Goal: Information Seeking & Learning: Learn about a topic

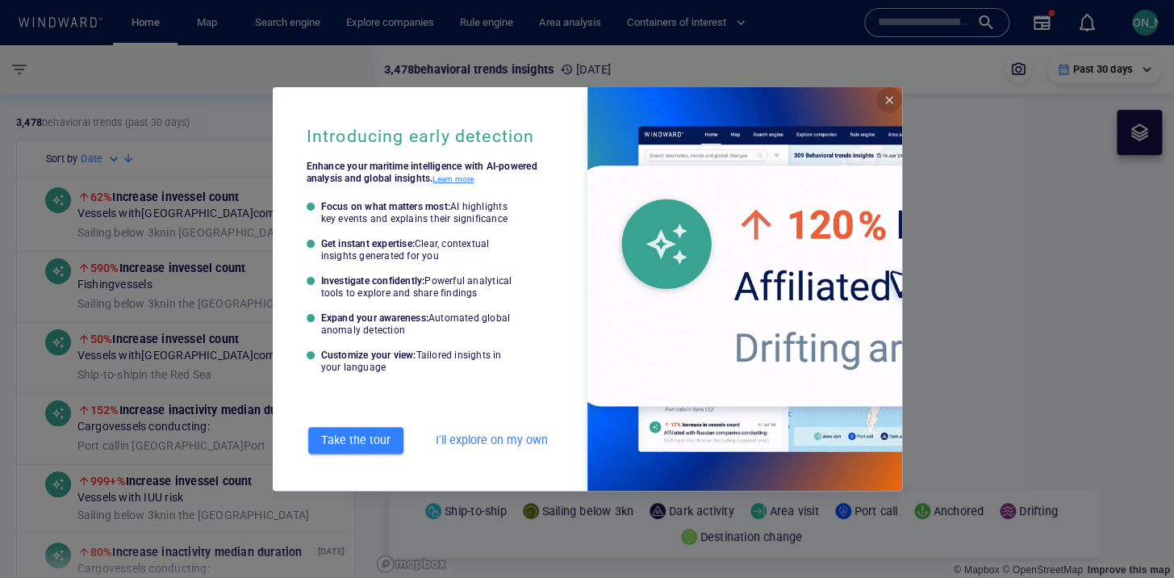
click at [886, 102] on span "Close" at bounding box center [888, 100] width 13 height 13
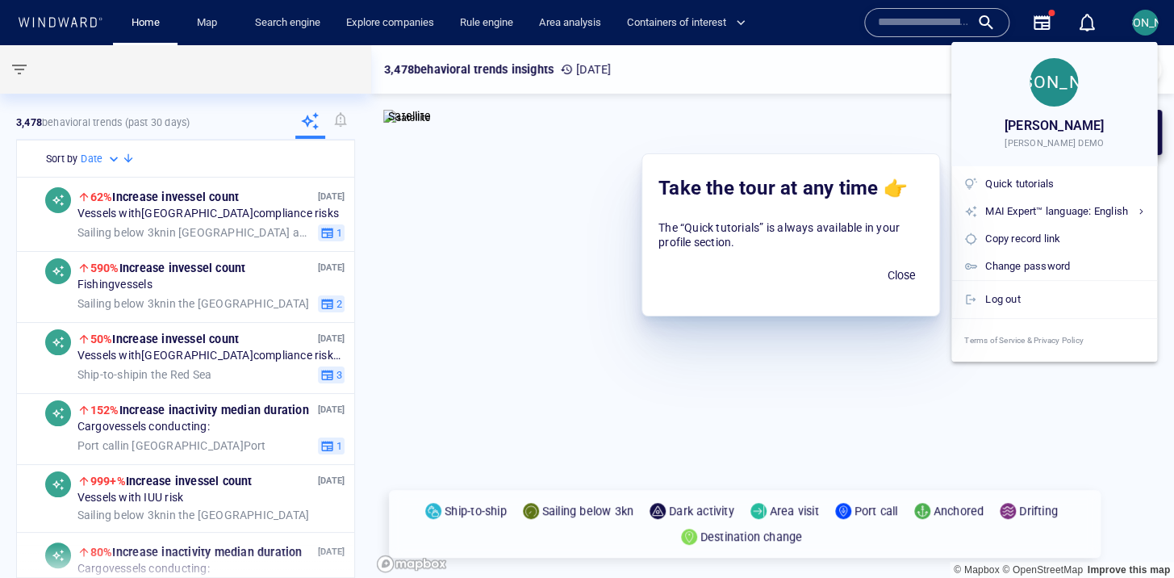
click at [396, 15] on div at bounding box center [587, 289] width 1174 height 578
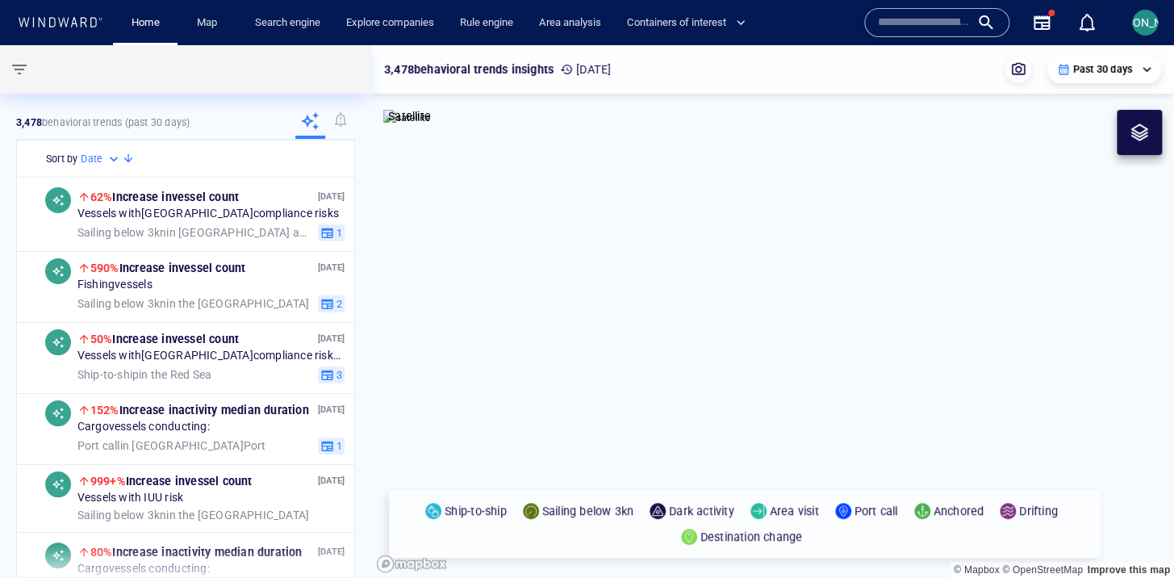
click at [395, 23] on div "JO John B JOHN WWIS DEMO Quick tutorials MAI Expert™ language: English English …" at bounding box center [587, 289] width 1174 height 578
click at [369, 23] on link "Explore companies" at bounding box center [390, 23] width 101 height 28
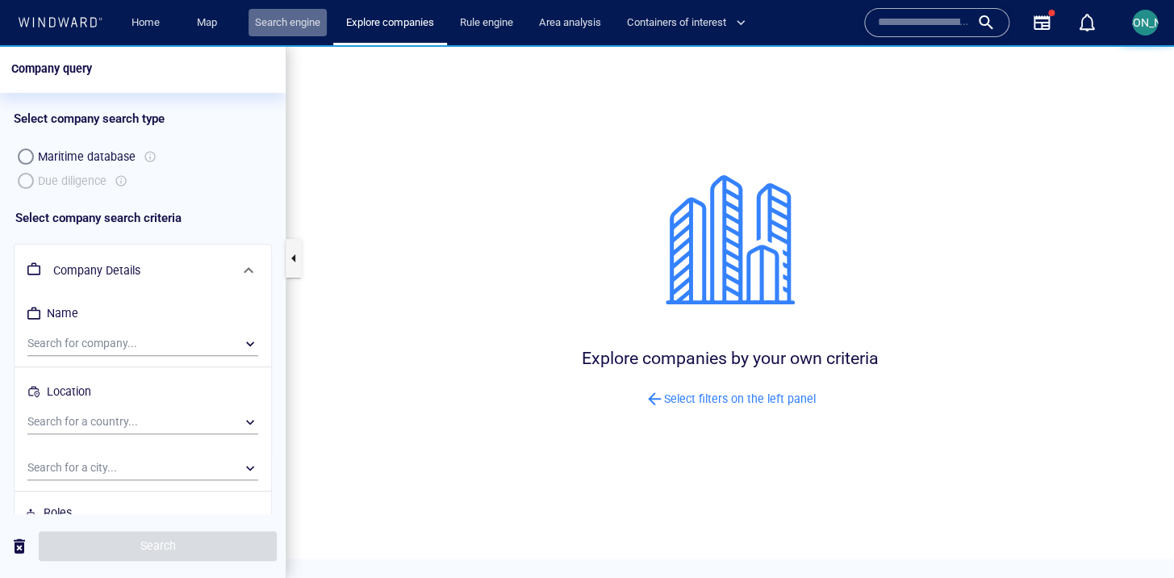
click at [270, 22] on link "Search engine" at bounding box center [287, 23] width 78 height 28
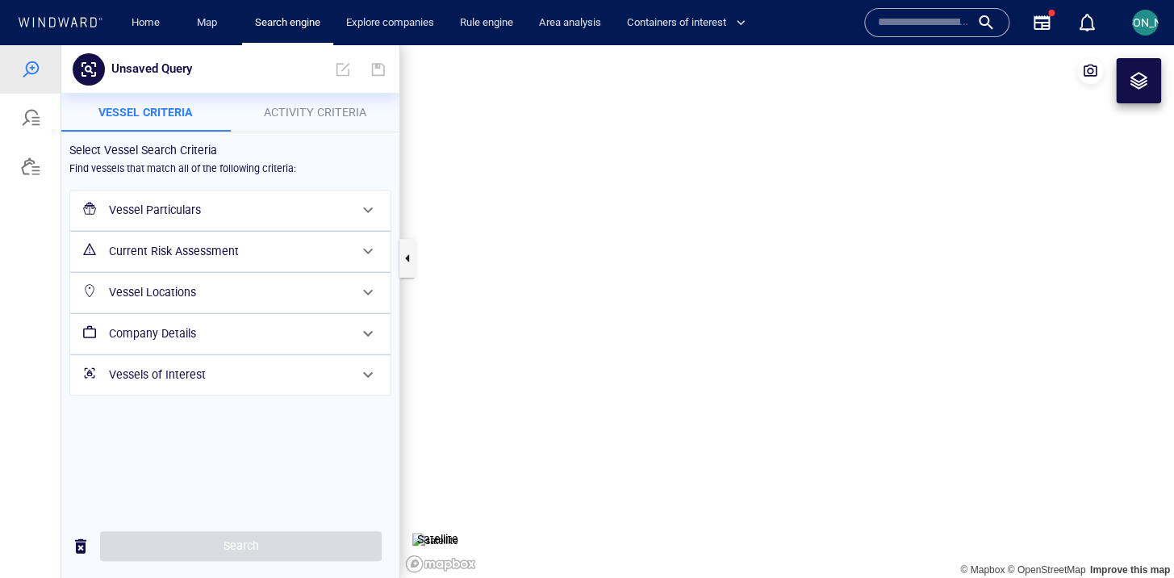
click at [320, 114] on span "Activity Criteria" at bounding box center [315, 112] width 102 height 13
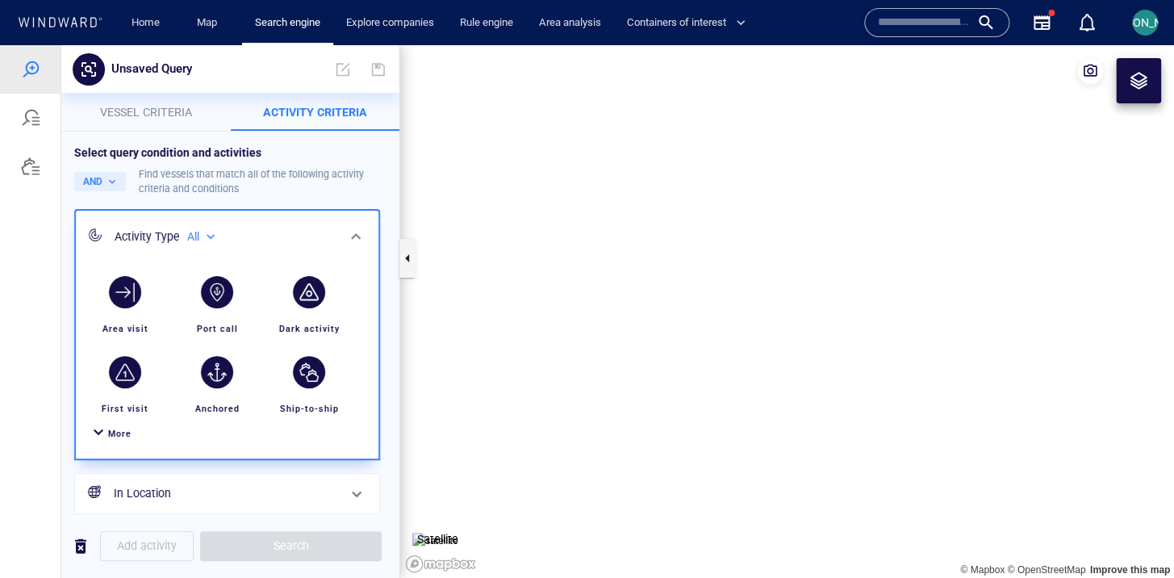
click at [160, 118] on span "Vessel criteria" at bounding box center [146, 112] width 92 height 13
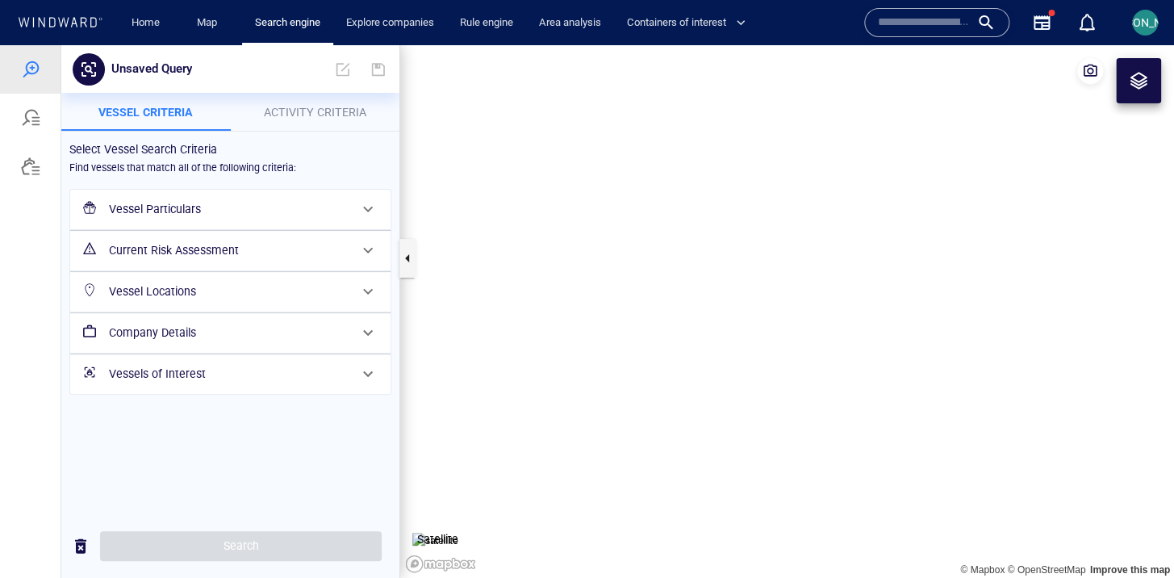
click at [1141, 29] on div "[PERSON_NAME]" at bounding box center [1145, 22] width 86 height 19
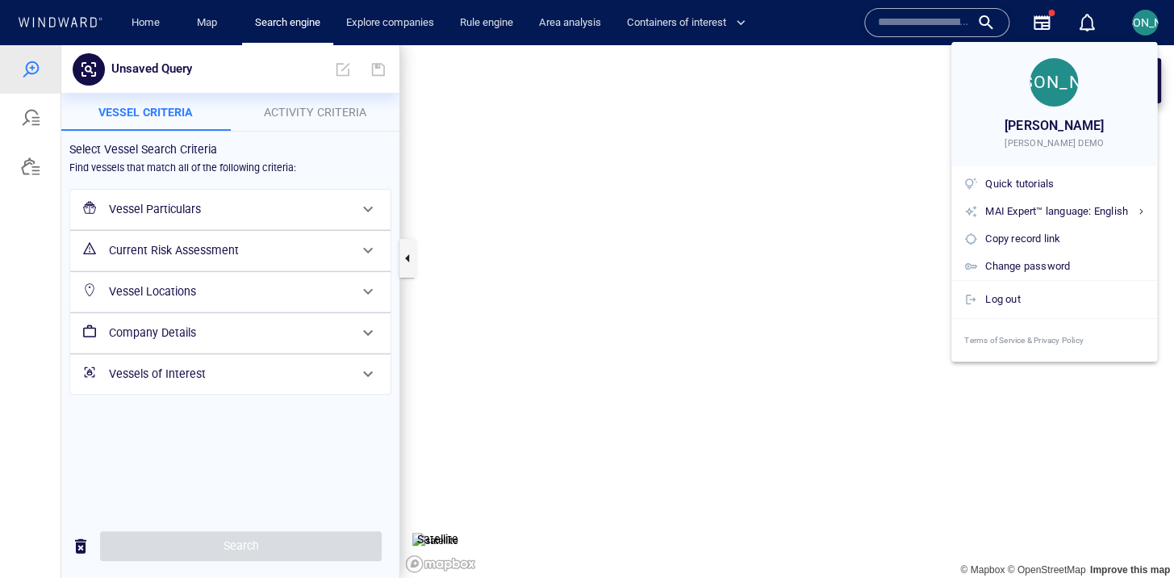
click at [1142, 27] on div at bounding box center [587, 289] width 1174 height 578
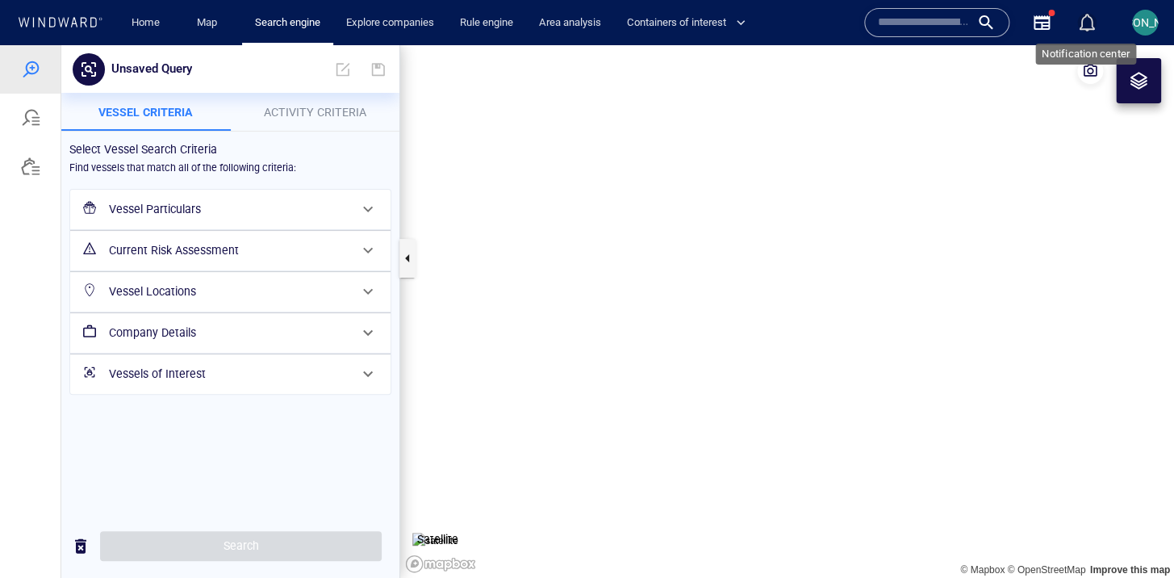
click at [1089, 27] on div "button" at bounding box center [1086, 22] width 19 height 19
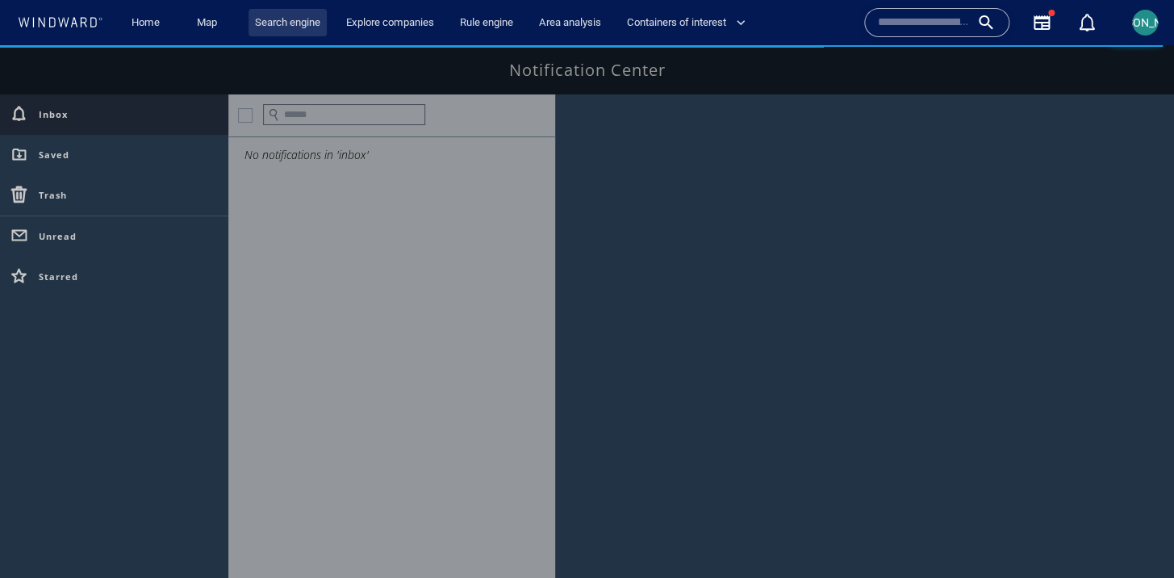
click at [315, 19] on link "Search engine" at bounding box center [287, 23] width 78 height 28
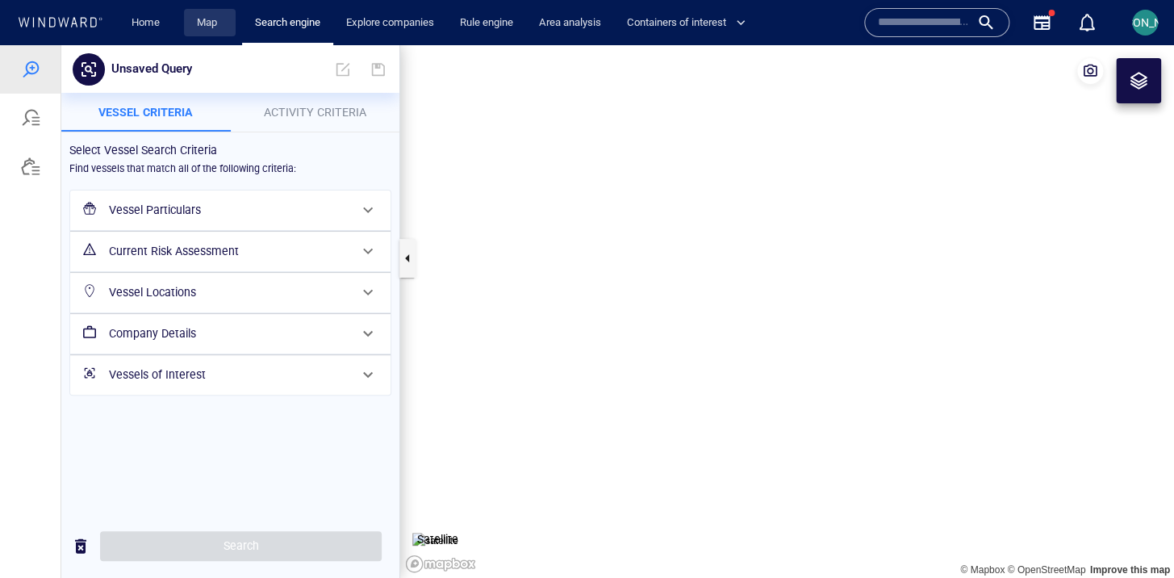
click at [203, 25] on link "Map" at bounding box center [209, 23] width 39 height 28
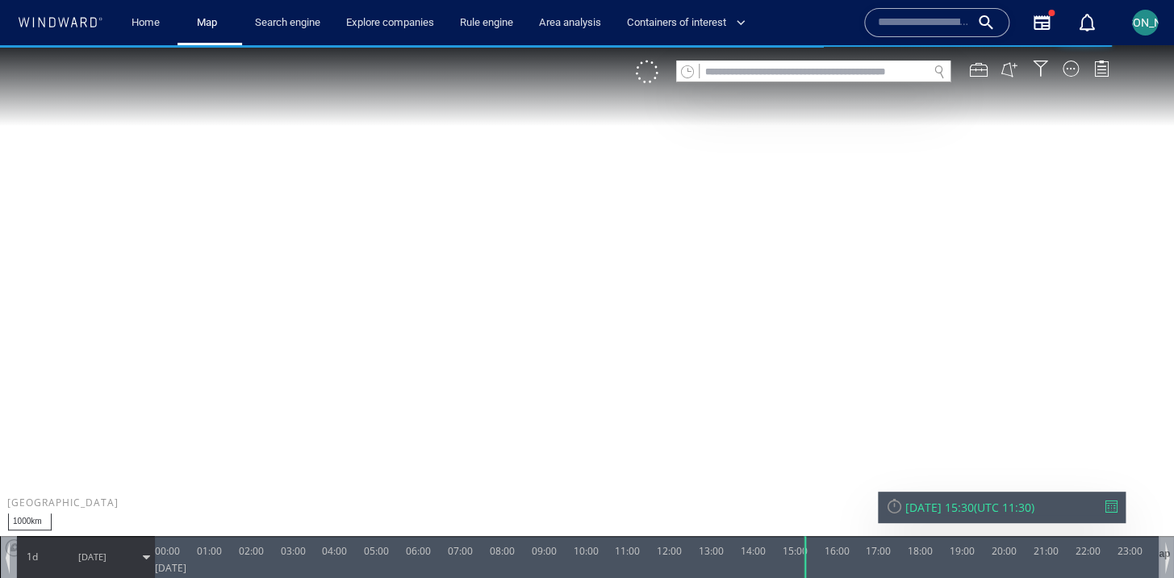
click at [762, 72] on input "text" at bounding box center [813, 72] width 228 height 22
type input "*"
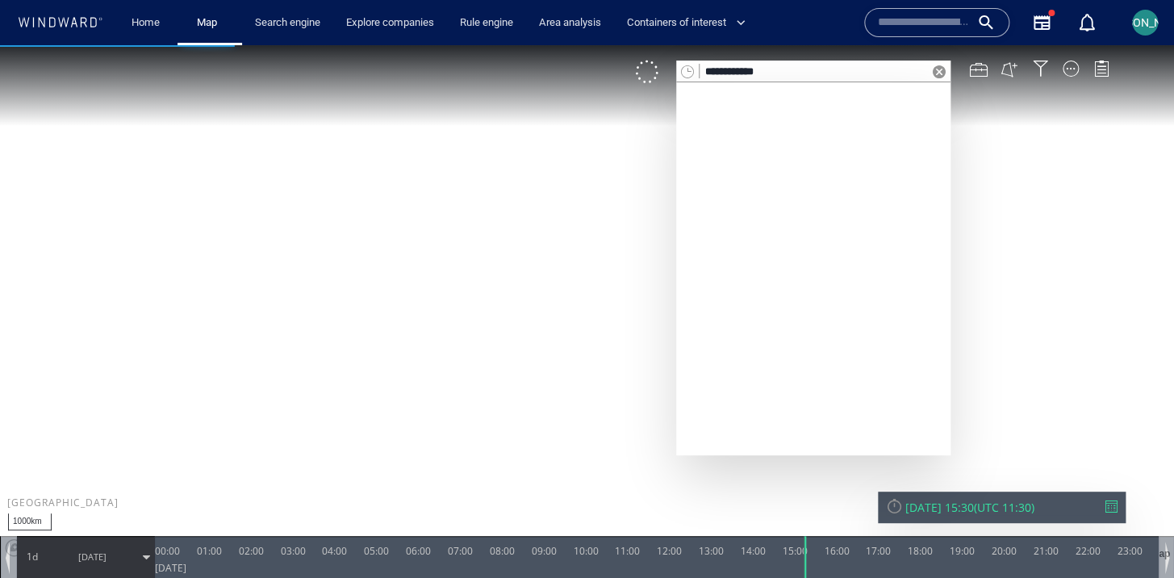
click at [779, 67] on input "**********" at bounding box center [813, 72] width 228 height 22
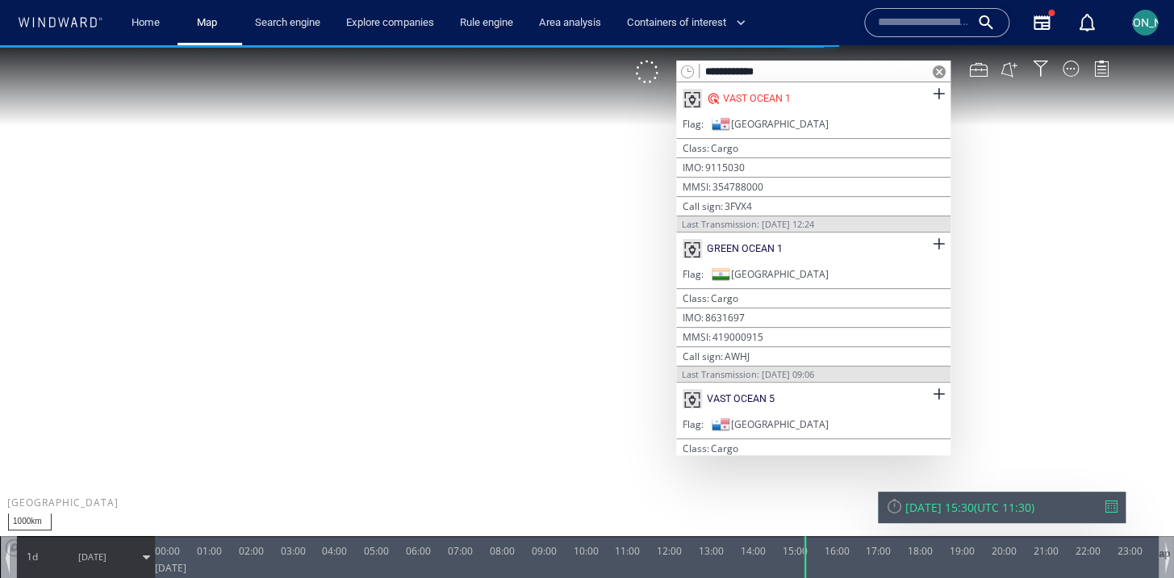
type input "**********"
click at [898, 95] on div "VAST OCEAN 1" at bounding box center [813, 98] width 274 height 32
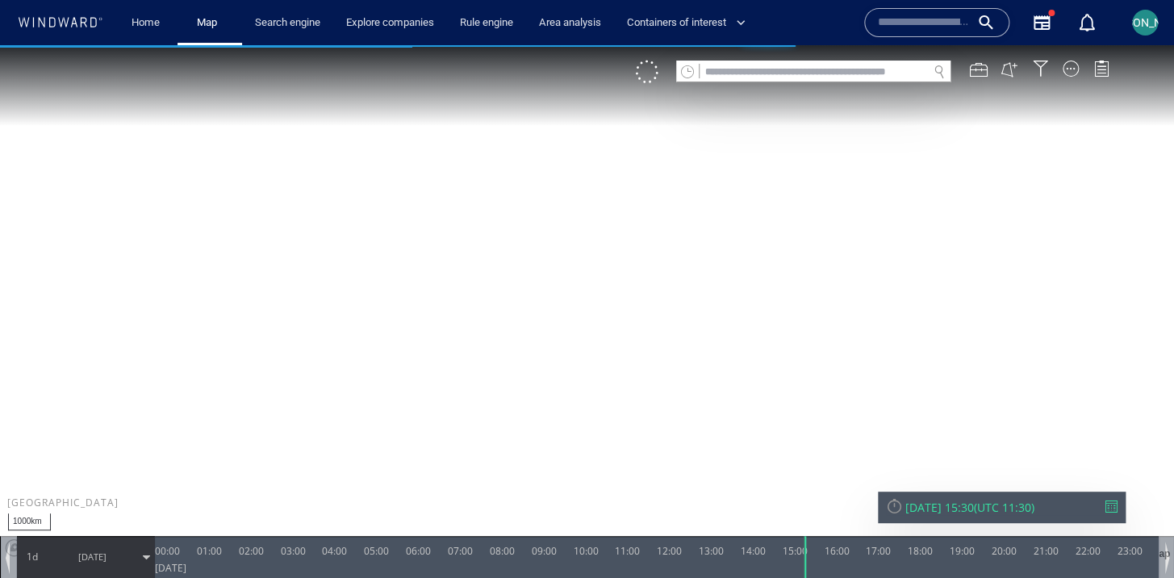
drag, startPoint x: 732, startPoint y: 345, endPoint x: 420, endPoint y: 324, distance: 312.8
click at [420, 324] on canvas "Map" at bounding box center [587, 303] width 1174 height 516
drag, startPoint x: 612, startPoint y: 355, endPoint x: 481, endPoint y: 352, distance: 131.5
click at [481, 352] on canvas "Map" at bounding box center [587, 303] width 1174 height 516
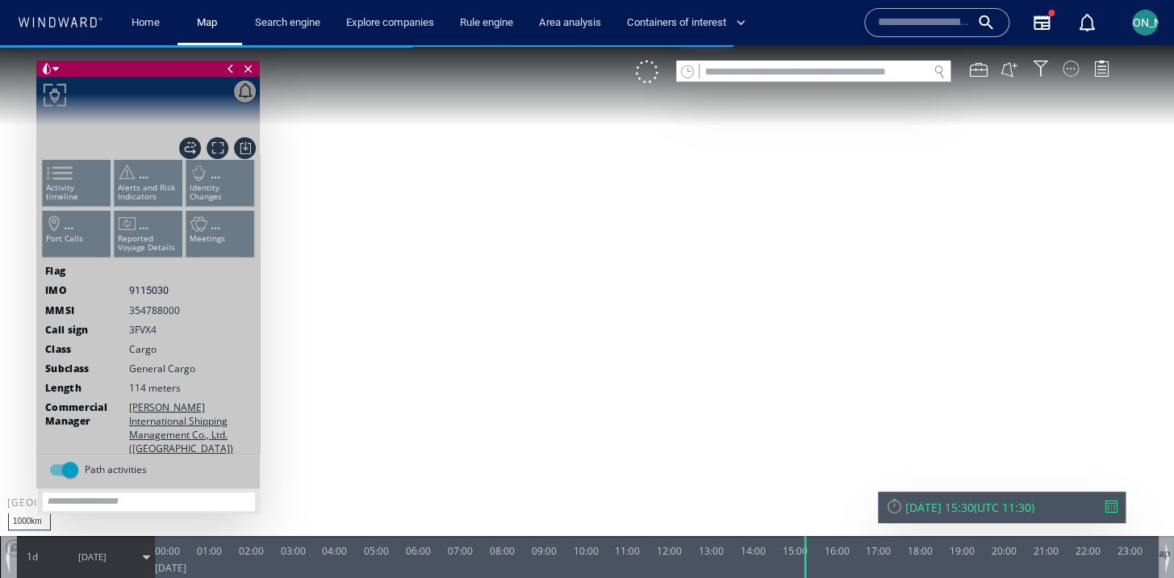
click at [1066, 62] on div at bounding box center [1070, 68] width 16 height 16
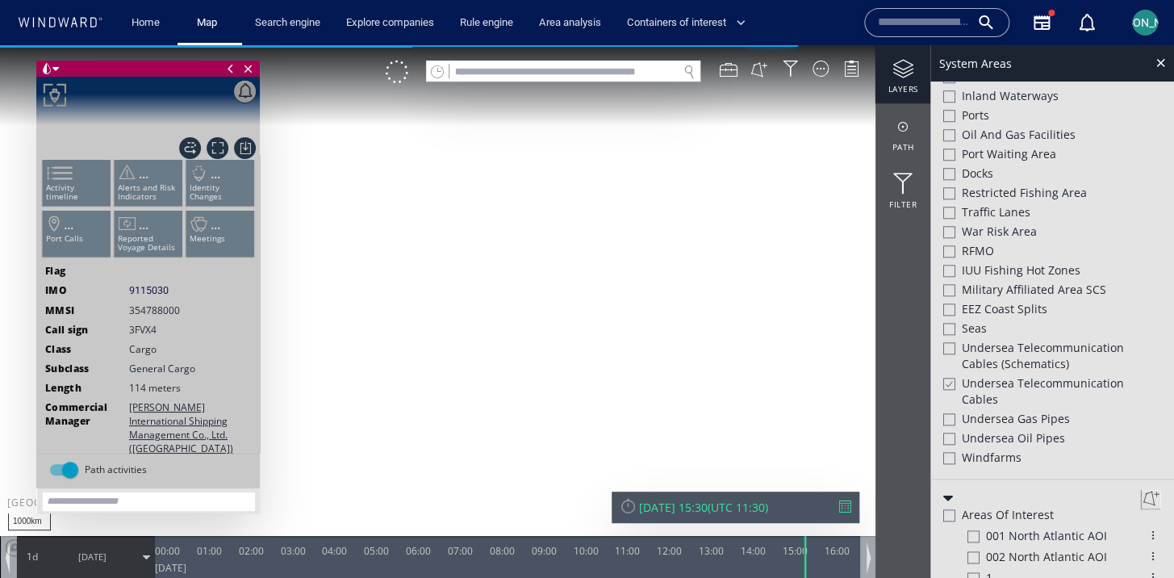
scroll to position [628, 0]
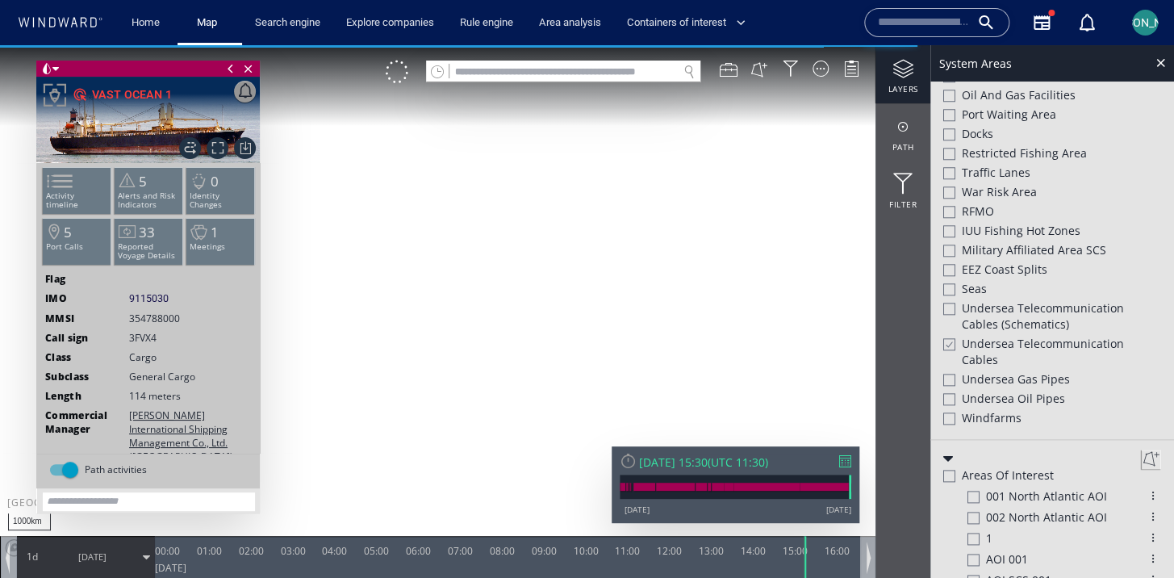
click at [957, 351] on div "Undersea Telecommunication cables" at bounding box center [1052, 353] width 218 height 35
click at [1157, 70] on div at bounding box center [1160, 62] width 19 height 19
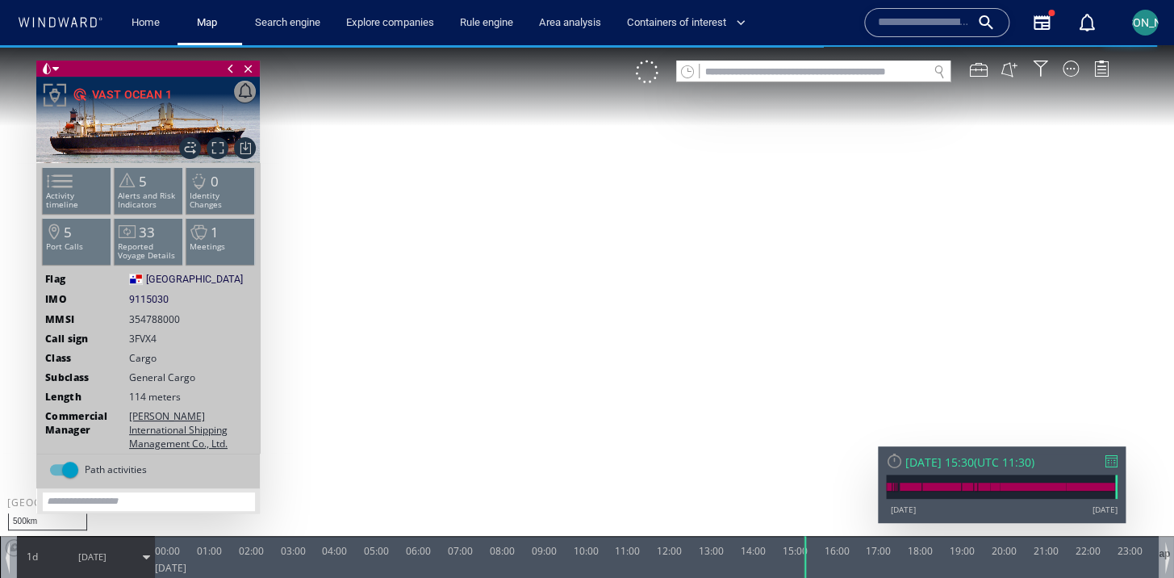
drag, startPoint x: 511, startPoint y: 372, endPoint x: 612, endPoint y: 225, distance: 178.1
click at [612, 225] on canvas "Map" at bounding box center [587, 303] width 1174 height 516
click at [70, 218] on li "5 Port Calls" at bounding box center [77, 241] width 69 height 47
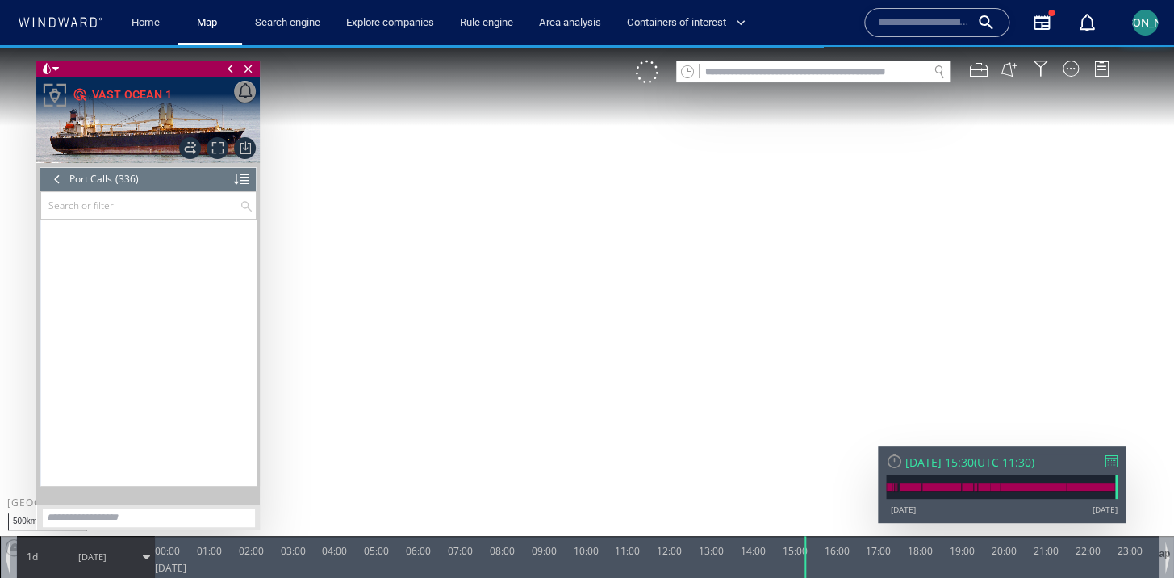
scroll to position [14639, 0]
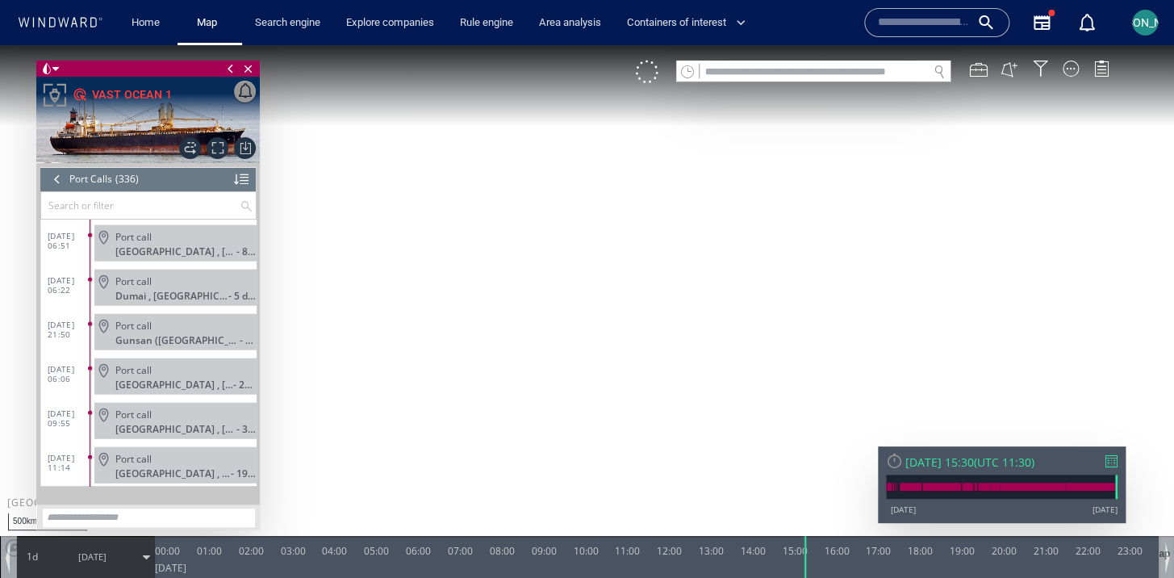
click at [105, 206] on input "text" at bounding box center [140, 205] width 198 height 27
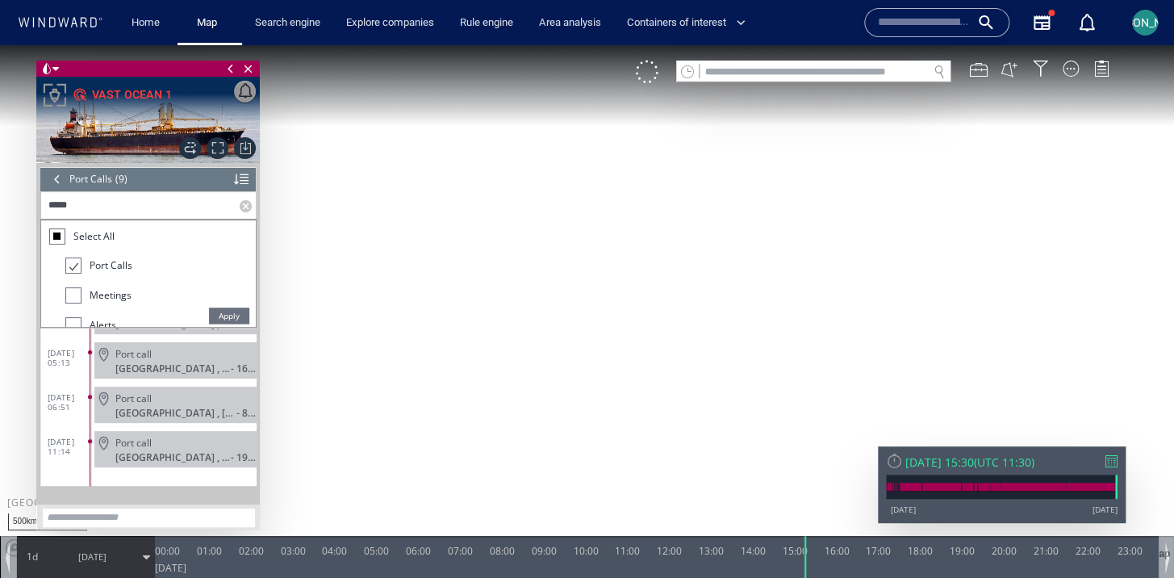
scroll to position [257, 0]
type input "*****"
click at [201, 394] on div "Port call" at bounding box center [182, 399] width 135 height 12
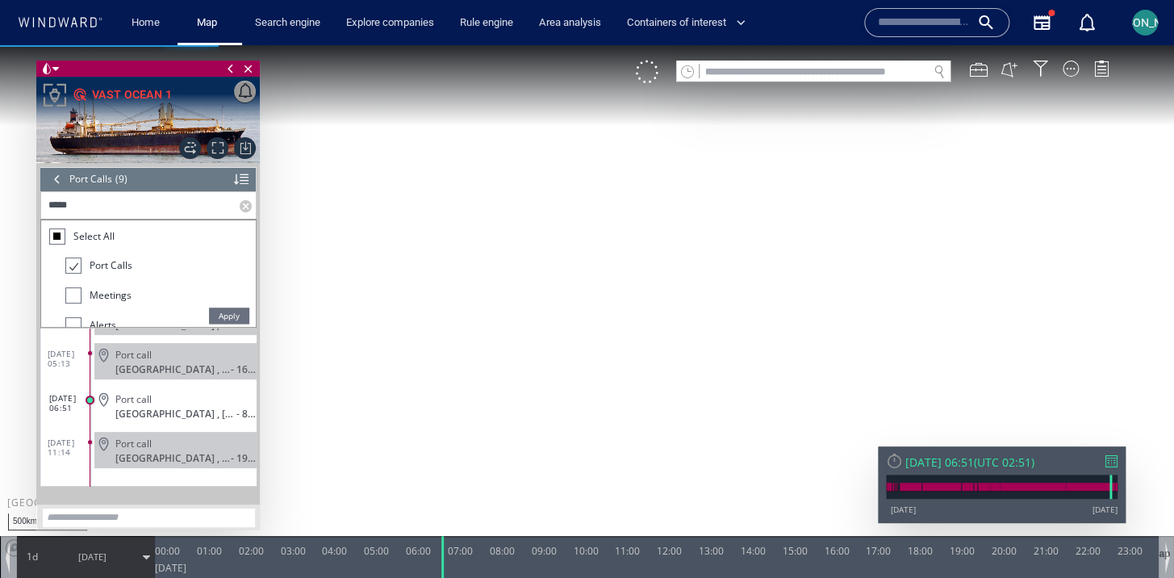
click at [52, 186] on div at bounding box center [57, 179] width 18 height 24
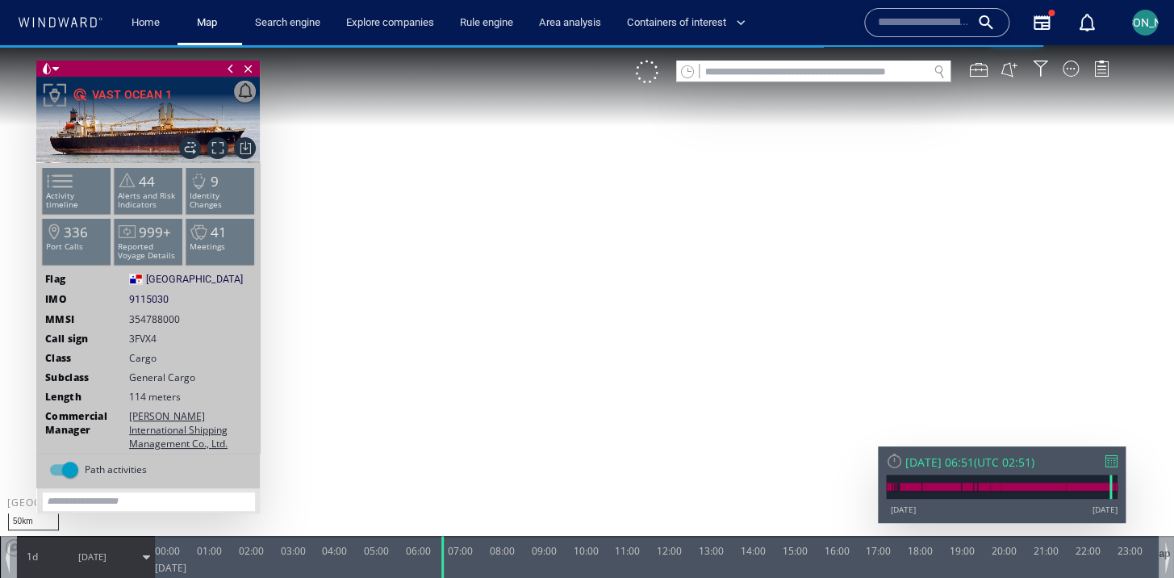
click at [518, 357] on canvas "Map" at bounding box center [587, 303] width 1174 height 516
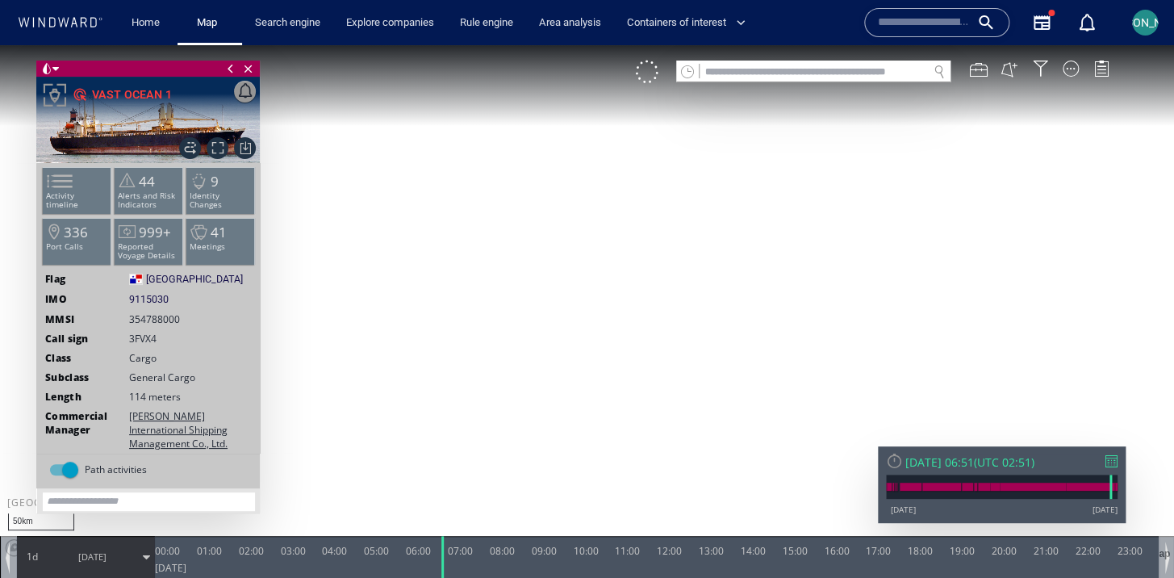
click at [111, 553] on span "24/05/25" at bounding box center [92, 556] width 81 height 40
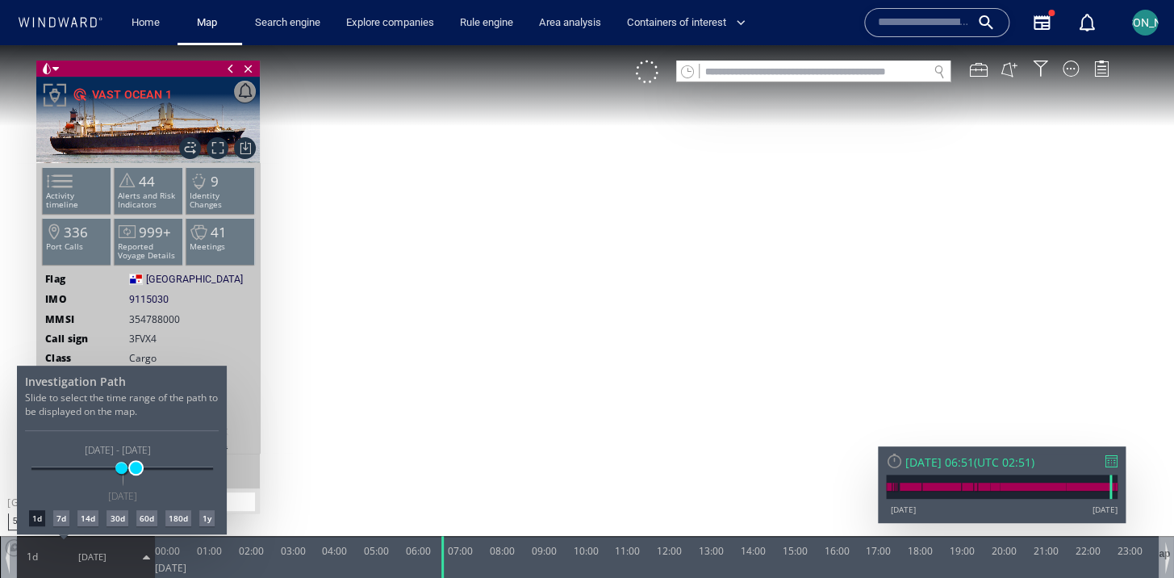
drag, startPoint x: 126, startPoint y: 469, endPoint x: 136, endPoint y: 469, distance: 9.7
click at [136, 469] on span at bounding box center [136, 467] width 12 height 12
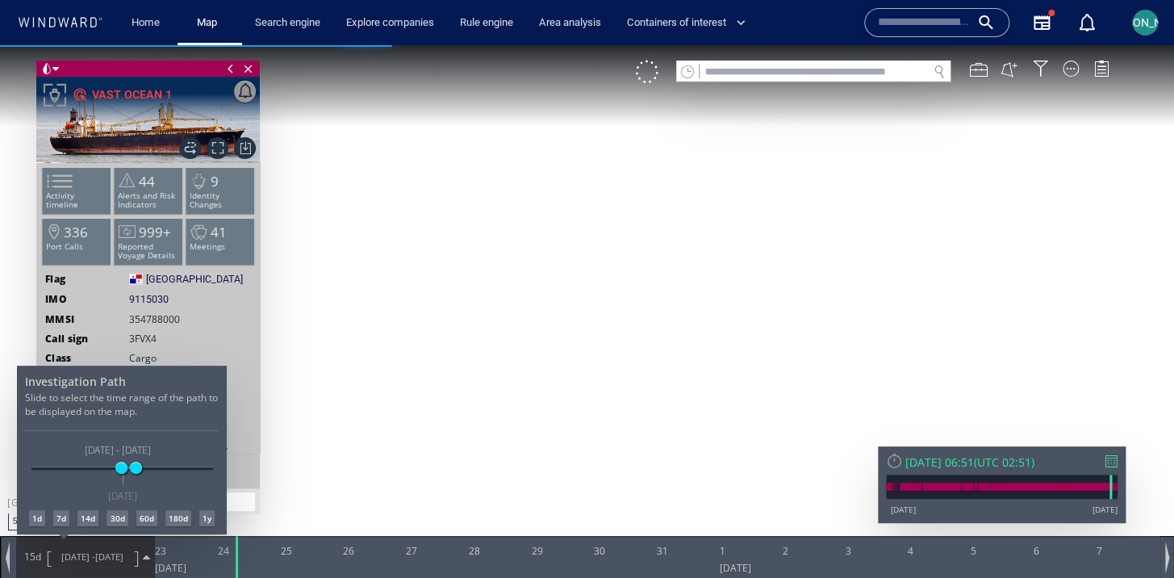
click at [657, 404] on div at bounding box center [587, 311] width 1174 height 532
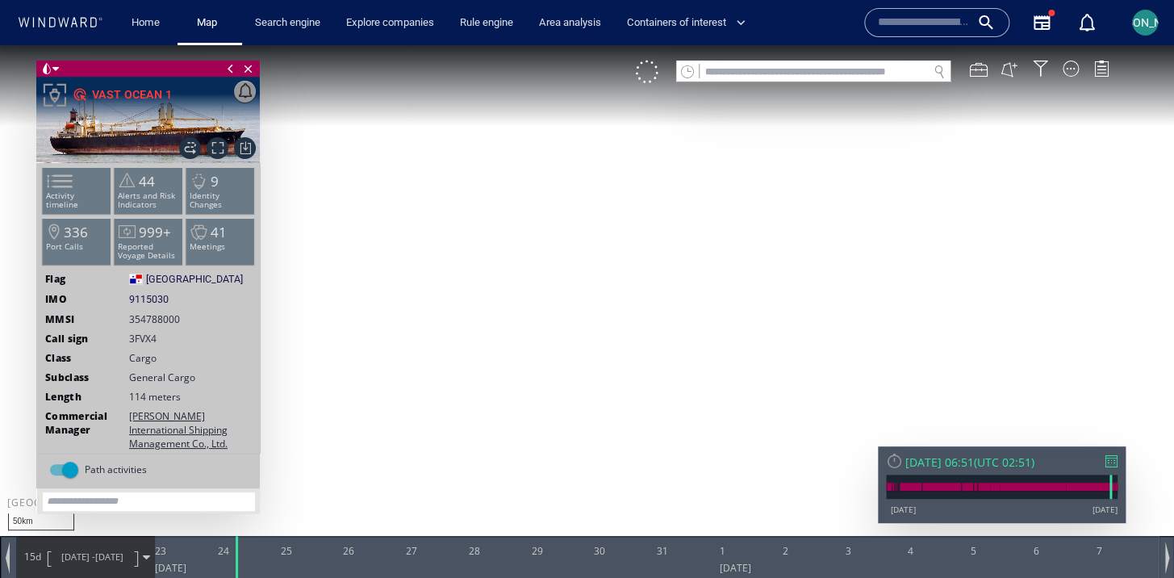
drag, startPoint x: 657, startPoint y: 404, endPoint x: 475, endPoint y: 264, distance: 230.1
click at [474, 264] on canvas "Map" at bounding box center [587, 303] width 1174 height 516
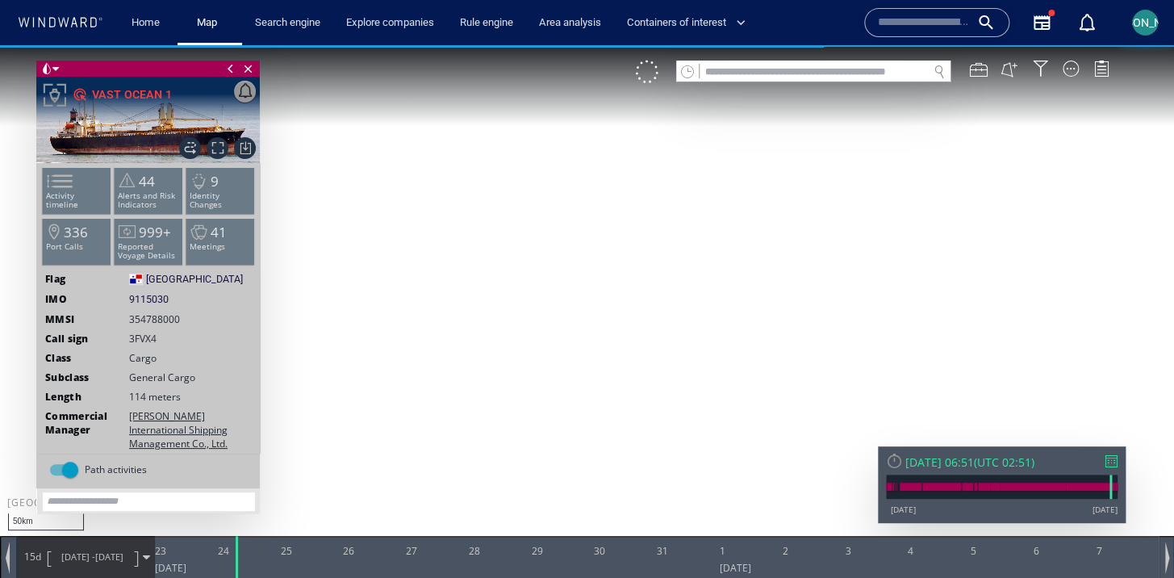
click at [106, 550] on span "07/06/25" at bounding box center [109, 556] width 28 height 12
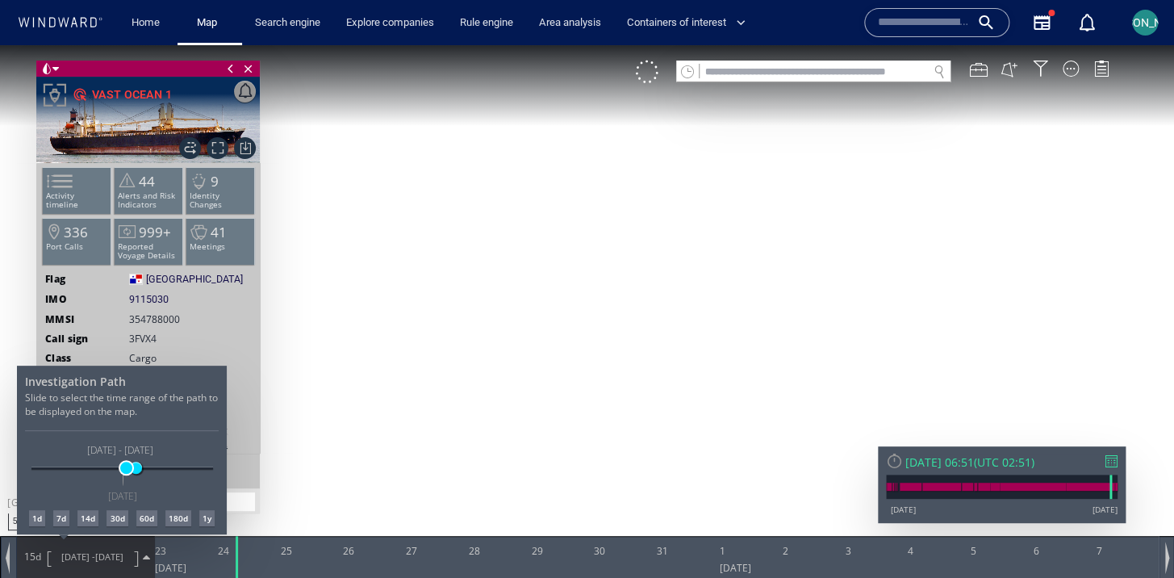
click at [126, 469] on span at bounding box center [126, 467] width 12 height 12
click at [448, 465] on div at bounding box center [587, 311] width 1174 height 532
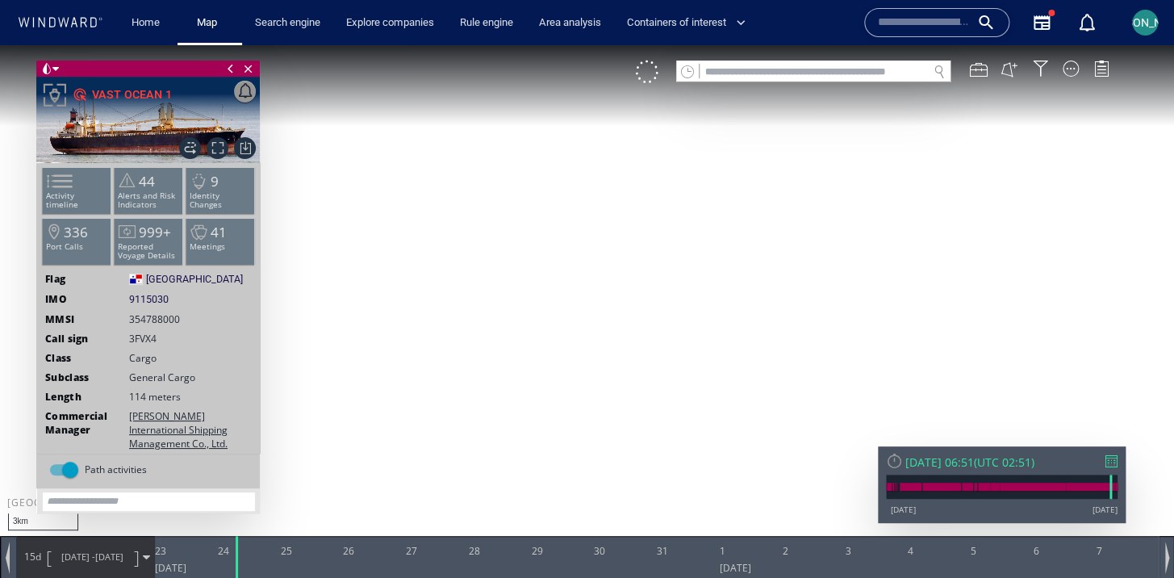
click at [974, 462] on div "Sat 24/05/2025 06:51" at bounding box center [939, 461] width 69 height 15
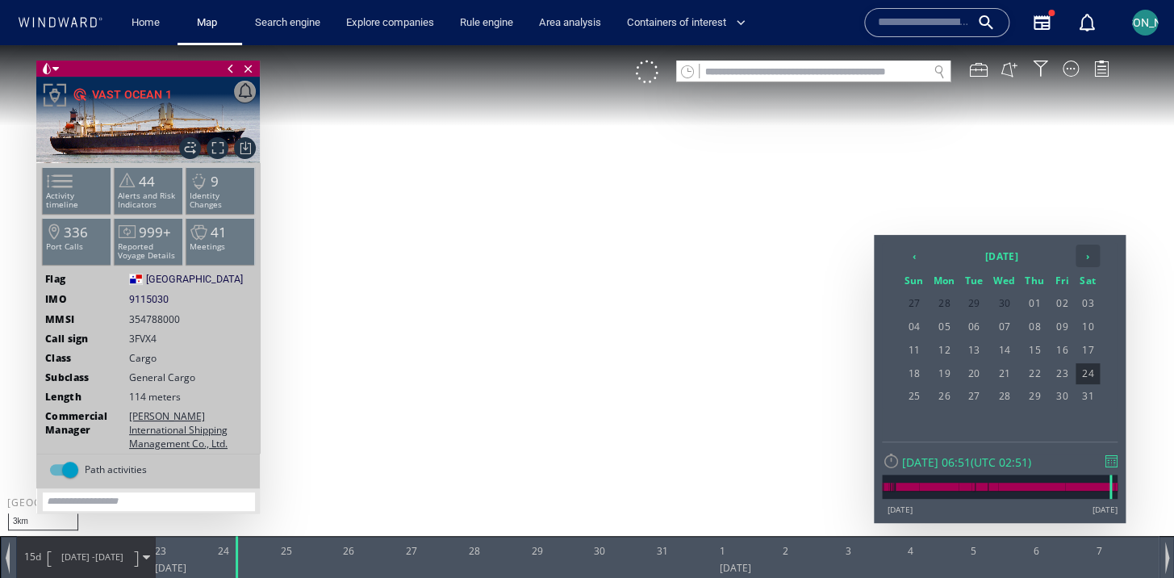
click at [1086, 260] on th "›" at bounding box center [1087, 255] width 24 height 23
click at [922, 325] on span "01" at bounding box center [913, 326] width 27 height 21
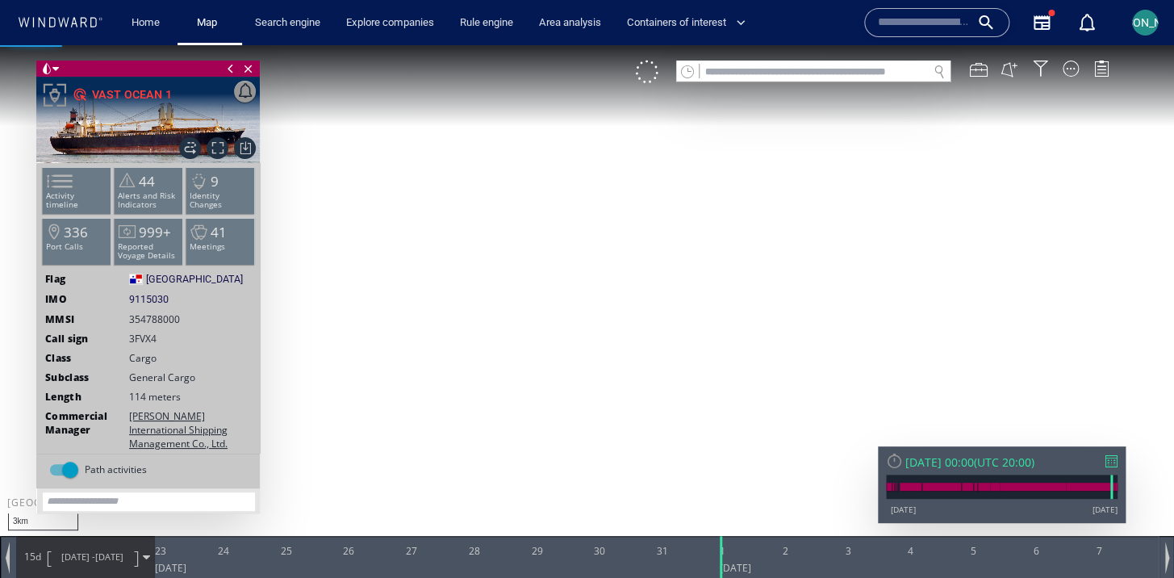
click at [740, 372] on canvas "Map" at bounding box center [587, 303] width 1174 height 516
drag, startPoint x: 750, startPoint y: 401, endPoint x: 614, endPoint y: 342, distance: 148.5
click at [613, 342] on canvas "Map" at bounding box center [587, 303] width 1174 height 516
drag, startPoint x: 653, startPoint y: 395, endPoint x: 563, endPoint y: 278, distance: 147.8
click at [563, 278] on canvas "Map" at bounding box center [587, 303] width 1174 height 516
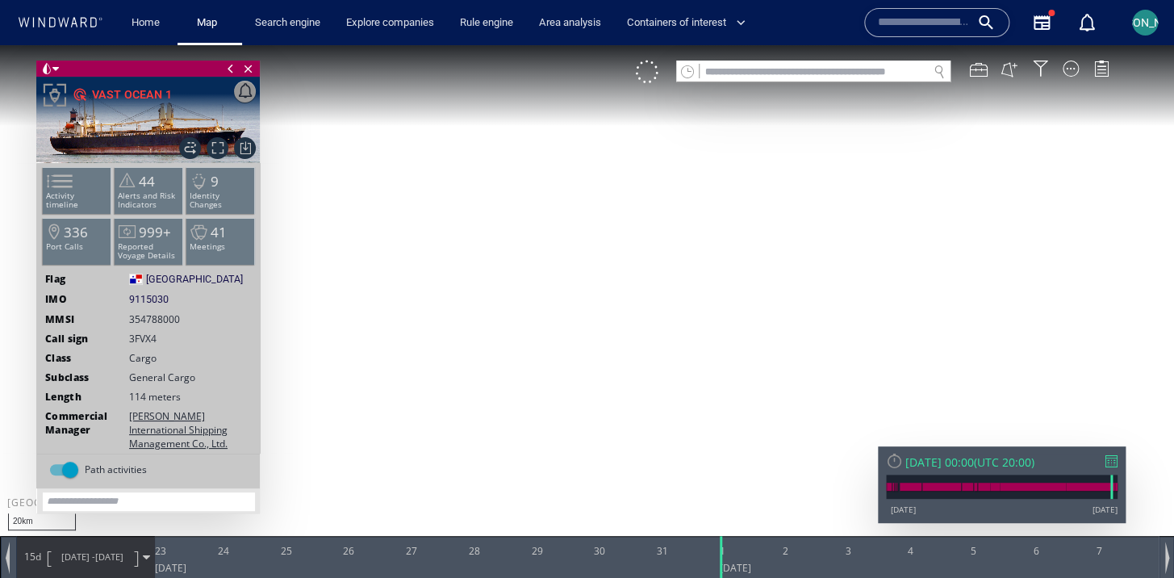
click at [110, 529] on canvas "Map" at bounding box center [587, 303] width 1174 height 516
click at [100, 554] on span "07/06/25" at bounding box center [109, 556] width 28 height 12
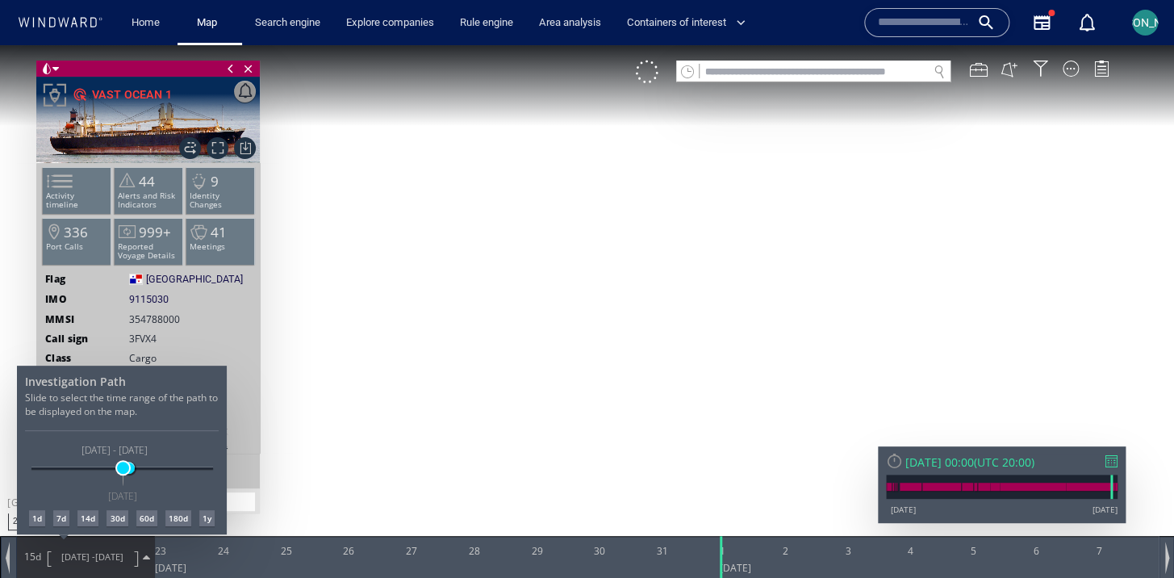
click at [121, 467] on span at bounding box center [123, 467] width 12 height 12
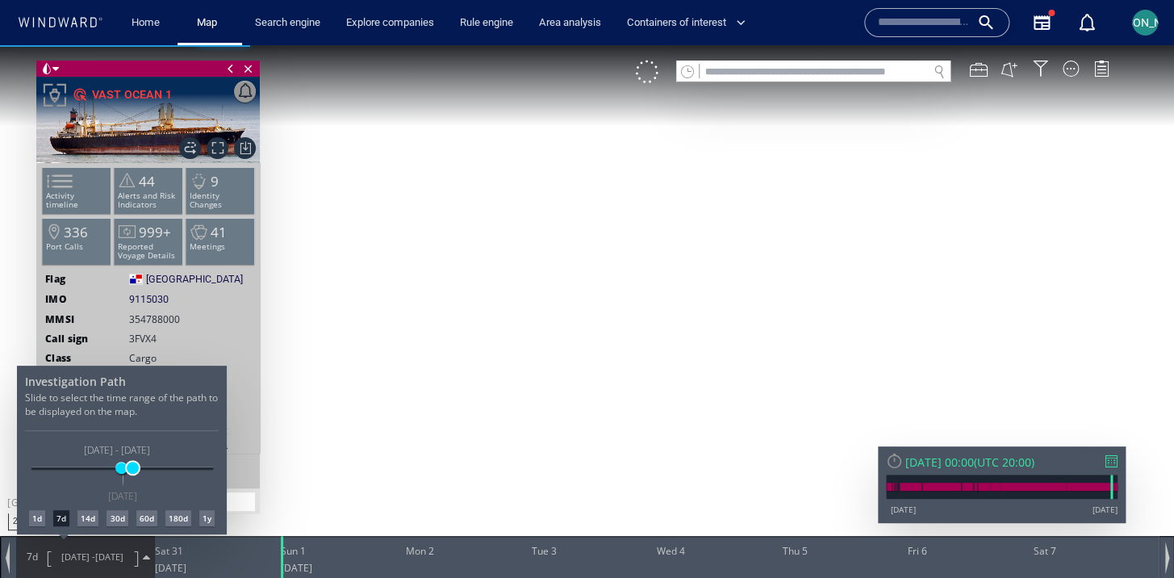
click at [132, 467] on span at bounding box center [133, 467] width 12 height 12
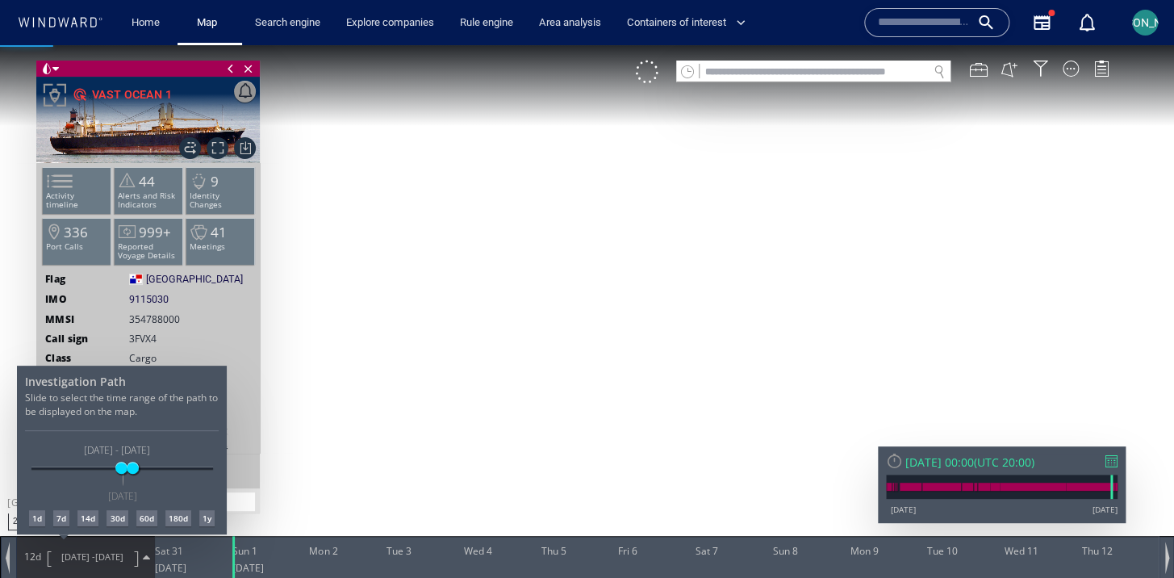
click at [432, 338] on div at bounding box center [587, 311] width 1174 height 532
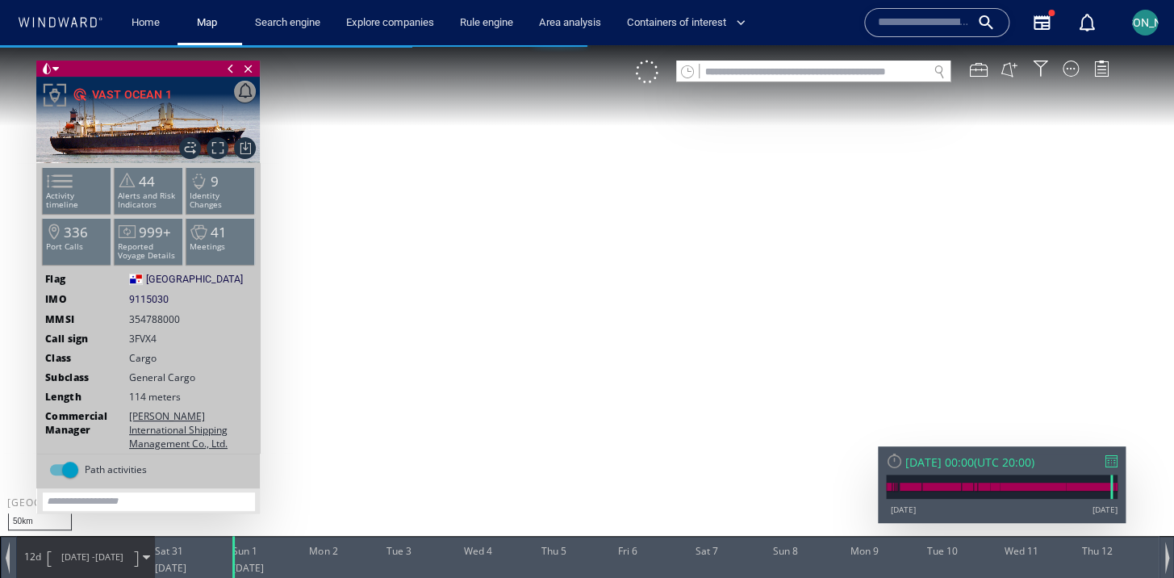
click at [432, 338] on canvas "Map" at bounding box center [587, 303] width 1174 height 516
drag, startPoint x: 432, startPoint y: 338, endPoint x: 365, endPoint y: 256, distance: 105.6
click at [365, 256] on canvas "Map" at bounding box center [587, 303] width 1174 height 516
drag, startPoint x: 365, startPoint y: 256, endPoint x: 372, endPoint y: 202, distance: 53.6
click at [372, 202] on canvas "Map" at bounding box center [587, 303] width 1174 height 516
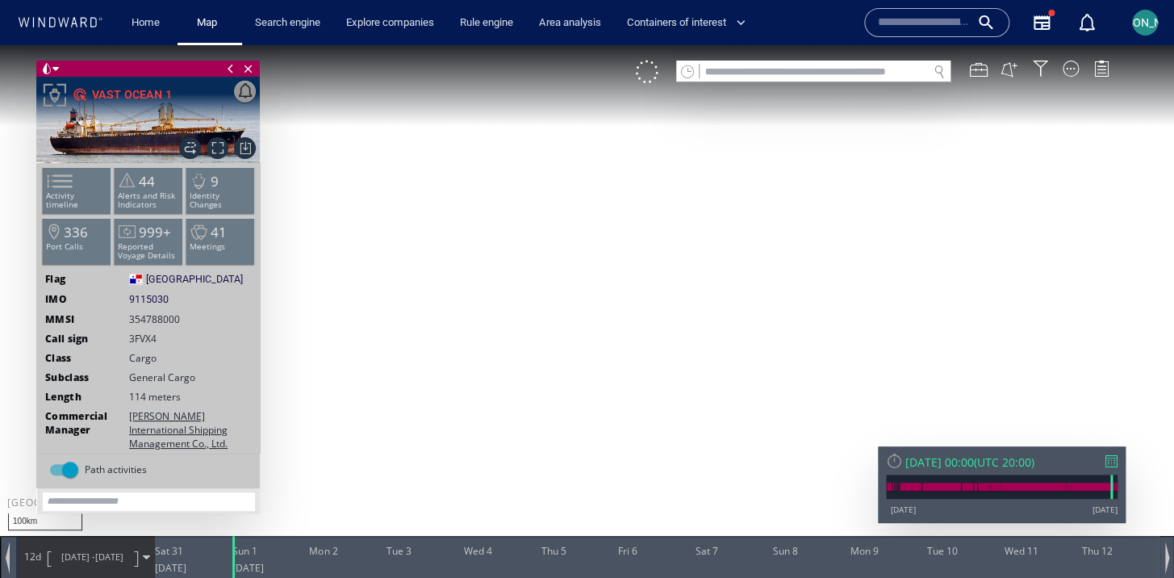
drag, startPoint x: 338, startPoint y: 230, endPoint x: 383, endPoint y: 233, distance: 45.3
click at [383, 233] on canvas "Map" at bounding box center [587, 303] width 1174 height 516
click at [495, 405] on canvas "Map" at bounding box center [587, 303] width 1174 height 516
drag, startPoint x: 527, startPoint y: 420, endPoint x: 454, endPoint y: 272, distance: 165.2
click at [454, 272] on canvas "Map" at bounding box center [587, 303] width 1174 height 516
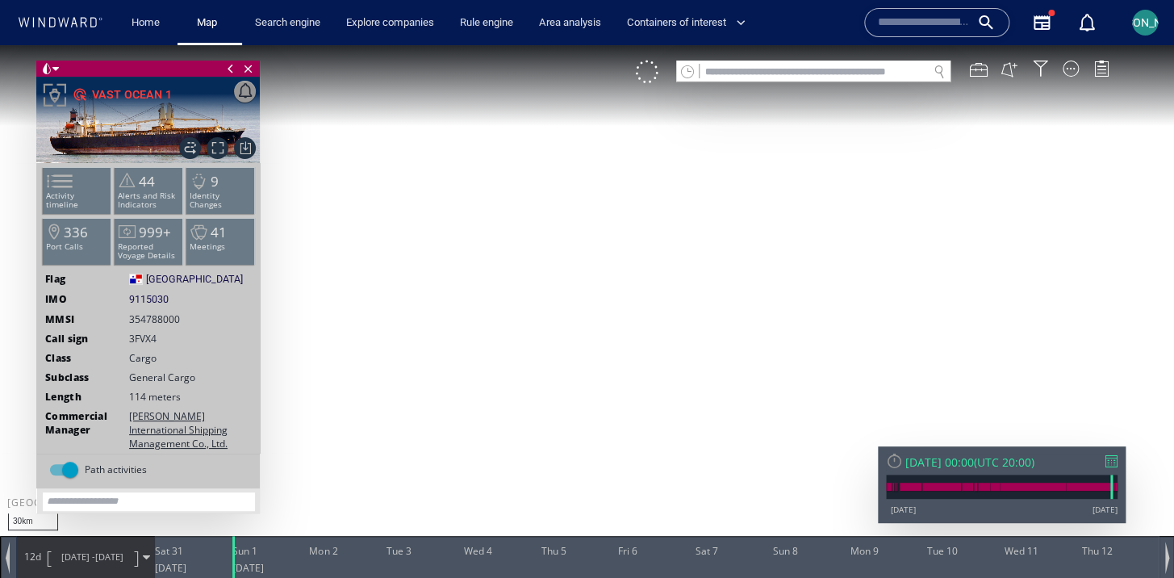
drag, startPoint x: 499, startPoint y: 460, endPoint x: 499, endPoint y: 451, distance: 8.9
click at [499, 451] on canvas "Map" at bounding box center [587, 303] width 1174 height 516
drag, startPoint x: 499, startPoint y: 451, endPoint x: 499, endPoint y: 436, distance: 14.5
click at [499, 436] on canvas "Map" at bounding box center [587, 303] width 1174 height 516
click at [120, 554] on span "12/06/25" at bounding box center [109, 556] width 28 height 12
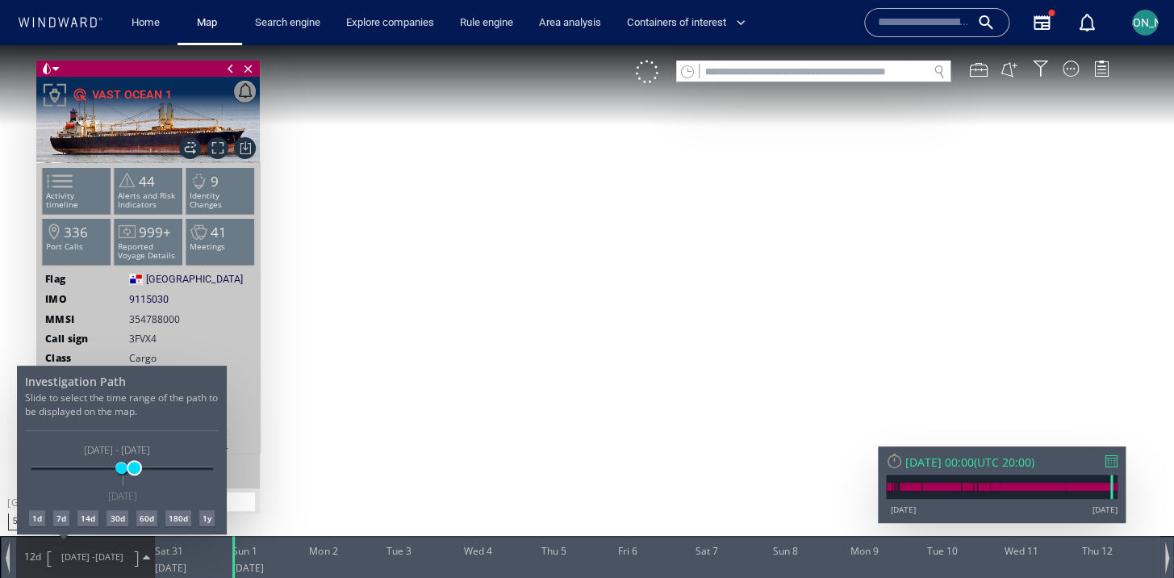
click at [133, 468] on span at bounding box center [134, 467] width 12 height 12
click at [455, 361] on div at bounding box center [587, 311] width 1174 height 532
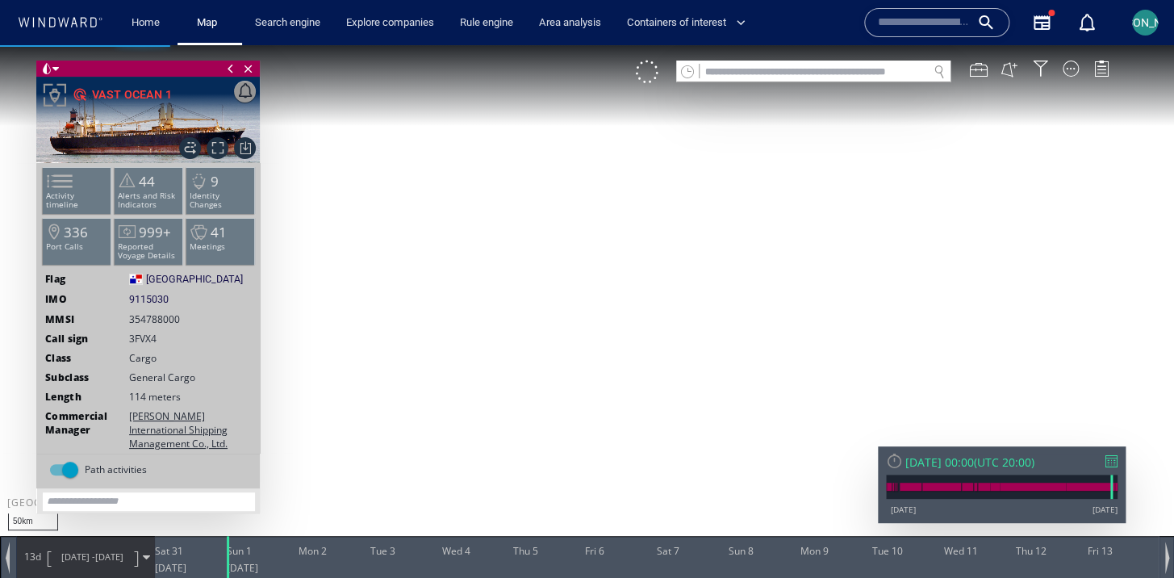
drag, startPoint x: 543, startPoint y: 380, endPoint x: 543, endPoint y: 344, distance: 36.3
click at [543, 344] on canvas "Map" at bounding box center [587, 303] width 1174 height 516
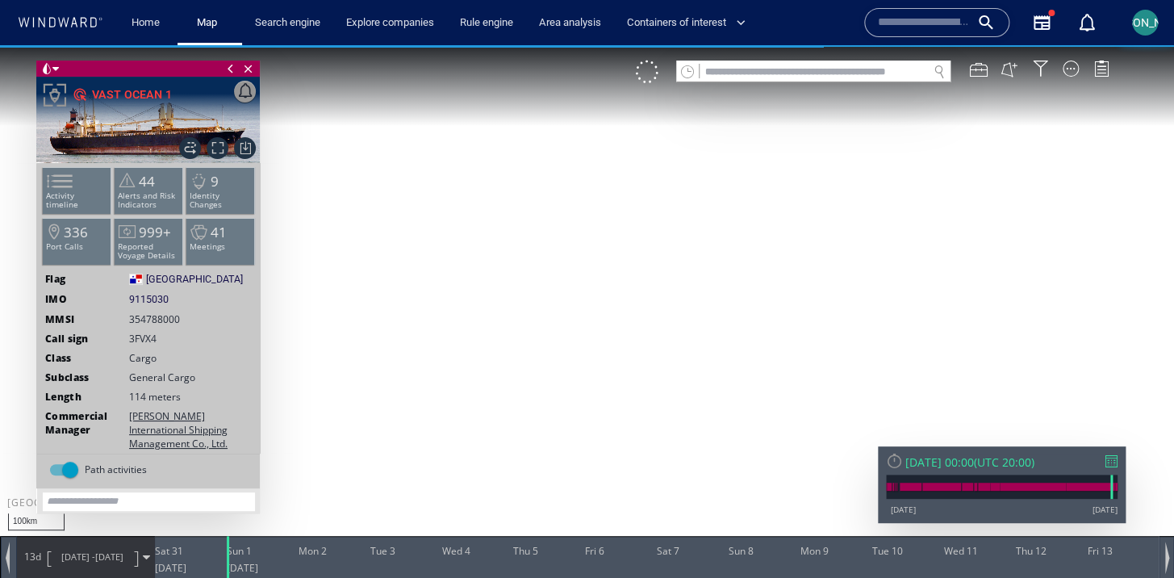
drag, startPoint x: 582, startPoint y: 359, endPoint x: 547, endPoint y: 345, distance: 37.3
click at [545, 345] on canvas "Map" at bounding box center [587, 303] width 1174 height 516
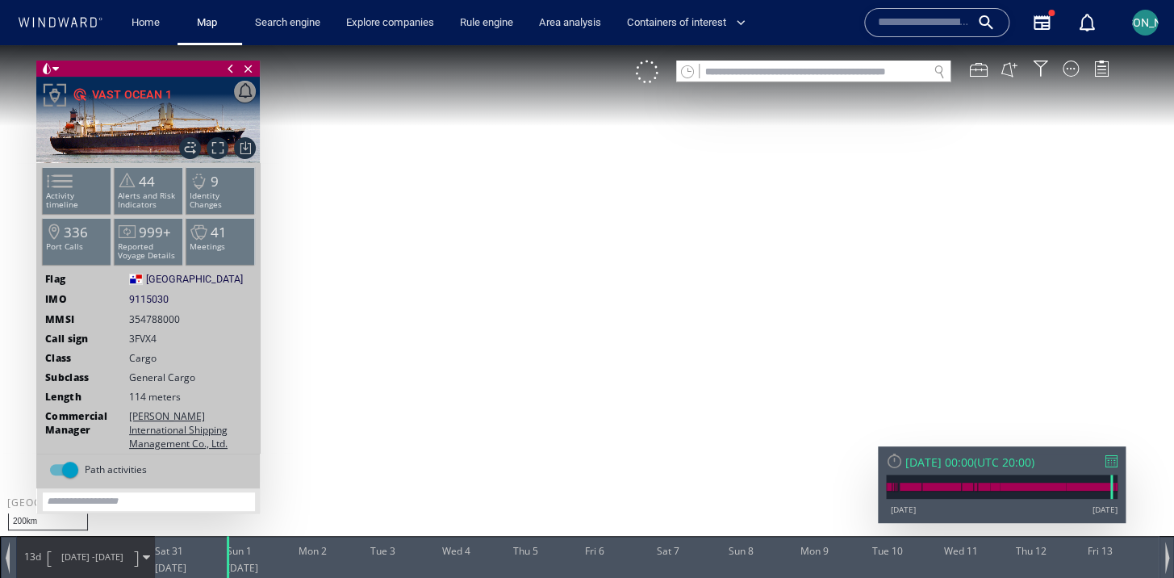
drag, startPoint x: 547, startPoint y: 345, endPoint x: 546, endPoint y: 152, distance: 193.6
click at [546, 152] on canvas "Map" at bounding box center [587, 303] width 1174 height 516
drag, startPoint x: 709, startPoint y: 162, endPoint x: 607, endPoint y: 433, distance: 289.7
click at [607, 433] on canvas "Map" at bounding box center [587, 303] width 1174 height 516
drag, startPoint x: 603, startPoint y: 352, endPoint x: 544, endPoint y: 491, distance: 151.4
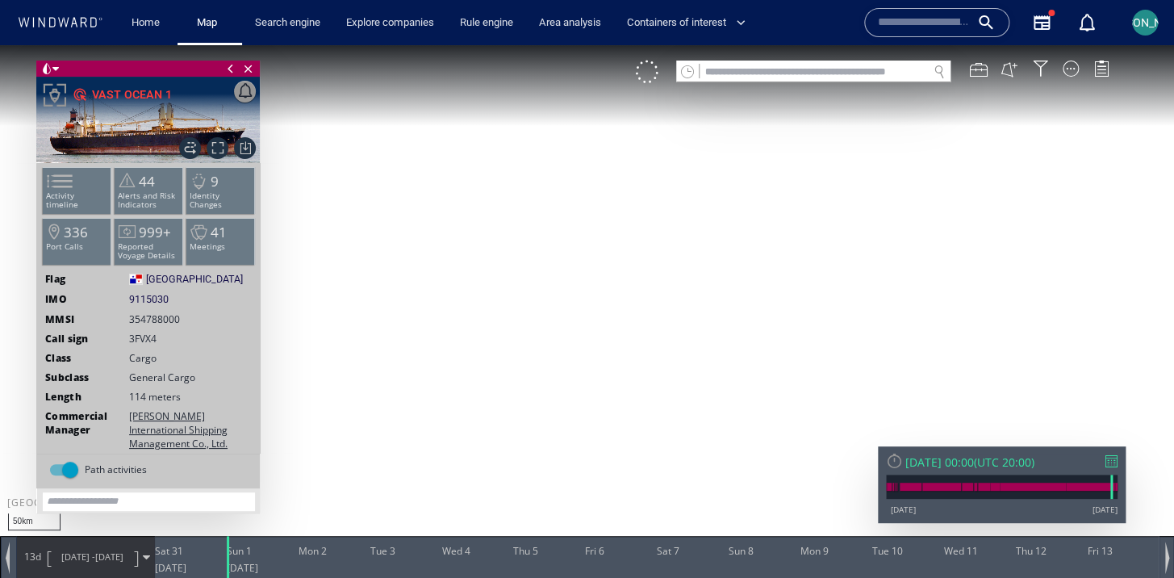
click at [544, 492] on canvas "Map" at bounding box center [587, 303] width 1174 height 516
drag, startPoint x: 532, startPoint y: 165, endPoint x: 524, endPoint y: 319, distance: 154.2
click at [524, 319] on canvas "Map" at bounding box center [587, 303] width 1174 height 516
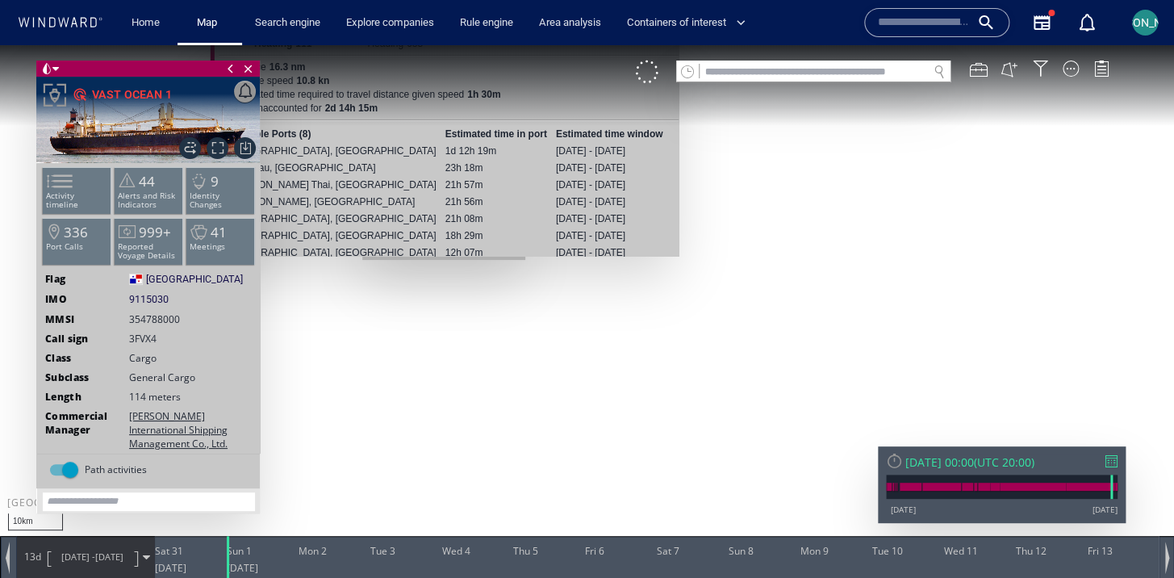
click at [444, 268] on canvas "Map" at bounding box center [587, 303] width 1174 height 516
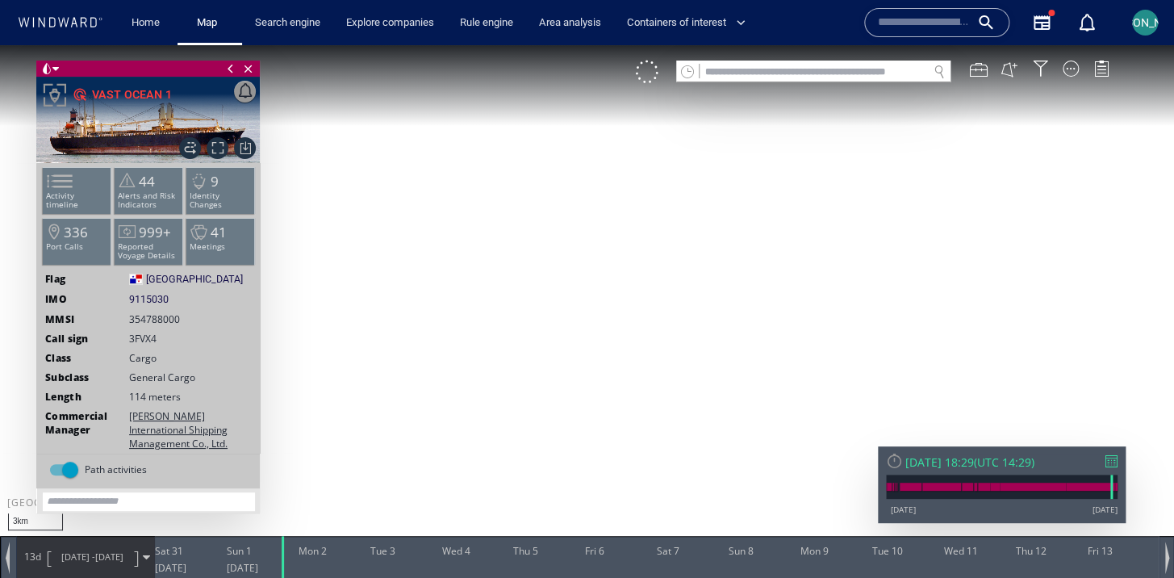
drag, startPoint x: 473, startPoint y: 316, endPoint x: 523, endPoint y: 425, distance: 120.2
click at [523, 425] on canvas "Map" at bounding box center [587, 303] width 1174 height 516
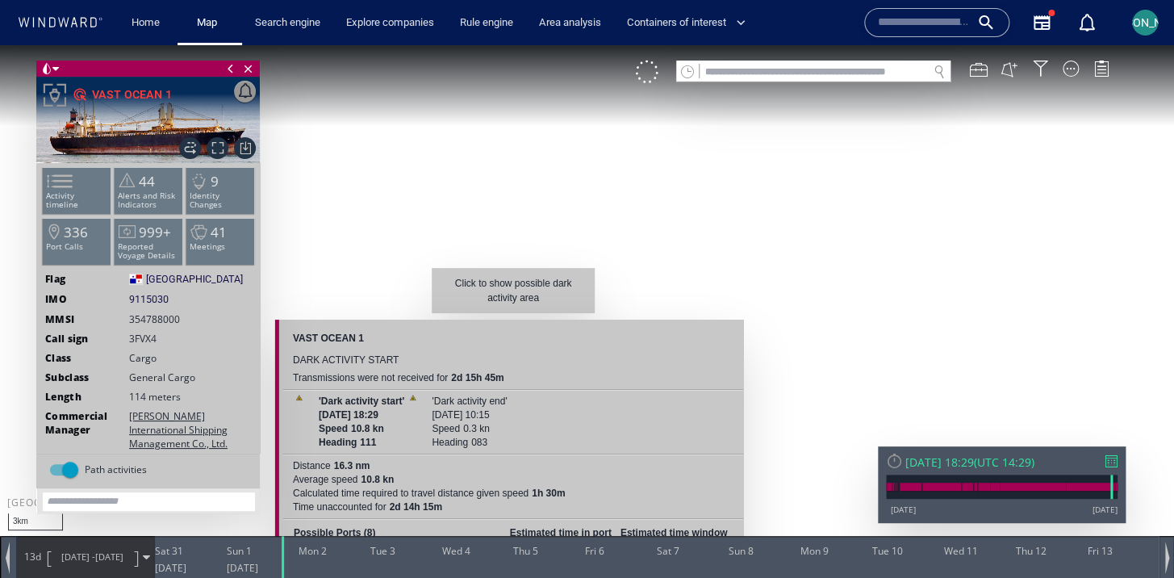
drag, startPoint x: 465, startPoint y: 314, endPoint x: 512, endPoint y: 319, distance: 47.0
click at [512, 319] on div "3km © Mapbox © OpenStreetMap Improve this map Click to show possible dark activ…" at bounding box center [587, 303] width 1174 height 516
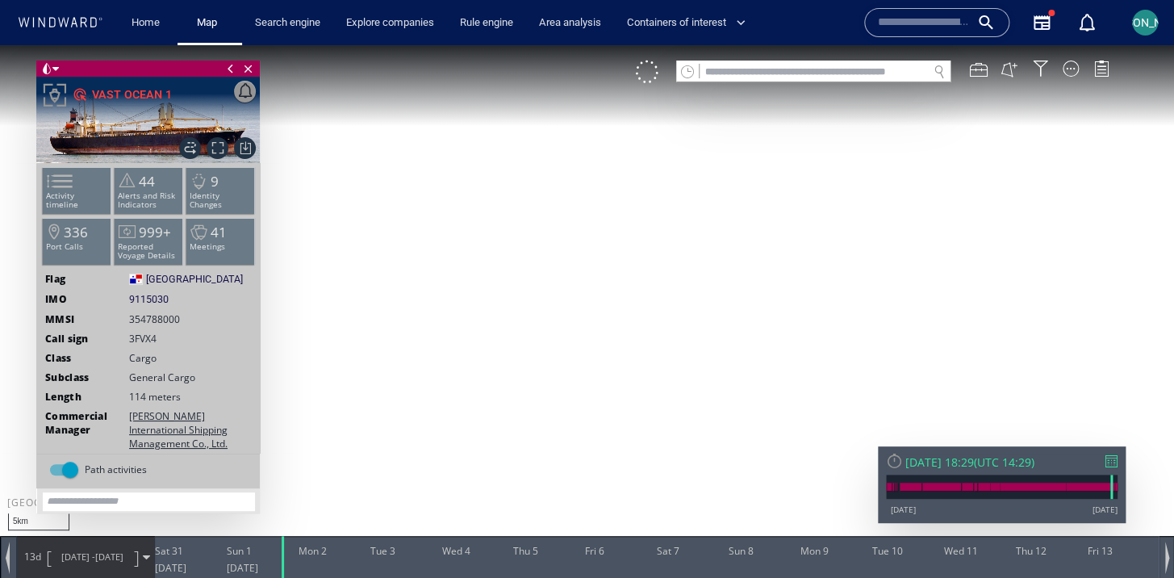
drag, startPoint x: 523, startPoint y: 406, endPoint x: 481, endPoint y: 405, distance: 42.8
click at [481, 405] on canvas "Map" at bounding box center [587, 303] width 1174 height 516
click at [647, 72] on div at bounding box center [647, 71] width 23 height 23
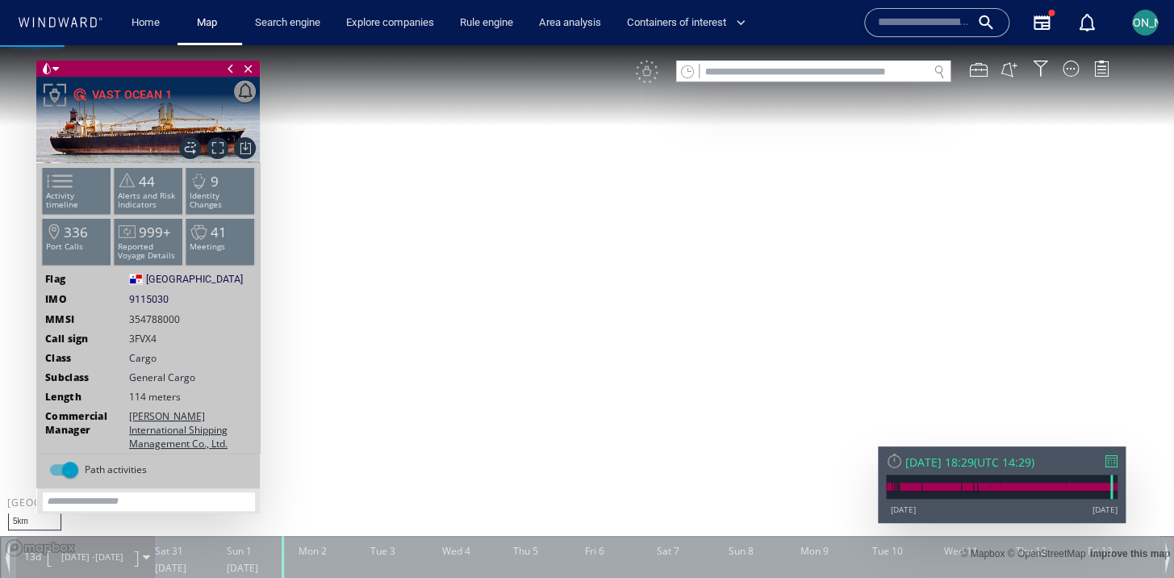
drag, startPoint x: 670, startPoint y: 303, endPoint x: 603, endPoint y: 251, distance: 85.0
click at [603, 251] on canvas "Map" at bounding box center [587, 303] width 1174 height 516
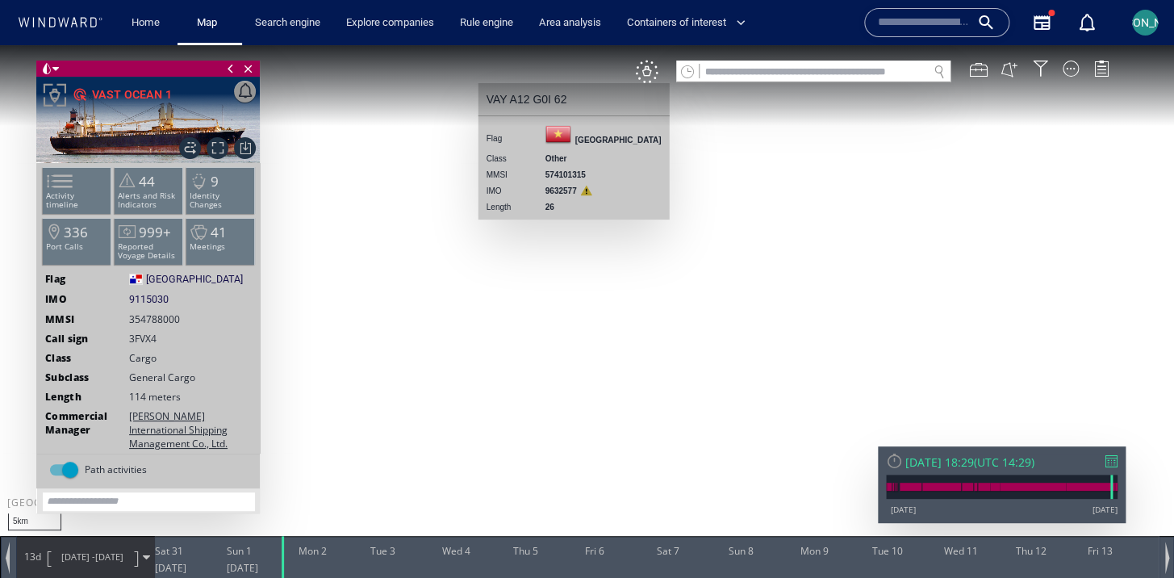
click at [574, 227] on canvas "Map" at bounding box center [587, 303] width 1174 height 516
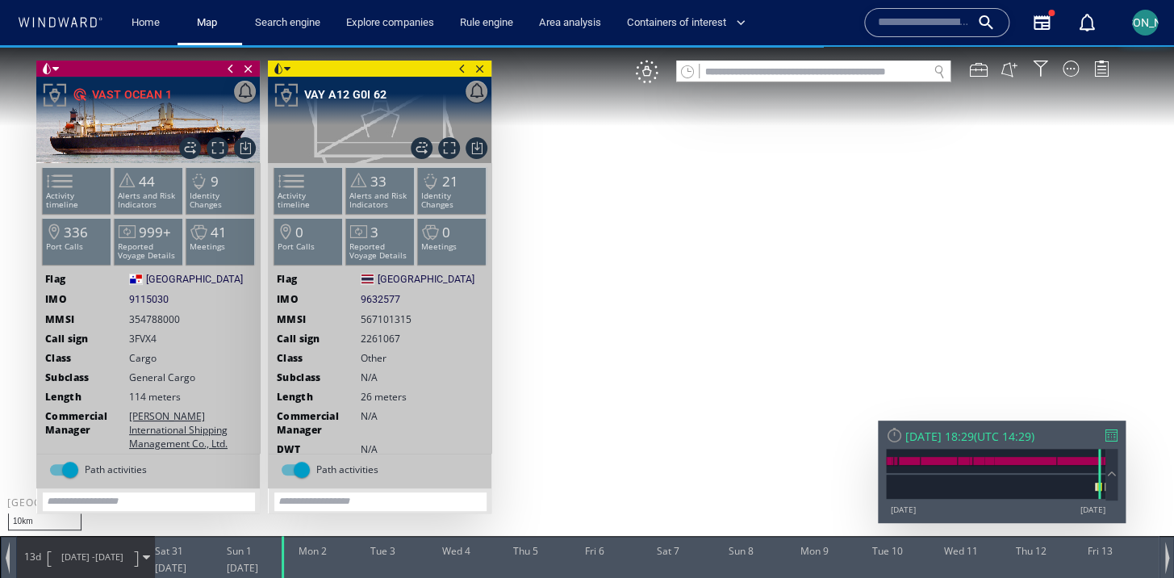
drag, startPoint x: 595, startPoint y: 343, endPoint x: 723, endPoint y: 345, distance: 127.5
click at [723, 345] on canvas "Map" at bounding box center [587, 303] width 1174 height 516
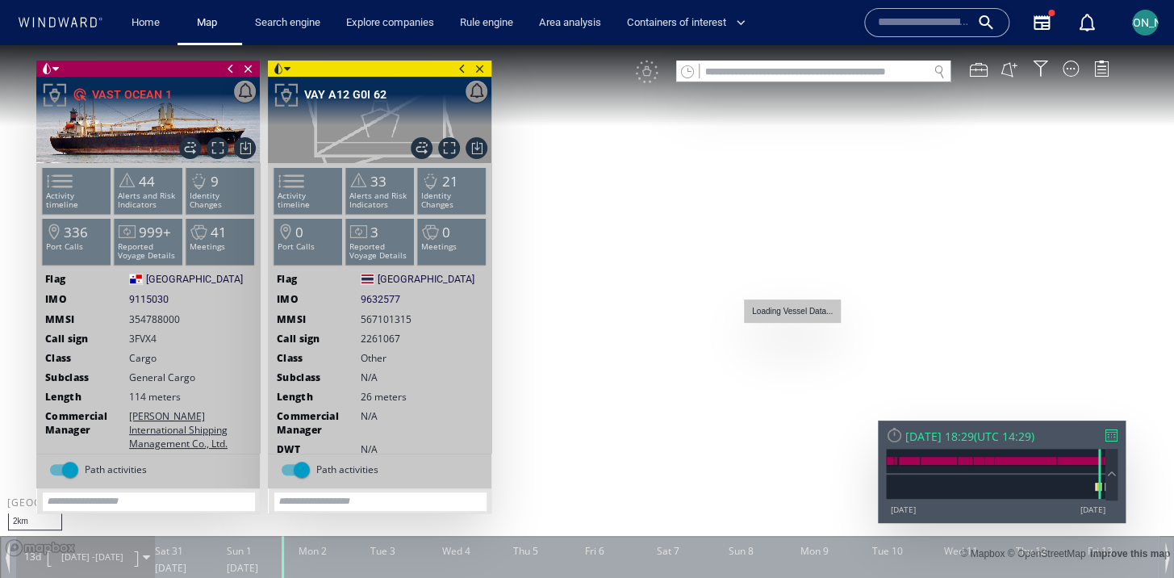
click at [796, 337] on canvas "Map" at bounding box center [587, 303] width 1174 height 516
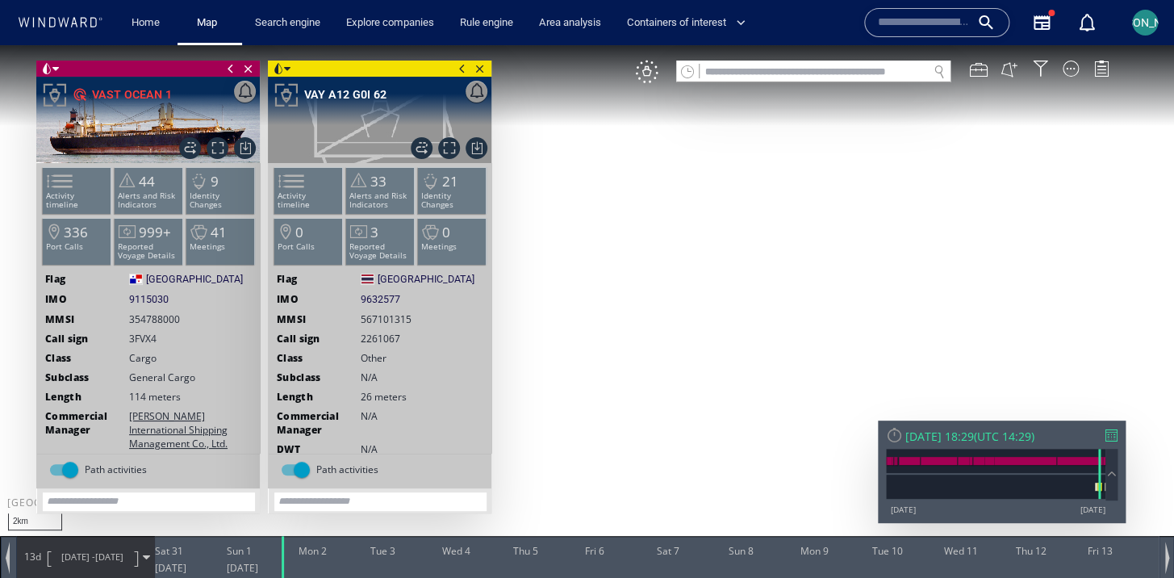
click at [464, 74] on span at bounding box center [462, 68] width 18 height 16
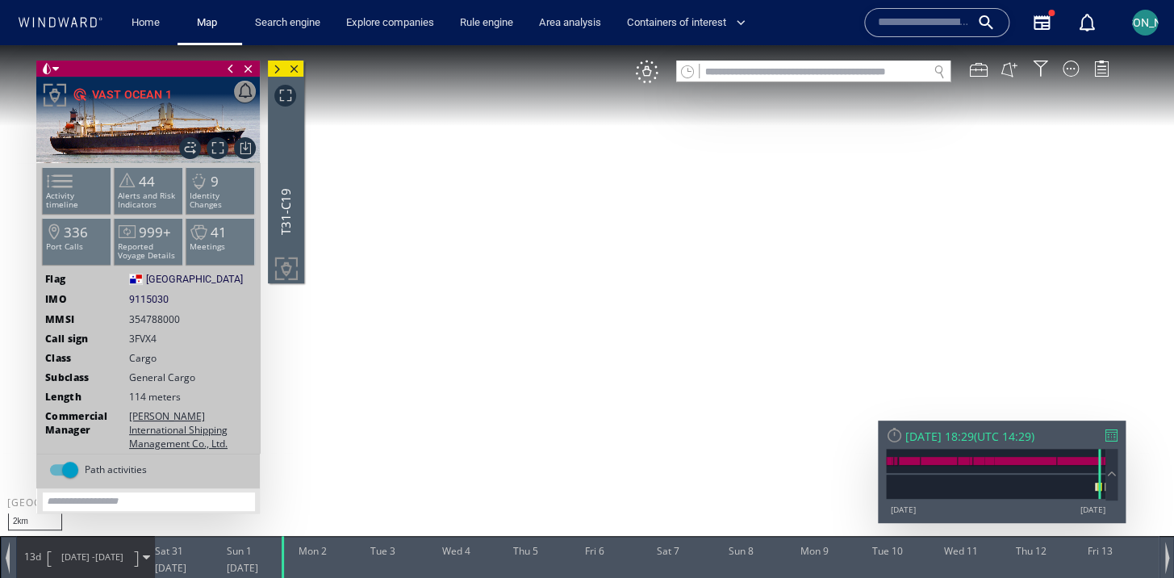
click at [231, 75] on span at bounding box center [231, 68] width 18 height 16
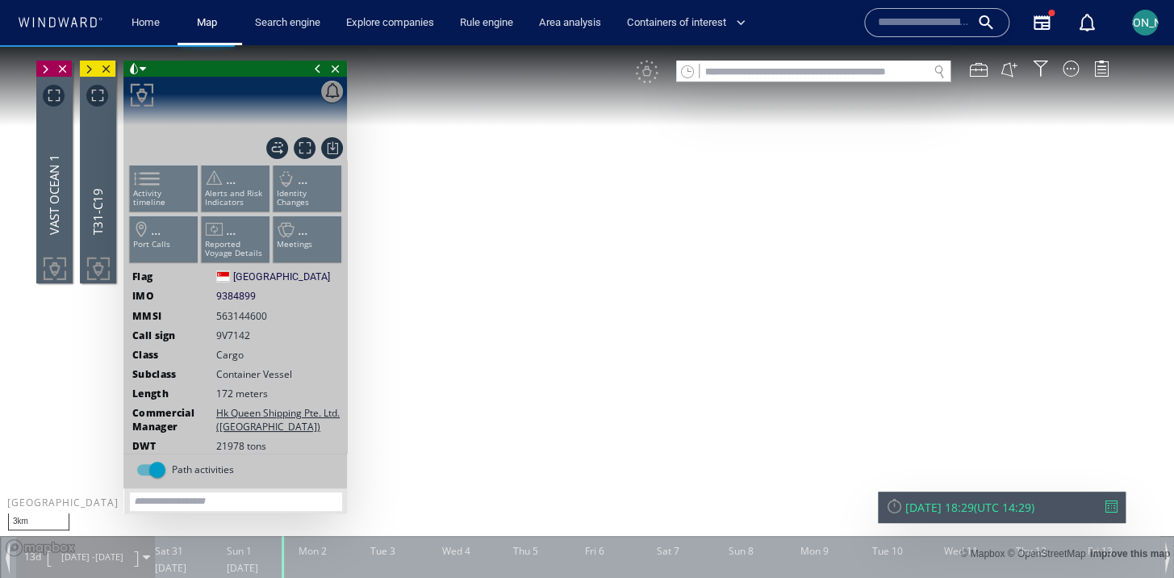
drag, startPoint x: 703, startPoint y: 345, endPoint x: 673, endPoint y: 323, distance: 37.6
click at [673, 323] on canvas "Map" at bounding box center [587, 303] width 1174 height 516
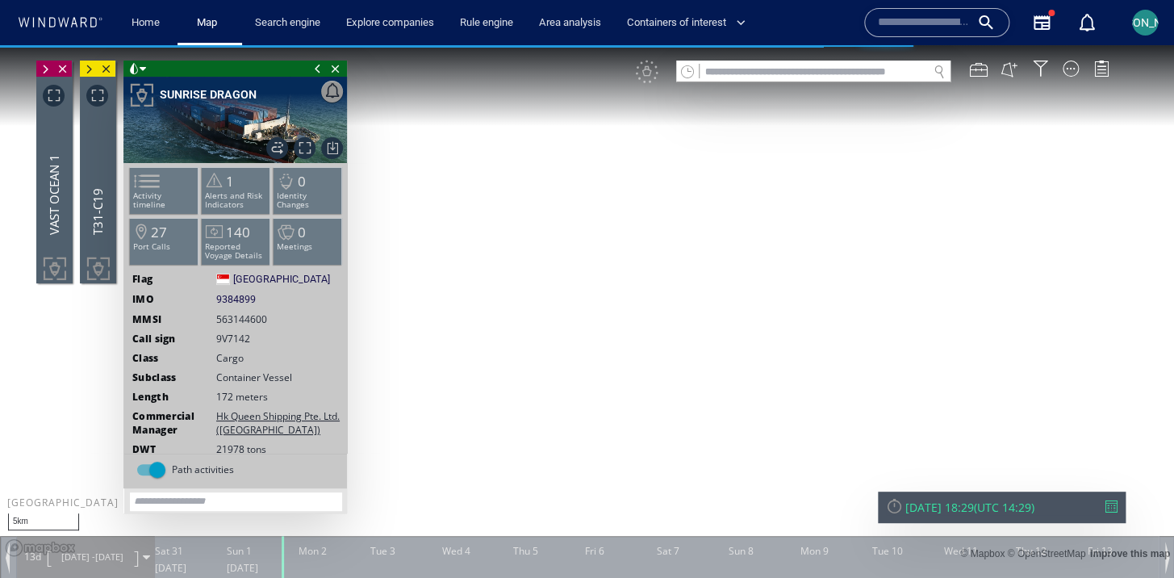
drag, startPoint x: 569, startPoint y: 299, endPoint x: 569, endPoint y: 276, distance: 23.4
click at [569, 276] on canvas "Map" at bounding box center [587, 303] width 1174 height 516
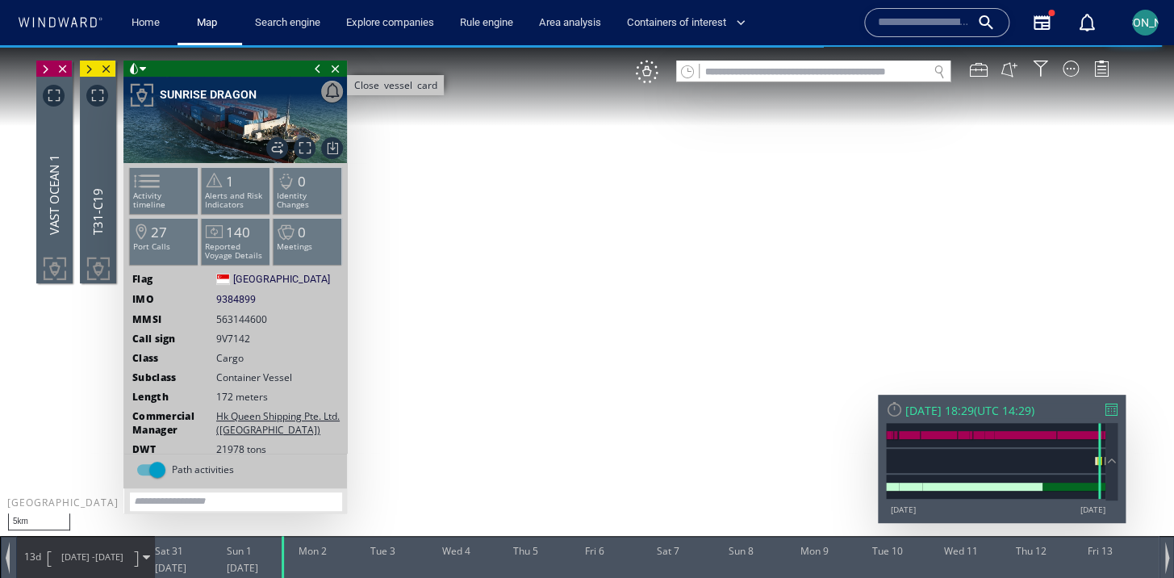
click at [337, 69] on span "Close vessel card" at bounding box center [336, 68] width 18 height 16
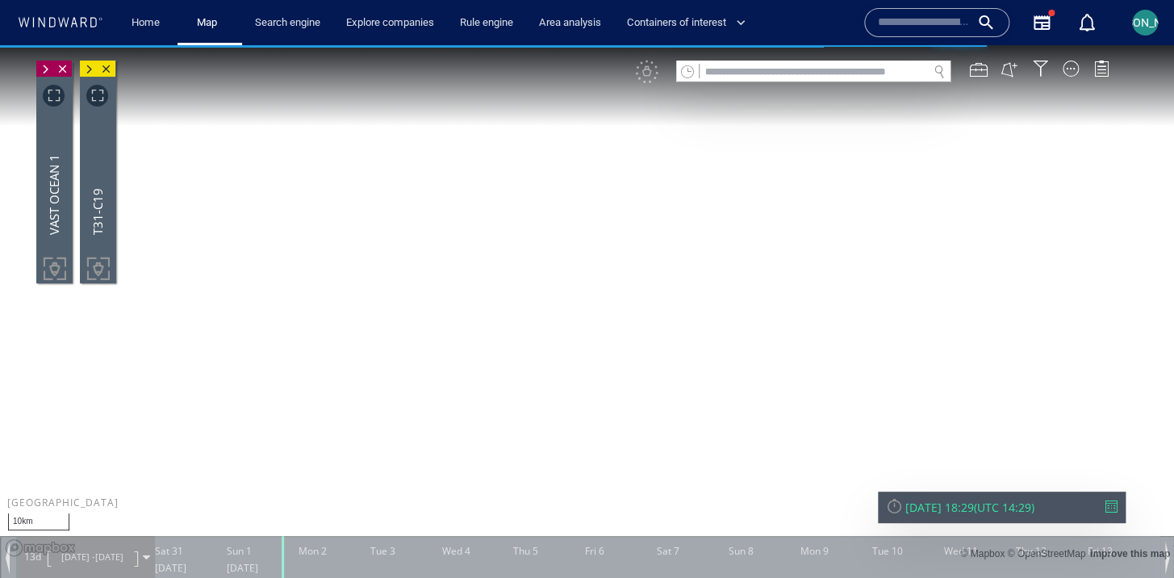
drag, startPoint x: 659, startPoint y: 362, endPoint x: 546, endPoint y: 407, distance: 121.6
click at [545, 407] on canvas "Map" at bounding box center [587, 303] width 1174 height 516
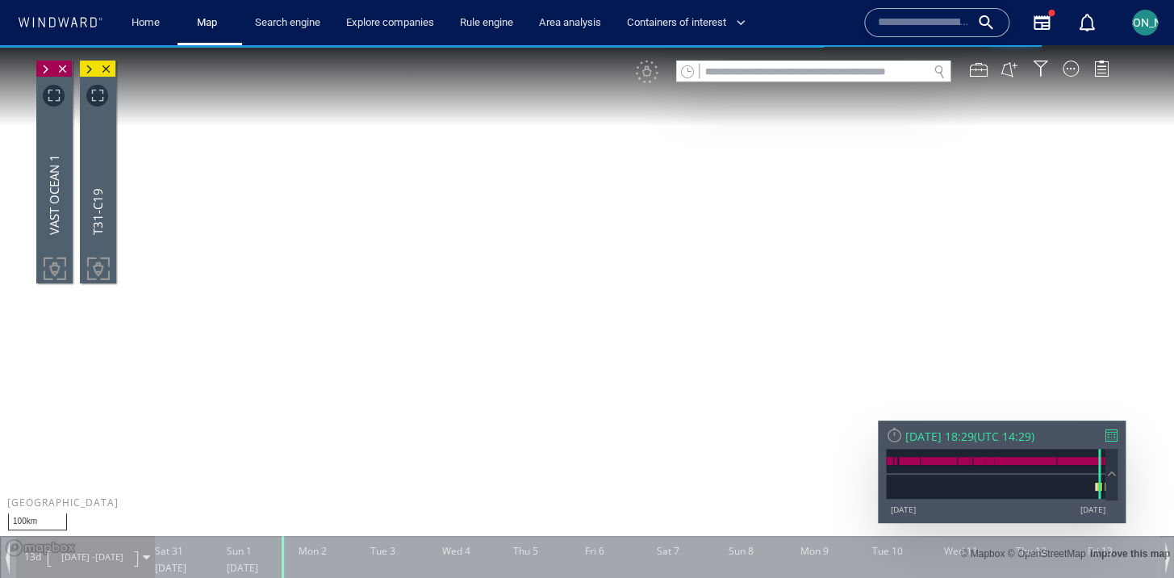
drag, startPoint x: 534, startPoint y: 463, endPoint x: 534, endPoint y: 432, distance: 31.5
click at [534, 432] on canvas "Map" at bounding box center [587, 303] width 1174 height 516
drag, startPoint x: 577, startPoint y: 248, endPoint x: 569, endPoint y: 339, distance: 90.7
click at [569, 340] on canvas "Map" at bounding box center [587, 303] width 1174 height 516
click at [98, 77] on span at bounding box center [89, 69] width 18 height 16
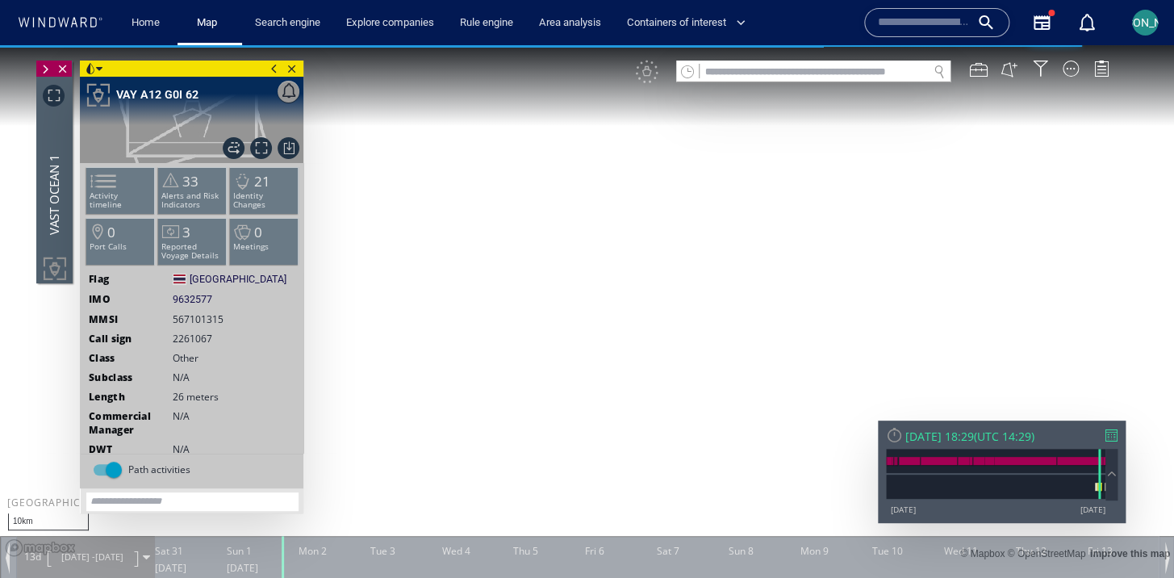
click at [54, 77] on span at bounding box center [45, 69] width 18 height 16
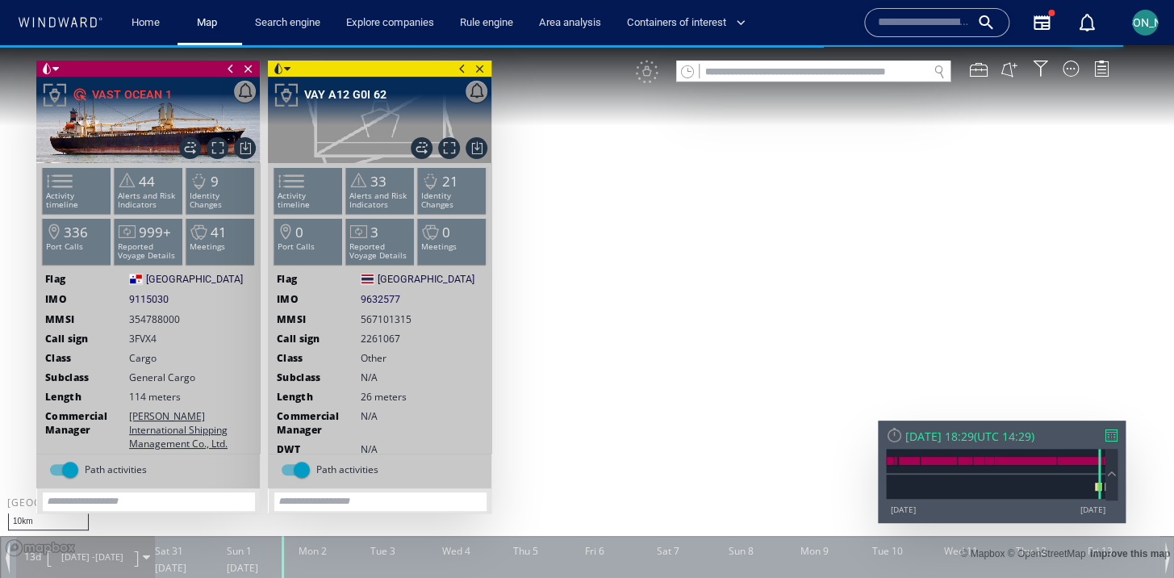
drag, startPoint x: 607, startPoint y: 283, endPoint x: 686, endPoint y: 278, distance: 79.2
click at [686, 278] on canvas "Map" at bounding box center [587, 303] width 1174 height 516
click at [426, 151] on span "Show Historical Path" at bounding box center [422, 148] width 22 height 22
click at [436, 191] on span at bounding box center [430, 181] width 24 height 23
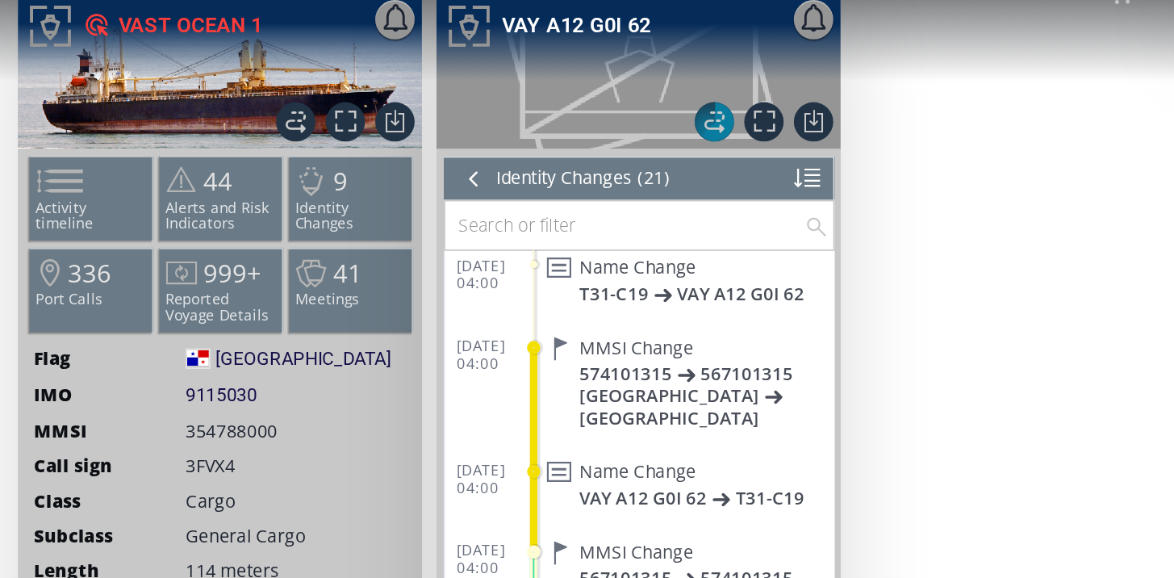
scroll to position [679, 0]
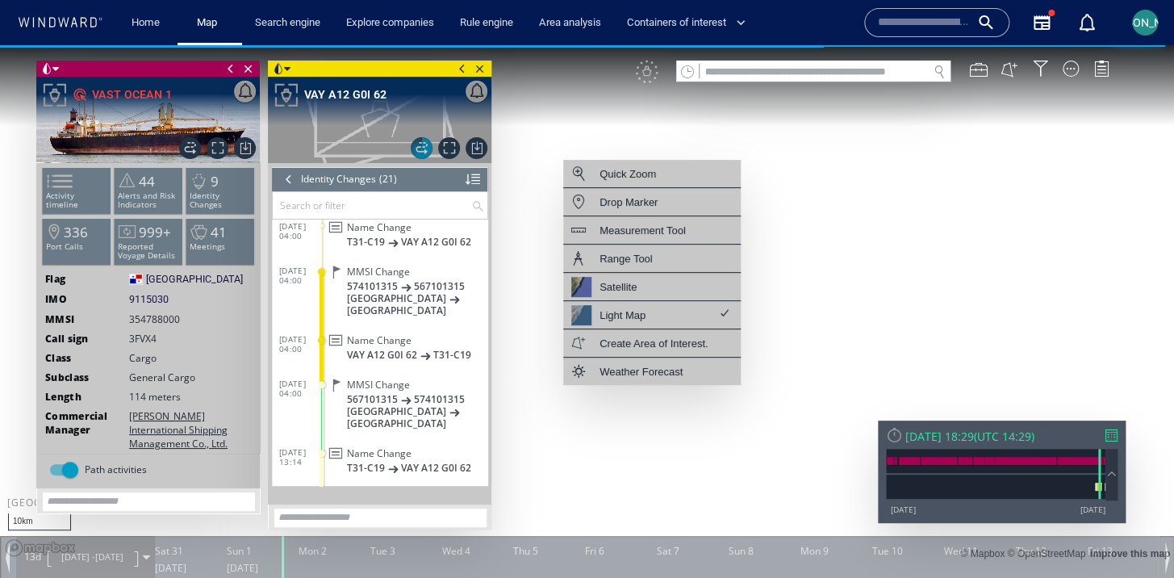
drag, startPoint x: 583, startPoint y: 460, endPoint x: 705, endPoint y: 461, distance: 121.8
click at [705, 461] on canvas "Map" at bounding box center [587, 303] width 1174 height 516
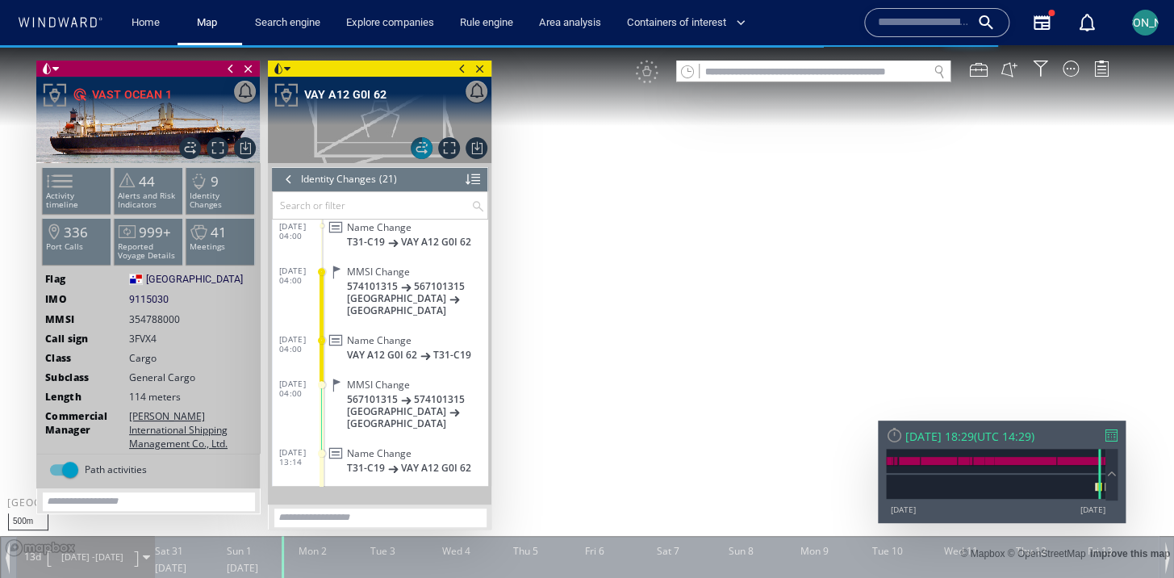
click at [461, 68] on span at bounding box center [462, 68] width 18 height 16
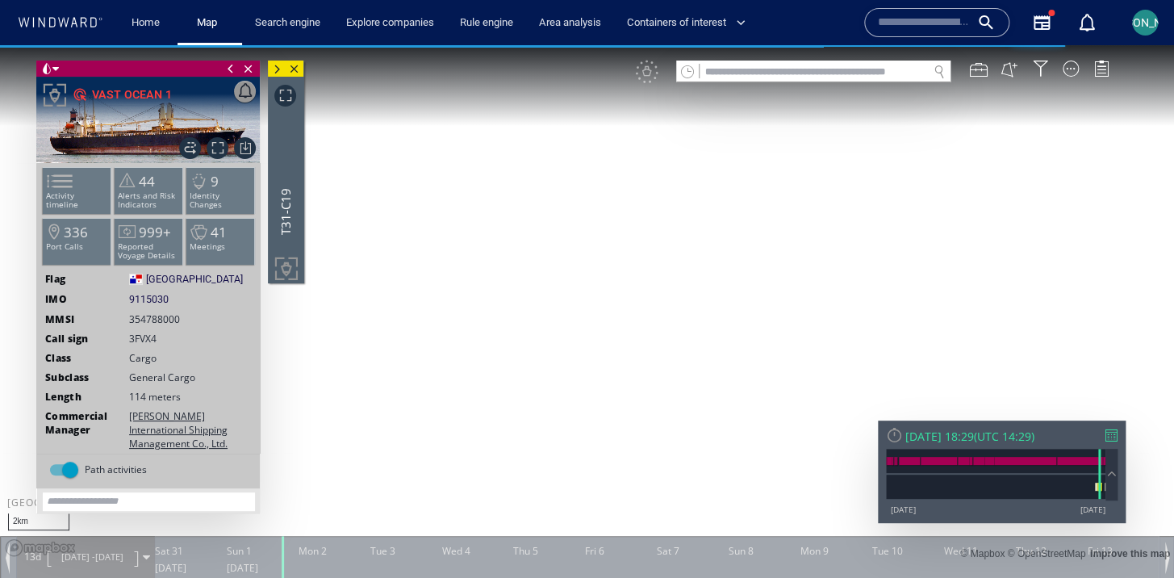
drag, startPoint x: 813, startPoint y: 334, endPoint x: 772, endPoint y: 296, distance: 55.9
click at [772, 296] on canvas "Map" at bounding box center [587, 303] width 1174 height 516
click at [1068, 71] on div at bounding box center [1070, 68] width 16 height 16
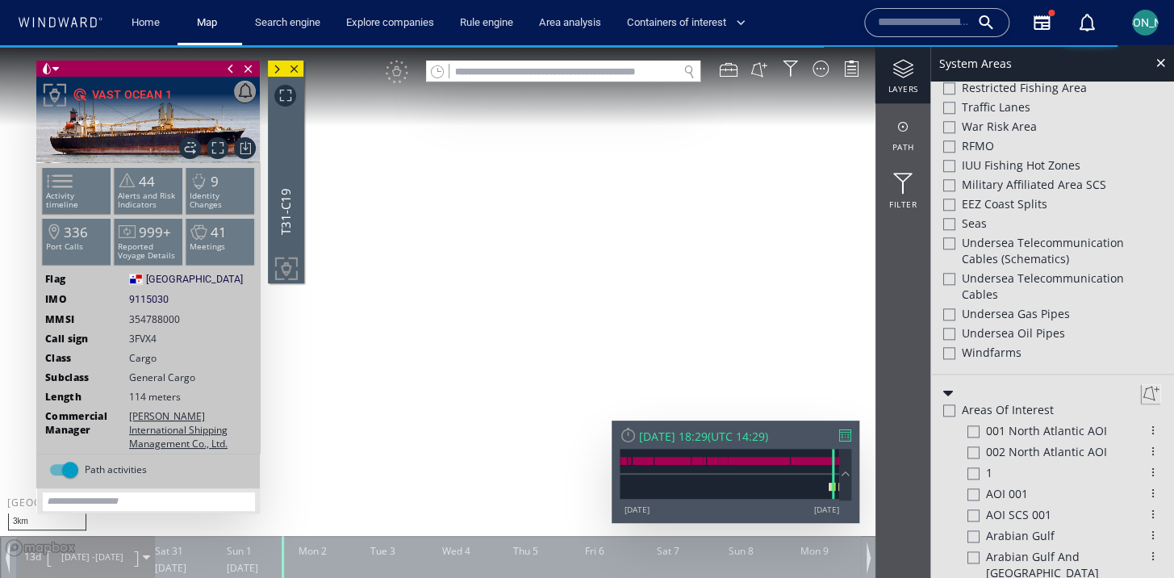
drag, startPoint x: 822, startPoint y: 305, endPoint x: 625, endPoint y: 306, distance: 196.8
click at [623, 306] on canvas "Map" at bounding box center [587, 303] width 1174 height 516
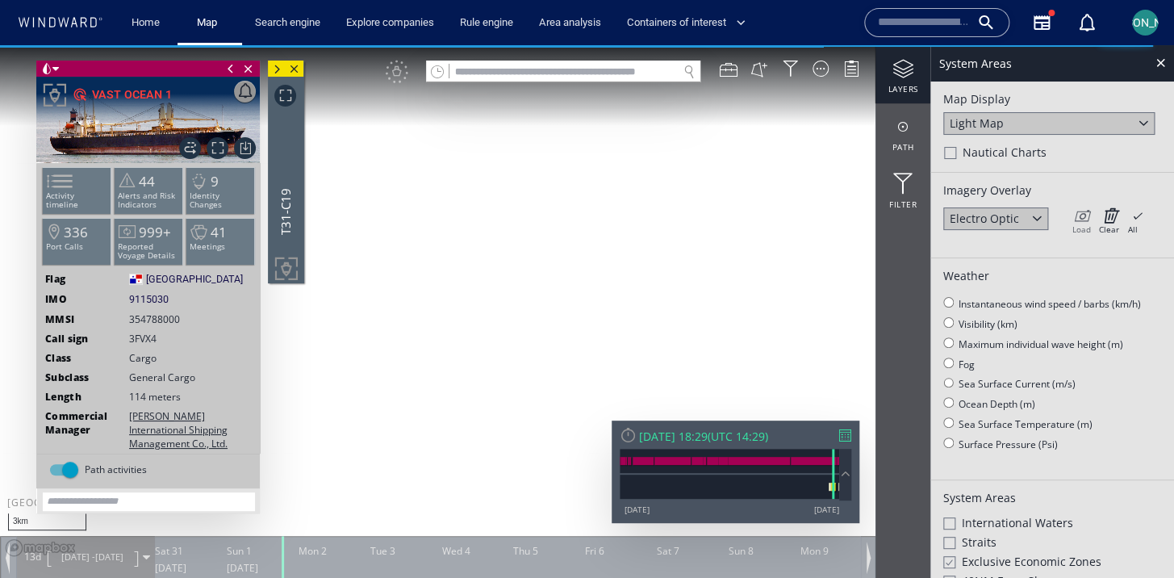
click at [1077, 209] on icon at bounding box center [1080, 215] width 19 height 16
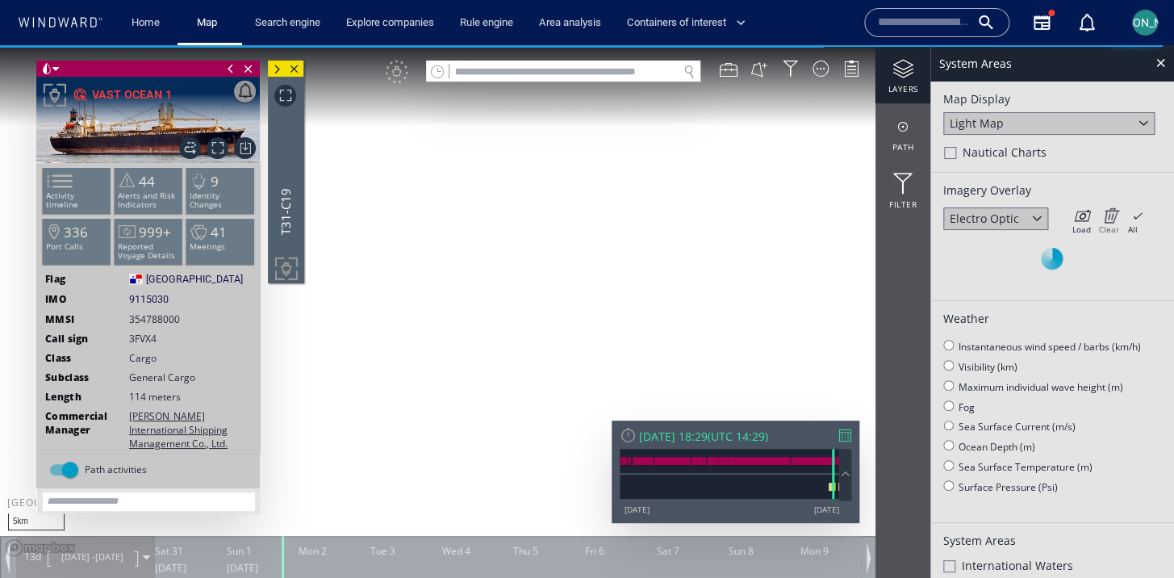
click at [1112, 221] on icon at bounding box center [1109, 215] width 20 height 16
click at [1163, 66] on div at bounding box center [1160, 62] width 19 height 19
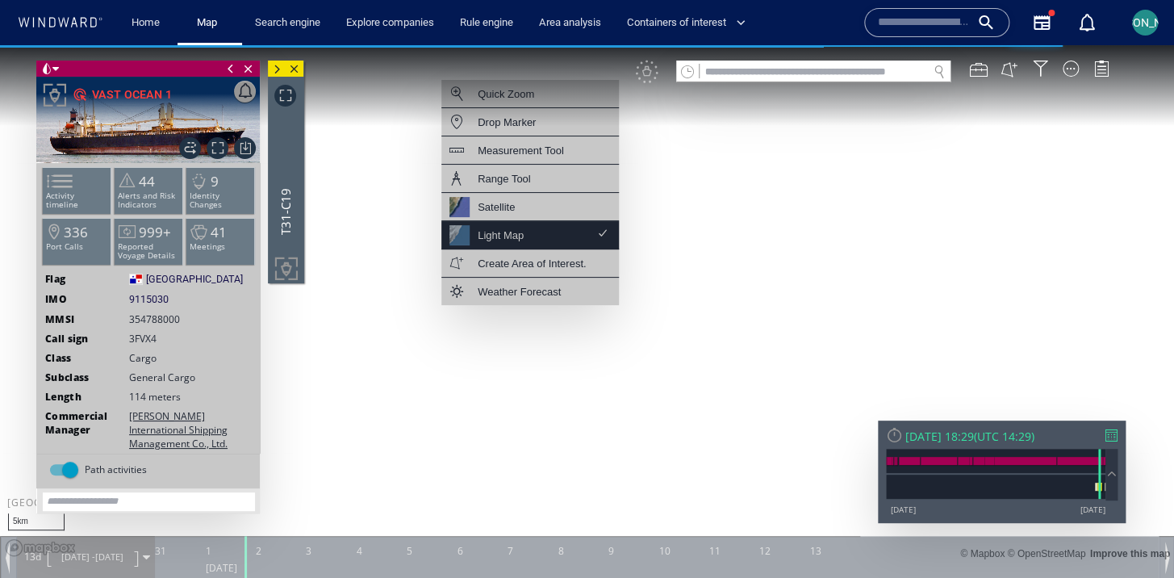
click at [544, 236] on div "Light Map" at bounding box center [529, 235] width 177 height 28
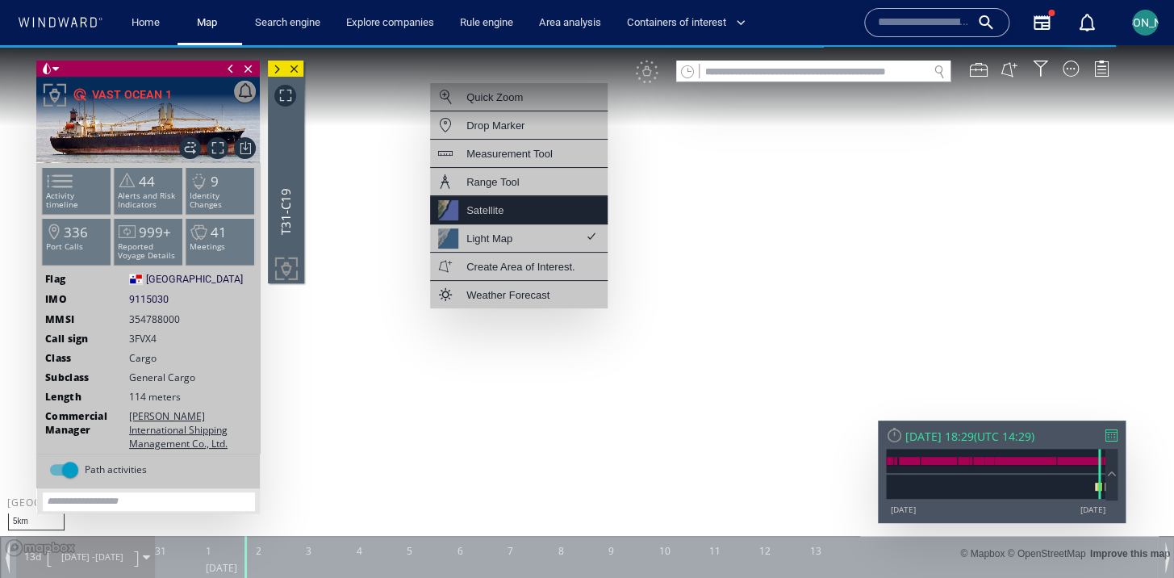
click at [536, 205] on div "Satellite" at bounding box center [518, 210] width 177 height 28
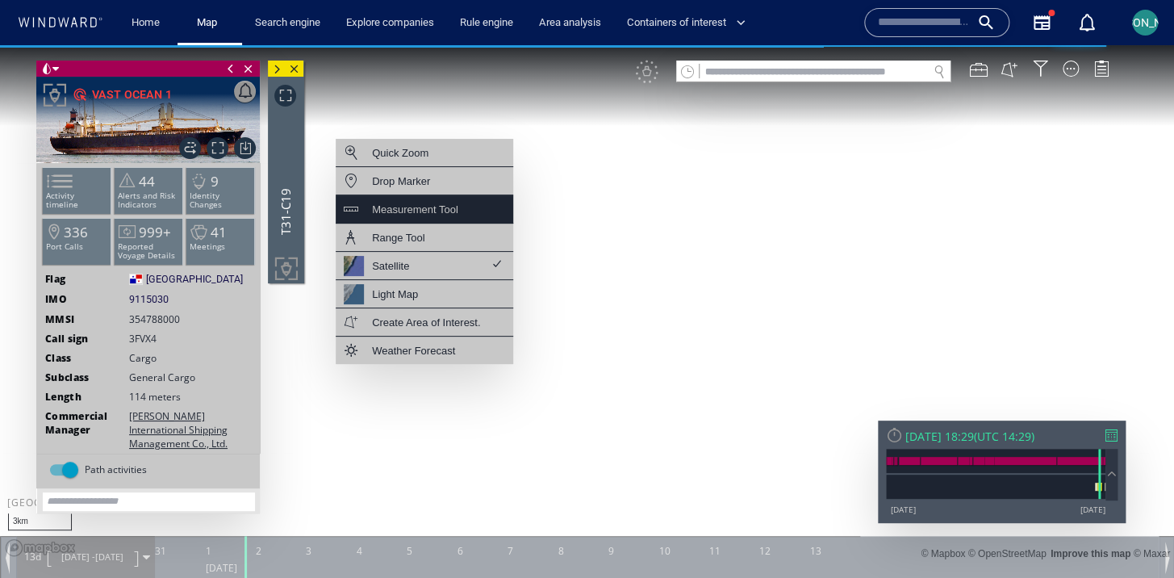
click at [444, 215] on div "Measurement Tool" at bounding box center [415, 209] width 86 height 20
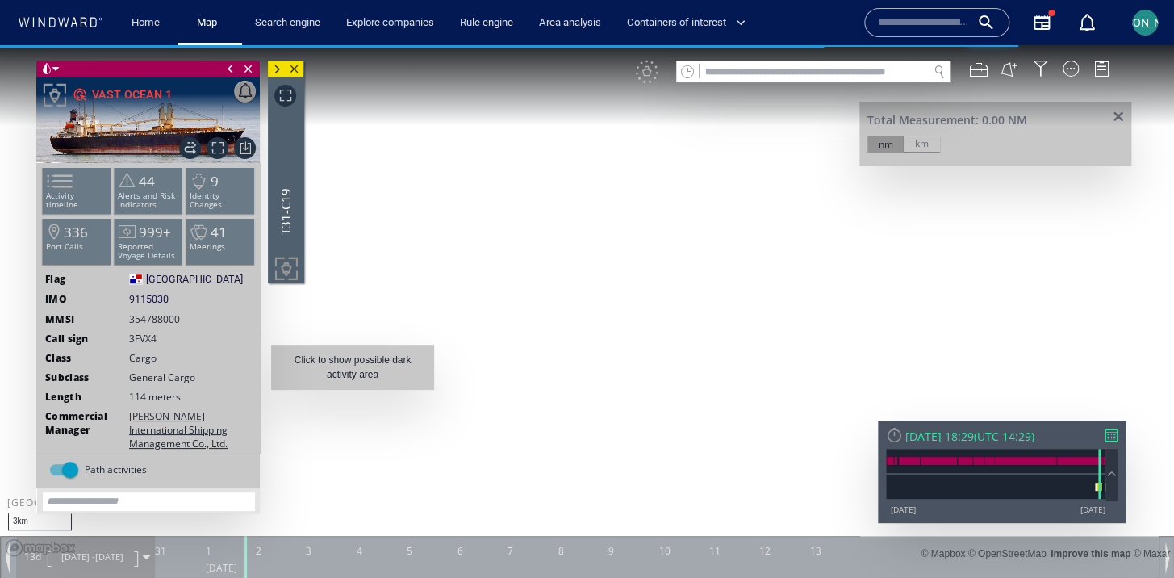
click at [352, 397] on canvas "Map" at bounding box center [587, 303] width 1174 height 516
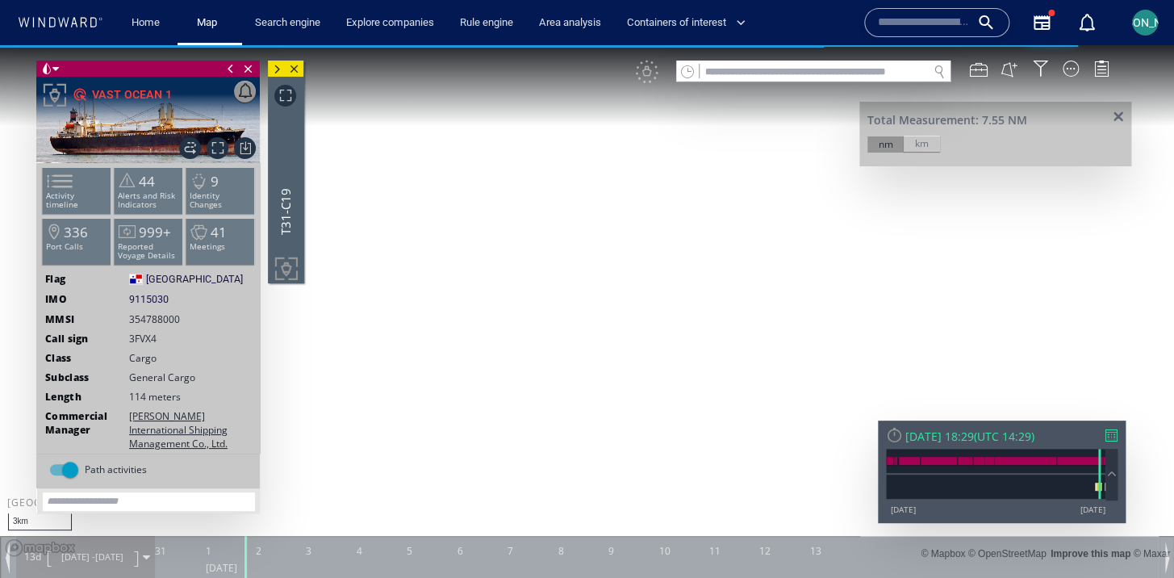
click at [633, 287] on canvas "Map" at bounding box center [587, 303] width 1174 height 516
drag, startPoint x: 575, startPoint y: 219, endPoint x: 575, endPoint y: 313, distance: 93.6
click at [575, 313] on canvas "Map" at bounding box center [587, 303] width 1174 height 516
drag, startPoint x: 548, startPoint y: 415, endPoint x: 643, endPoint y: 405, distance: 94.9
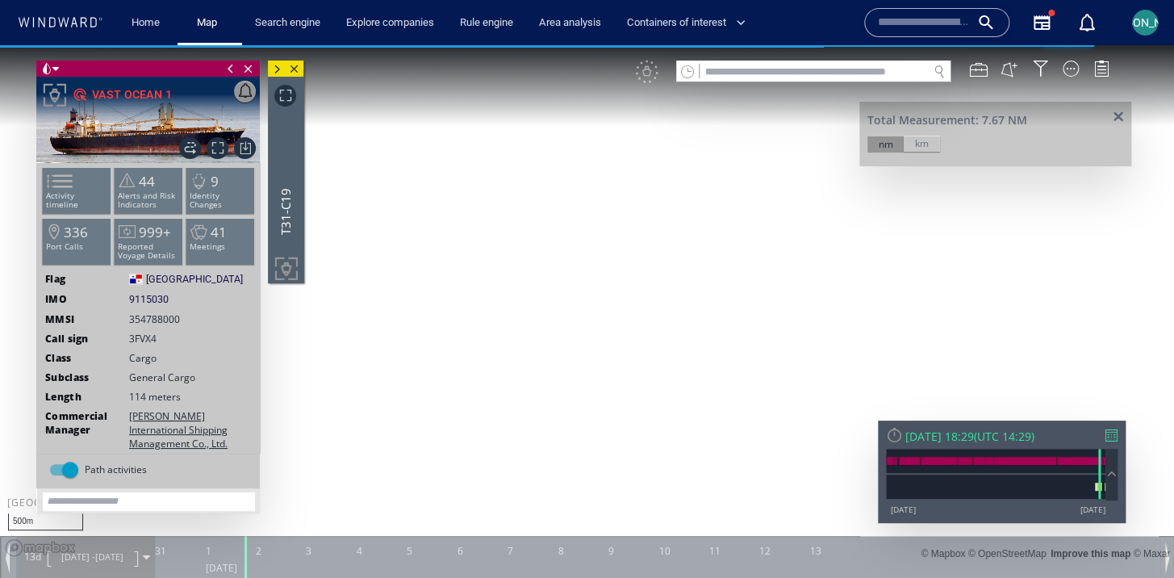
click at [643, 404] on canvas "Map" at bounding box center [587, 303] width 1174 height 516
drag, startPoint x: 639, startPoint y: 409, endPoint x: 693, endPoint y: 397, distance: 55.4
click at [693, 397] on canvas "Map" at bounding box center [587, 303] width 1174 height 516
drag, startPoint x: 666, startPoint y: 420, endPoint x: 696, endPoint y: 369, distance: 58.9
click at [698, 367] on canvas "Map" at bounding box center [587, 303] width 1174 height 516
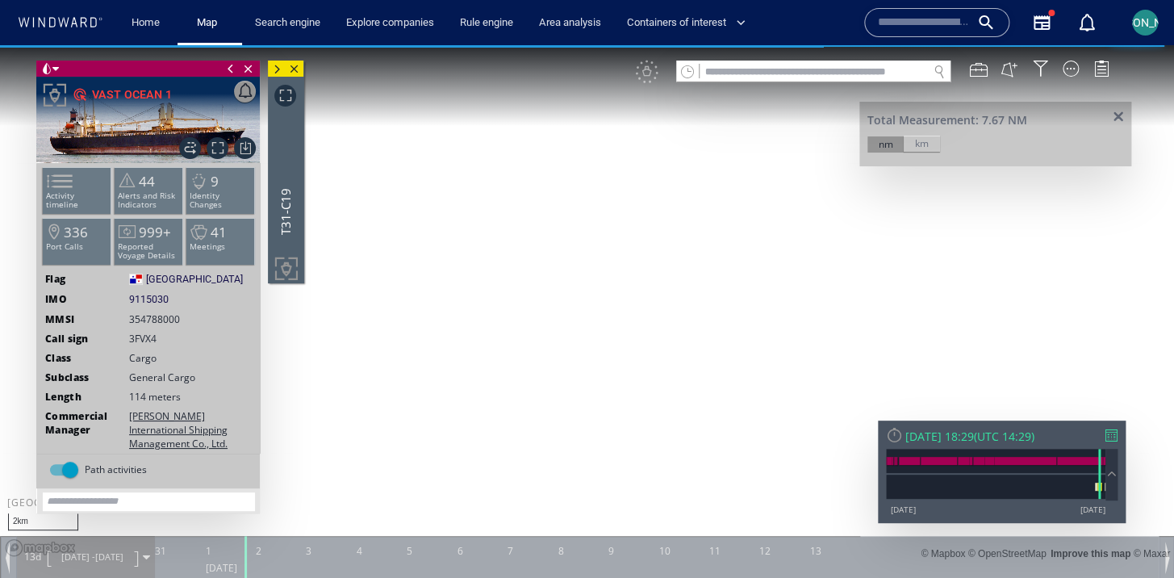
drag, startPoint x: 696, startPoint y: 371, endPoint x: 711, endPoint y: 347, distance: 28.6
click at [711, 347] on canvas "Map" at bounding box center [587, 303] width 1174 height 516
drag, startPoint x: 711, startPoint y: 347, endPoint x: 740, endPoint y: 341, distance: 29.6
click at [740, 341] on canvas "Map" at bounding box center [587, 303] width 1174 height 516
drag, startPoint x: 707, startPoint y: 374, endPoint x: 711, endPoint y: 329, distance: 45.3
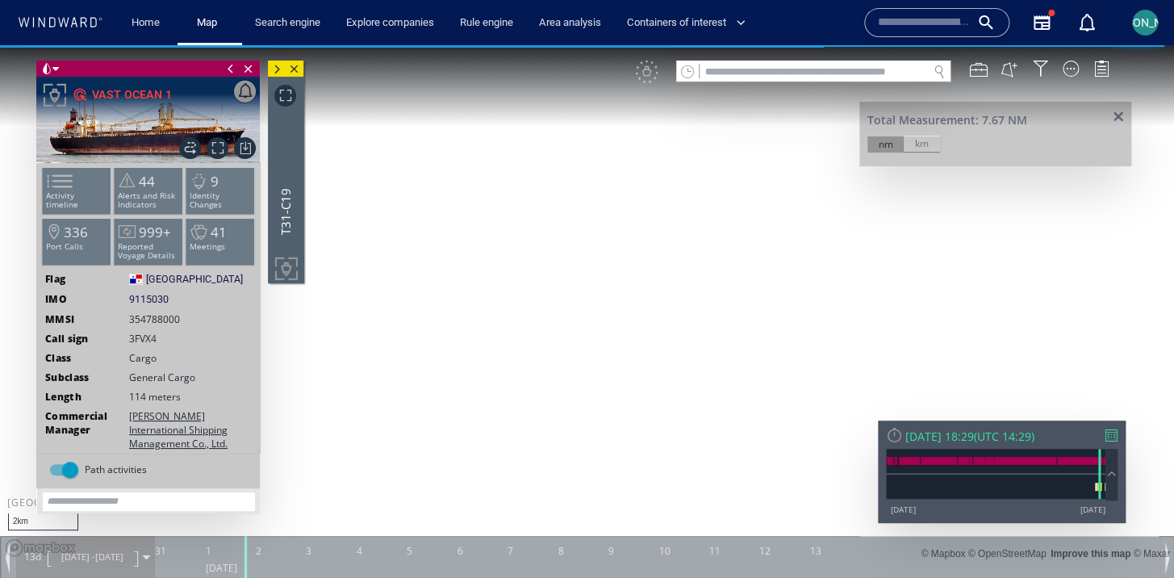
click at [711, 328] on canvas "Map" at bounding box center [587, 303] width 1174 height 516
drag, startPoint x: 711, startPoint y: 329, endPoint x: 711, endPoint y: 361, distance: 32.3
click at [711, 361] on canvas "Map" at bounding box center [587, 303] width 1174 height 516
drag, startPoint x: 711, startPoint y: 361, endPoint x: 673, endPoint y: 377, distance: 40.8
click at [673, 377] on canvas "Map" at bounding box center [587, 303] width 1174 height 516
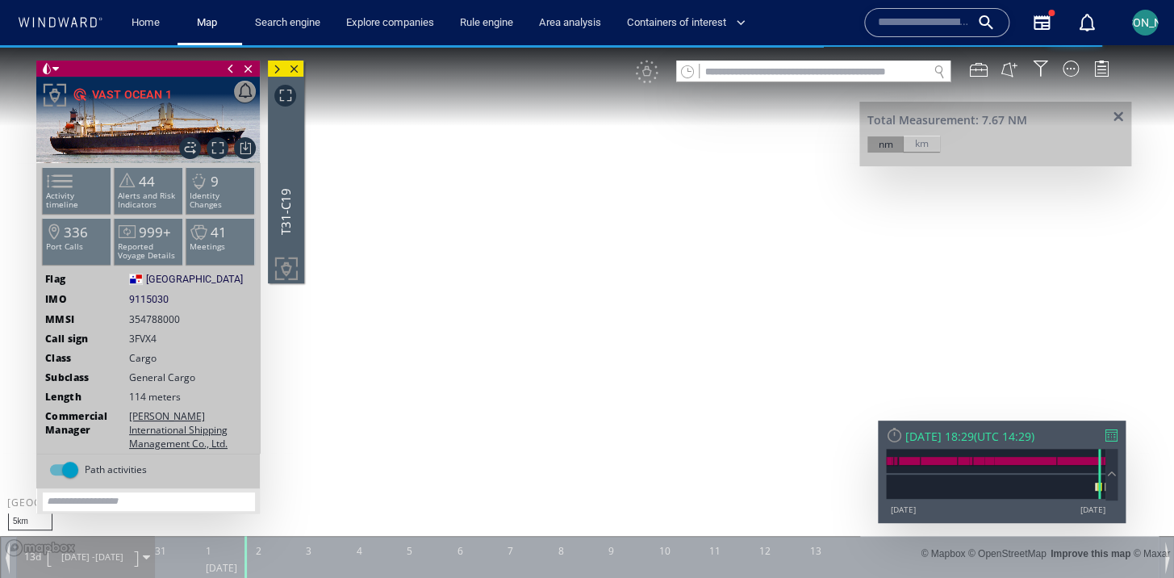
drag, startPoint x: 813, startPoint y: 301, endPoint x: 773, endPoint y: 317, distance: 42.7
click at [773, 317] on canvas "Map" at bounding box center [587, 303] width 1174 height 516
drag, startPoint x: 744, startPoint y: 418, endPoint x: 742, endPoint y: 183, distance: 234.7
click at [742, 182] on canvas "Map" at bounding box center [587, 303] width 1174 height 516
drag, startPoint x: 682, startPoint y: 244, endPoint x: 803, endPoint y: 252, distance: 121.2
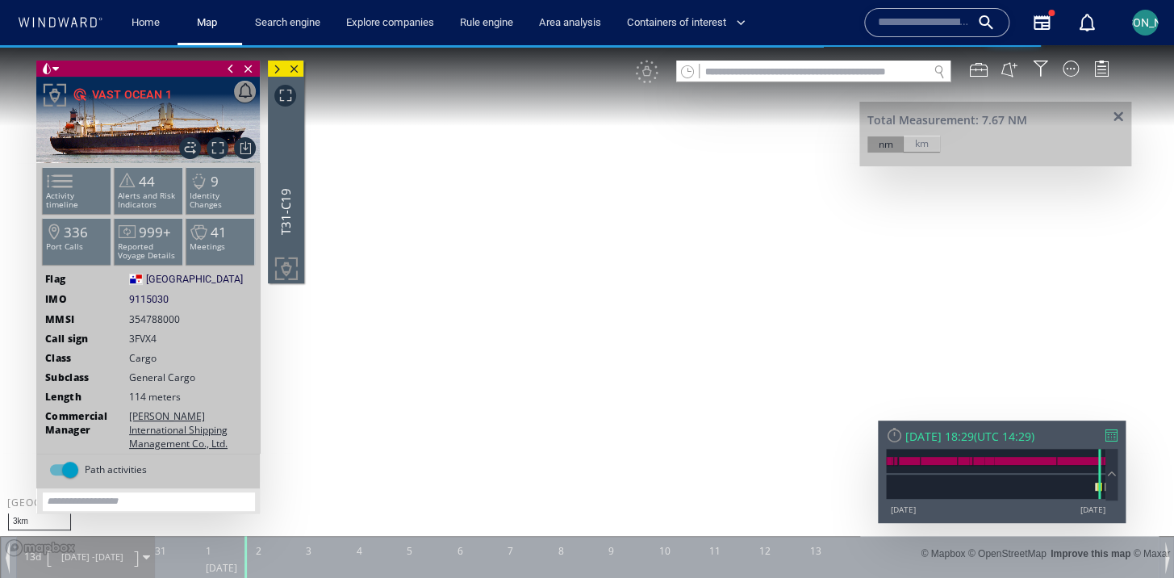
click at [803, 252] on canvas "Map" at bounding box center [587, 303] width 1174 height 516
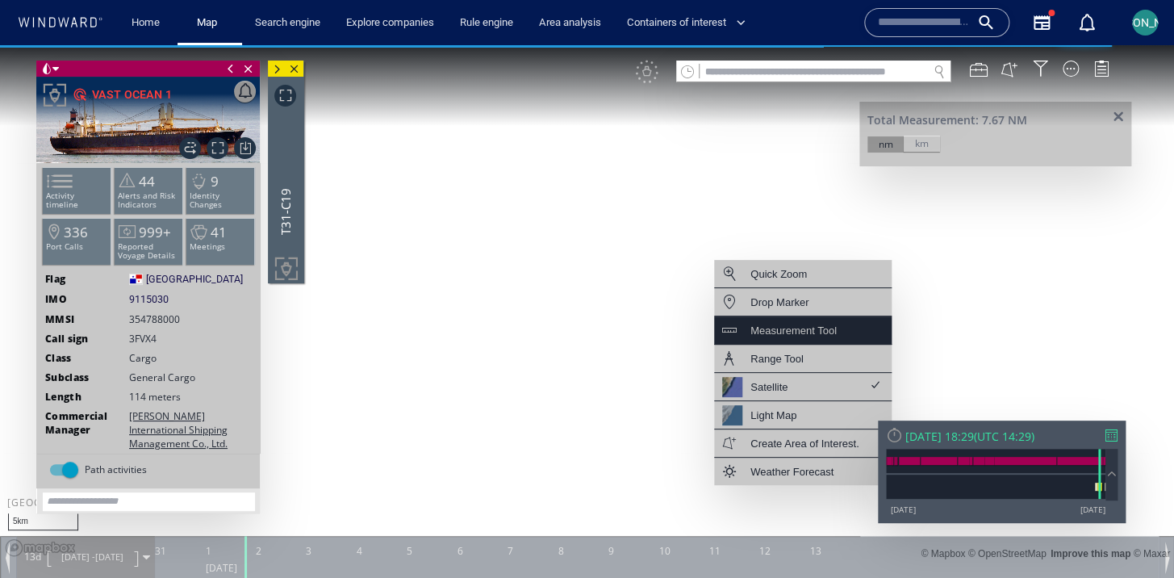
click at [788, 329] on div "Measurement Tool" at bounding box center [793, 330] width 86 height 20
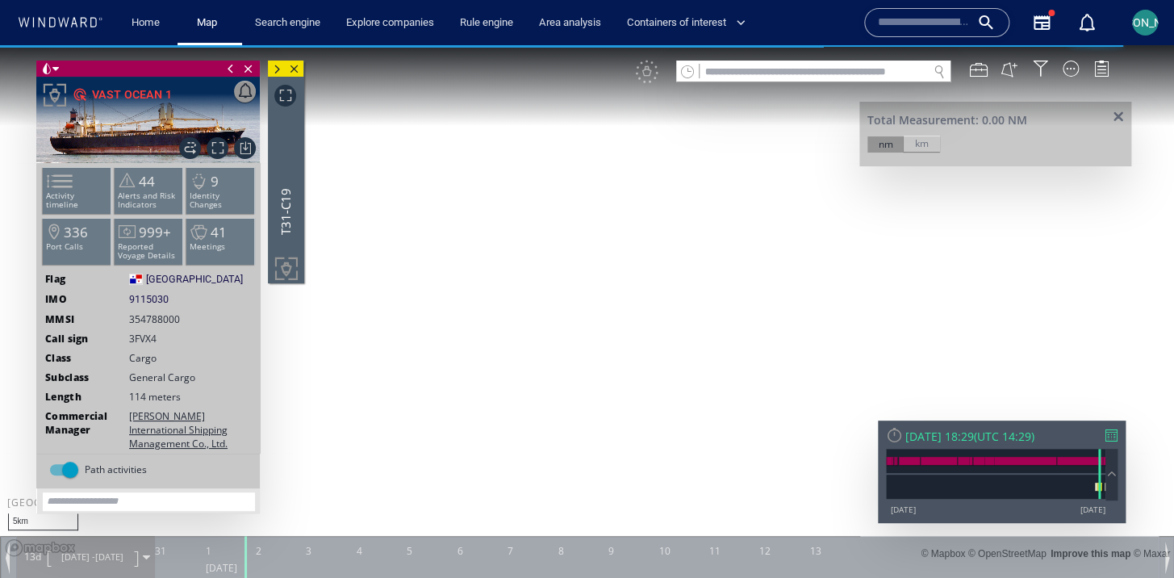
click at [862, 181] on canvas "Map" at bounding box center [587, 303] width 1174 height 516
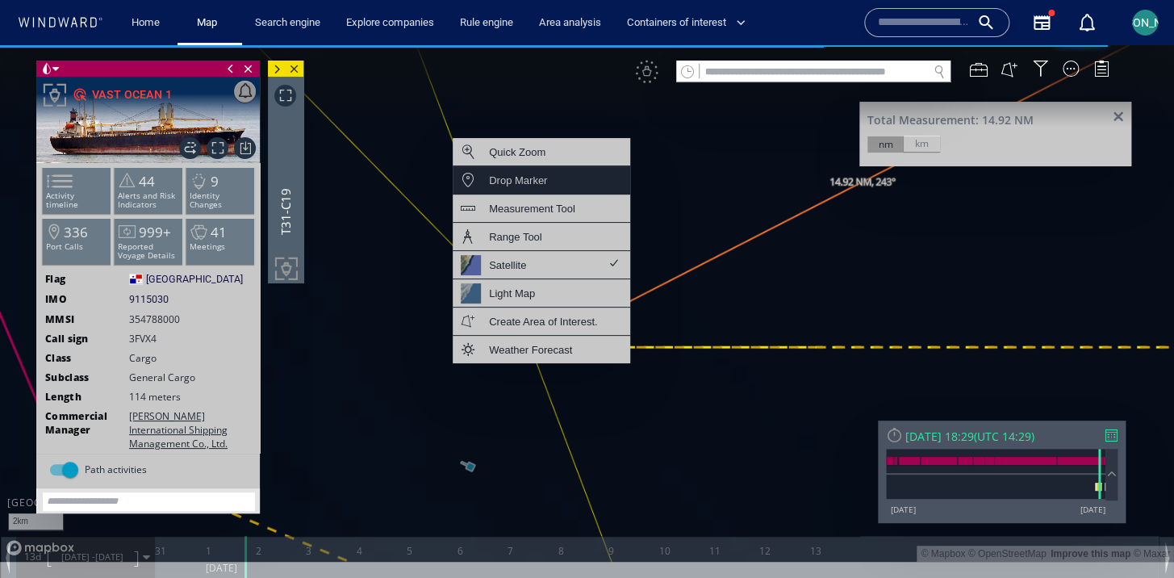
click at [547, 186] on div "Drop Marker" at bounding box center [540, 180] width 177 height 28
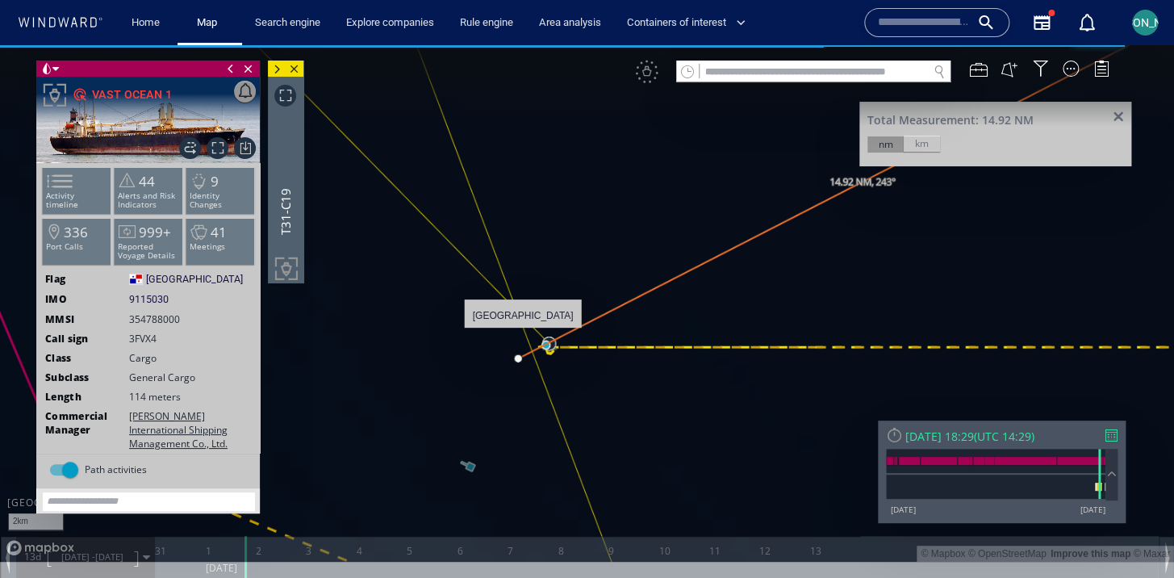
click at [523, 336] on canvas "Map" at bounding box center [587, 303] width 1174 height 516
click at [523, 340] on canvas "Map" at bounding box center [587, 303] width 1174 height 516
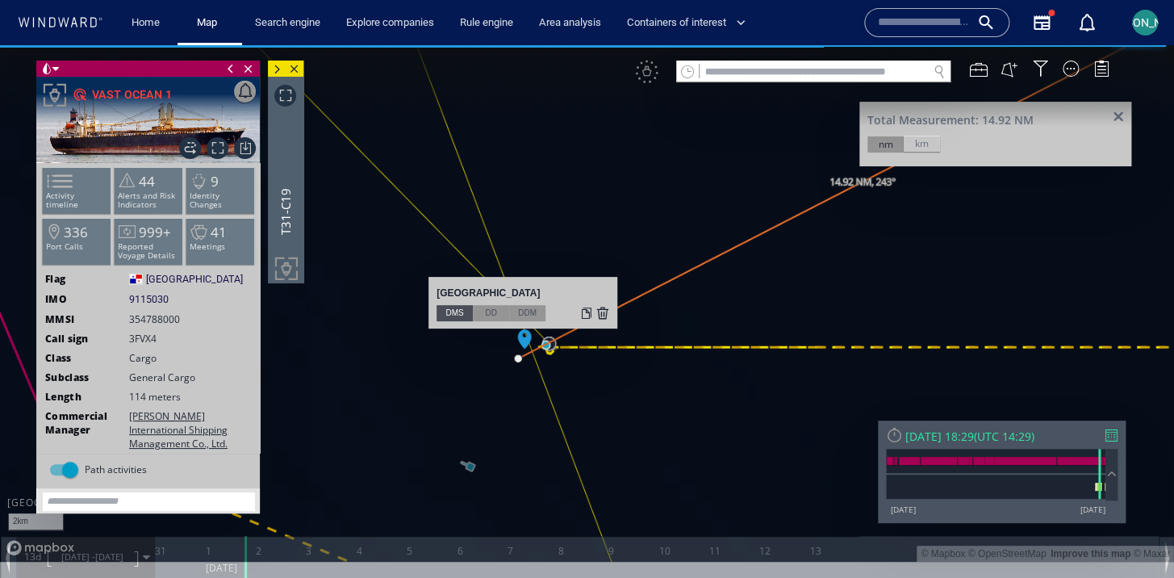
click at [607, 310] on div at bounding box center [602, 313] width 13 height 16
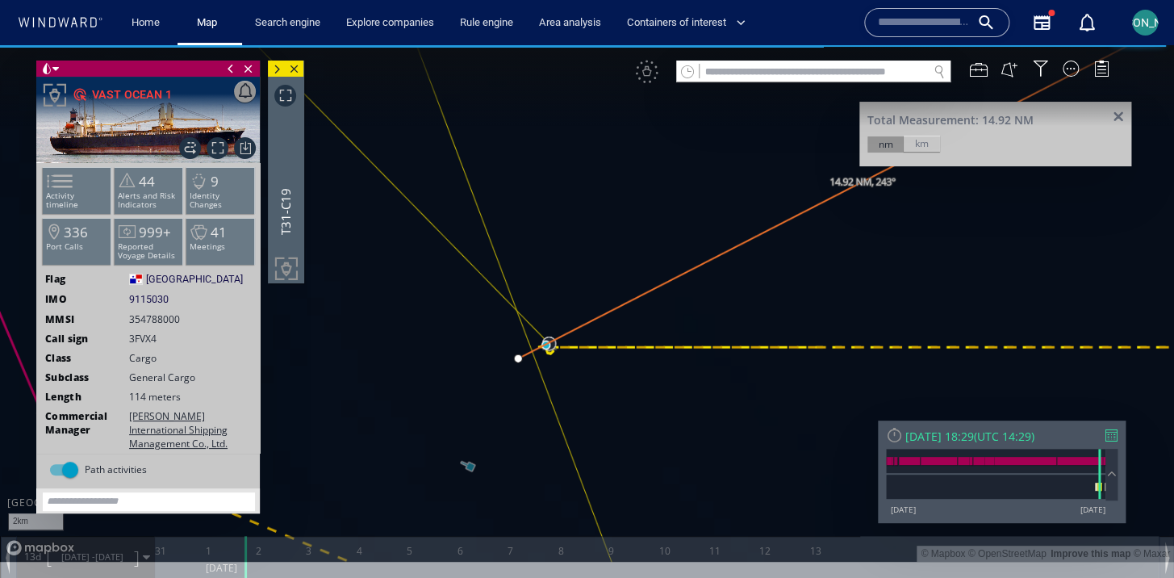
click at [1122, 119] on span at bounding box center [1118, 117] width 20 height 12
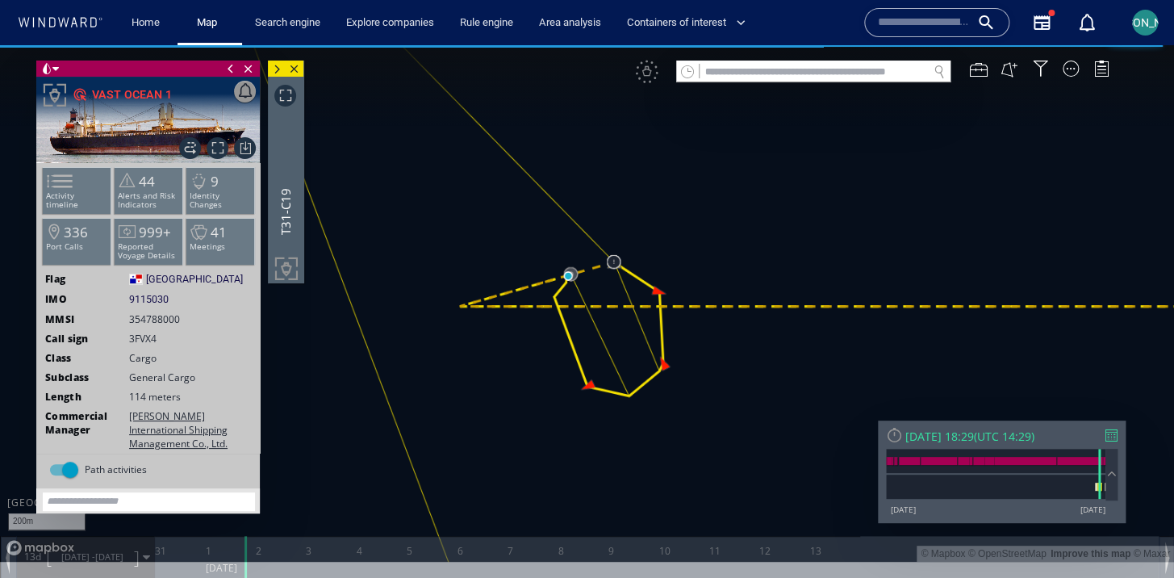
click at [286, 77] on span at bounding box center [277, 69] width 18 height 16
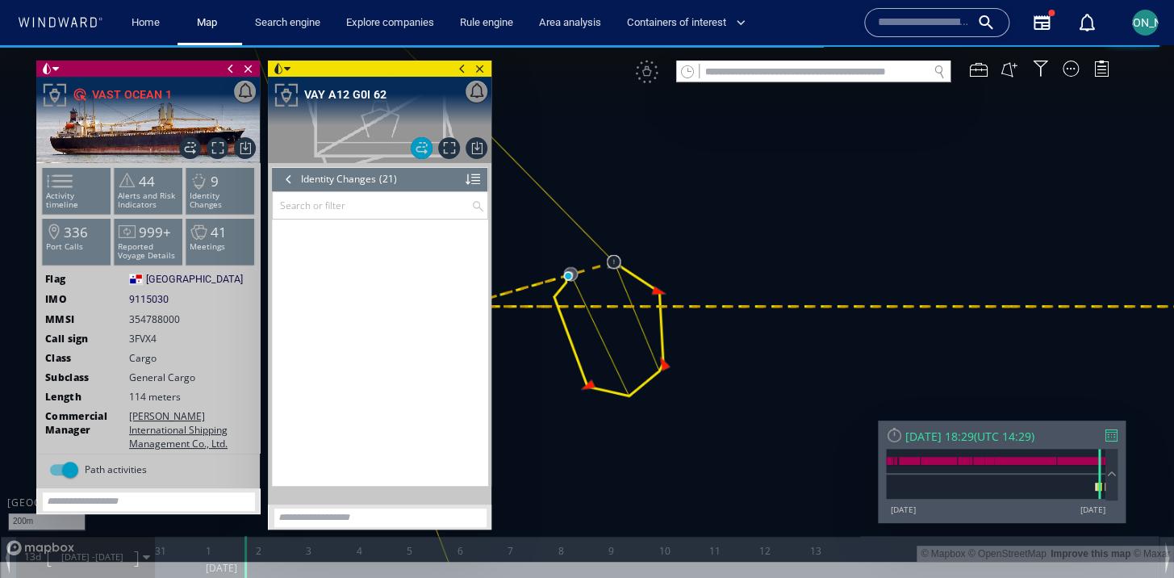
click at [290, 184] on div at bounding box center [289, 179] width 18 height 24
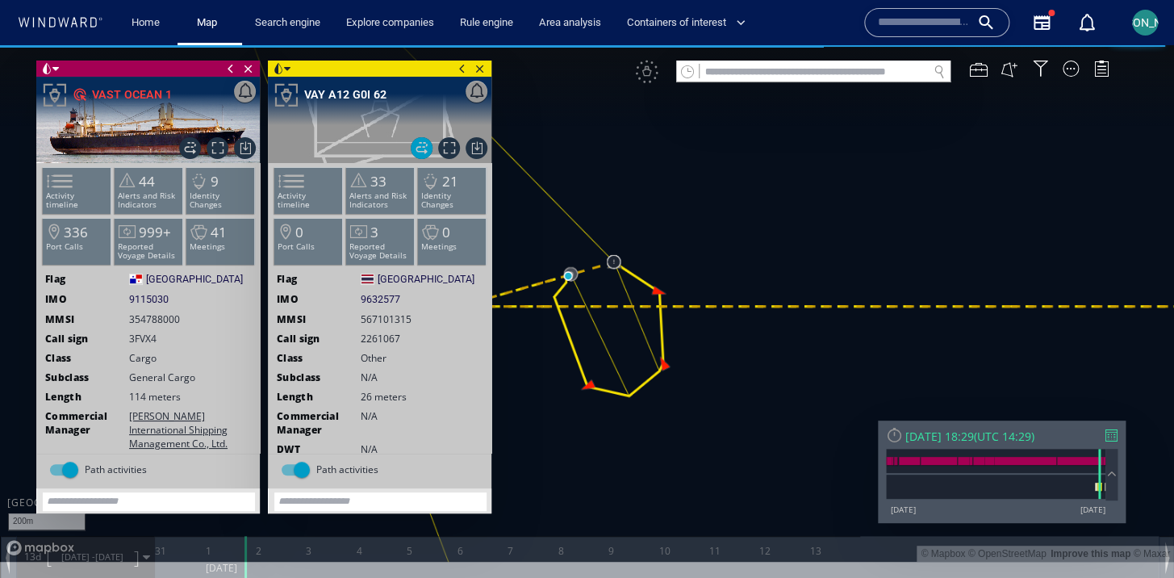
click at [466, 74] on span at bounding box center [462, 68] width 18 height 16
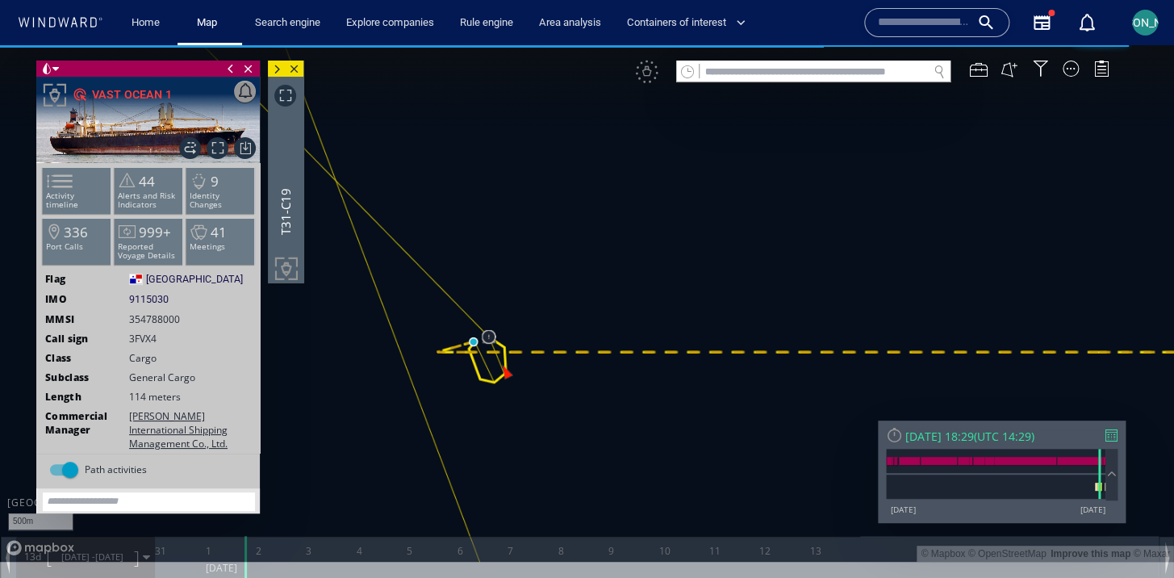
drag, startPoint x: 410, startPoint y: 398, endPoint x: 474, endPoint y: 343, distance: 84.7
click at [474, 343] on canvas "Map" at bounding box center [587, 303] width 1174 height 516
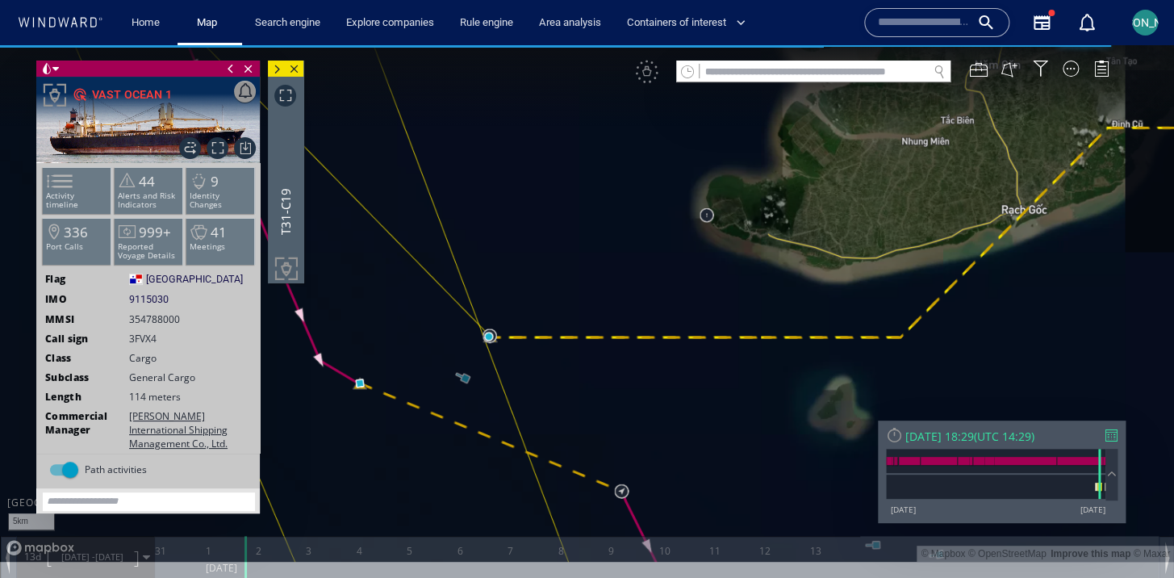
drag, startPoint x: 527, startPoint y: 376, endPoint x: 561, endPoint y: 364, distance: 35.2
click at [561, 364] on canvas "Map" at bounding box center [587, 303] width 1174 height 516
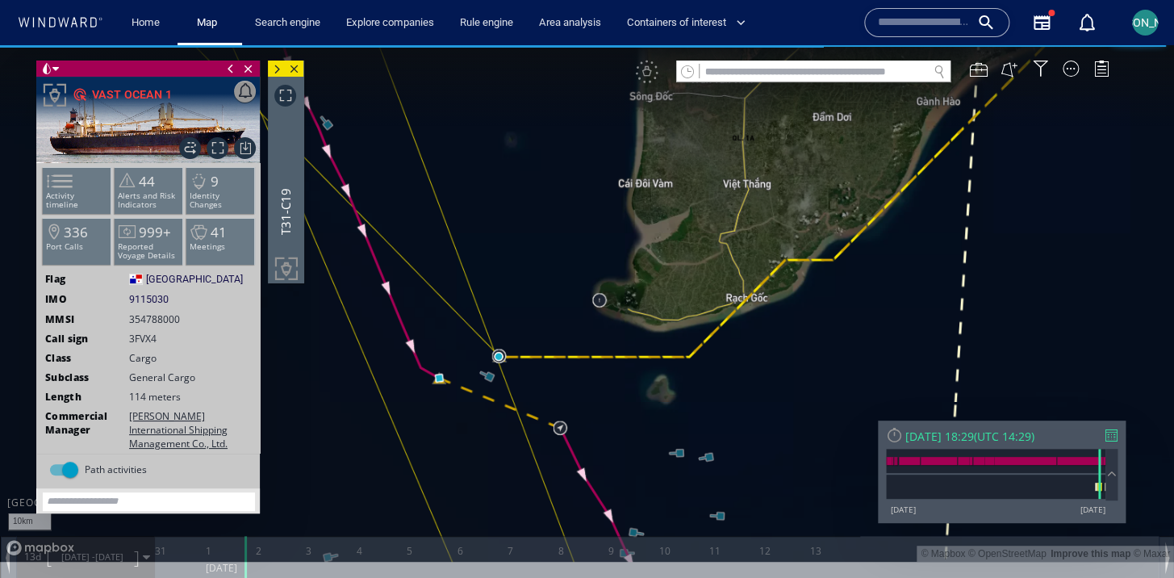
drag, startPoint x: 545, startPoint y: 397, endPoint x: 558, endPoint y: 382, distance: 20.0
click at [558, 381] on canvas "Map" at bounding box center [587, 303] width 1174 height 516
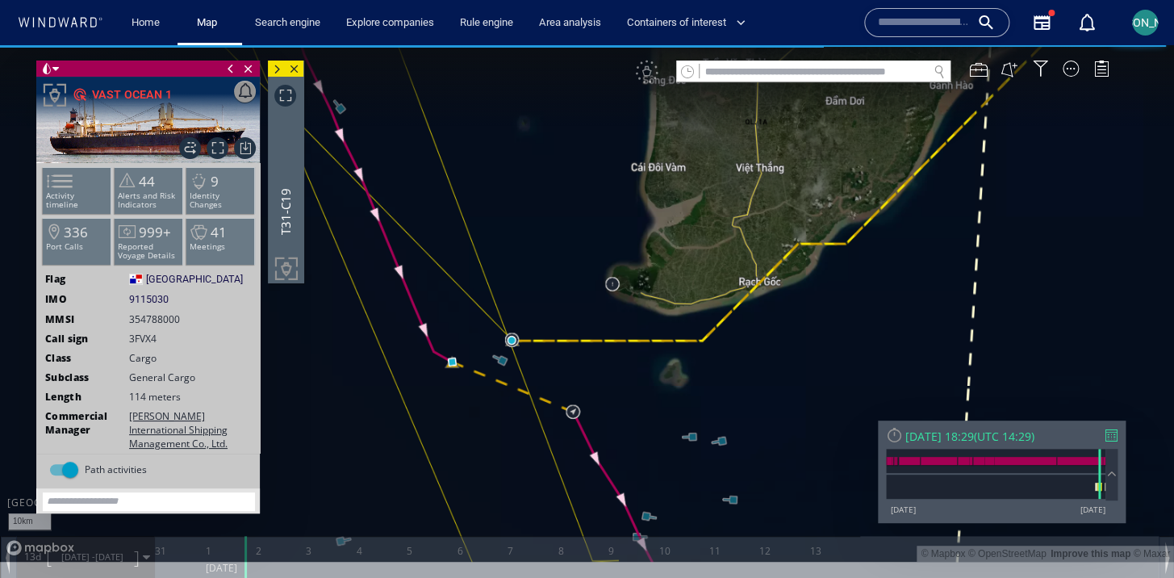
click at [286, 77] on span at bounding box center [277, 69] width 18 height 16
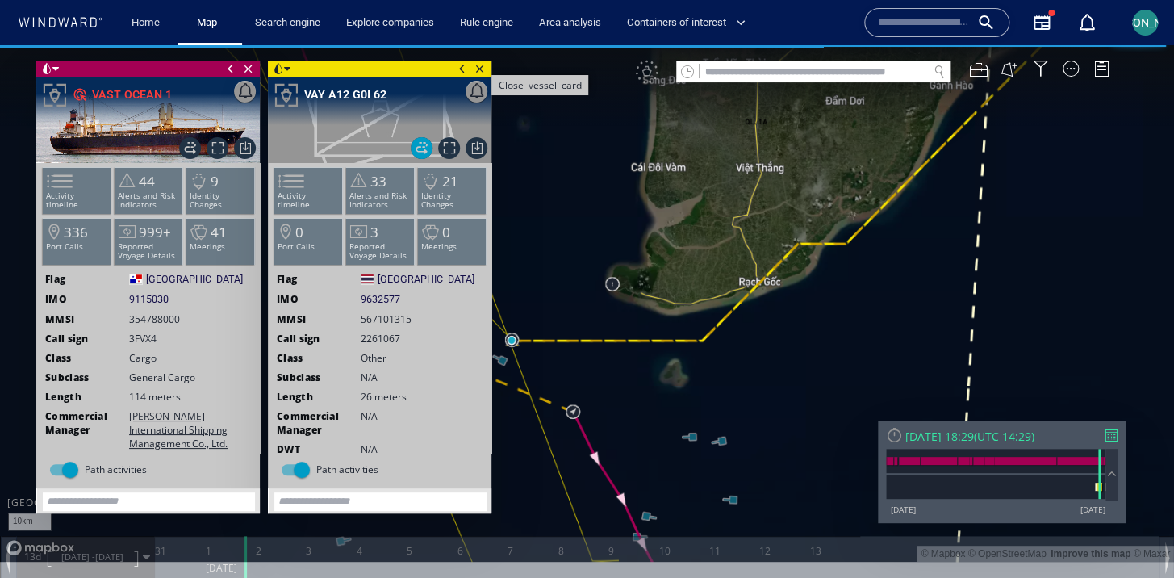
click at [482, 71] on span "Close vessel card" at bounding box center [480, 68] width 18 height 16
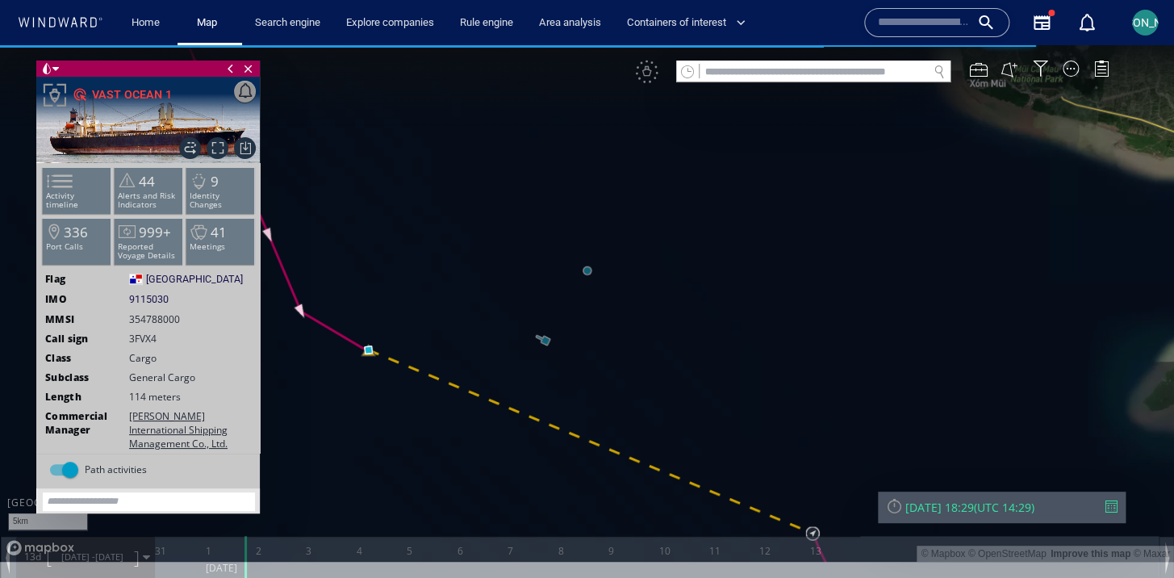
drag, startPoint x: 483, startPoint y: 473, endPoint x: 560, endPoint y: 473, distance: 76.6
click at [560, 473] on canvas "Map" at bounding box center [587, 303] width 1174 height 516
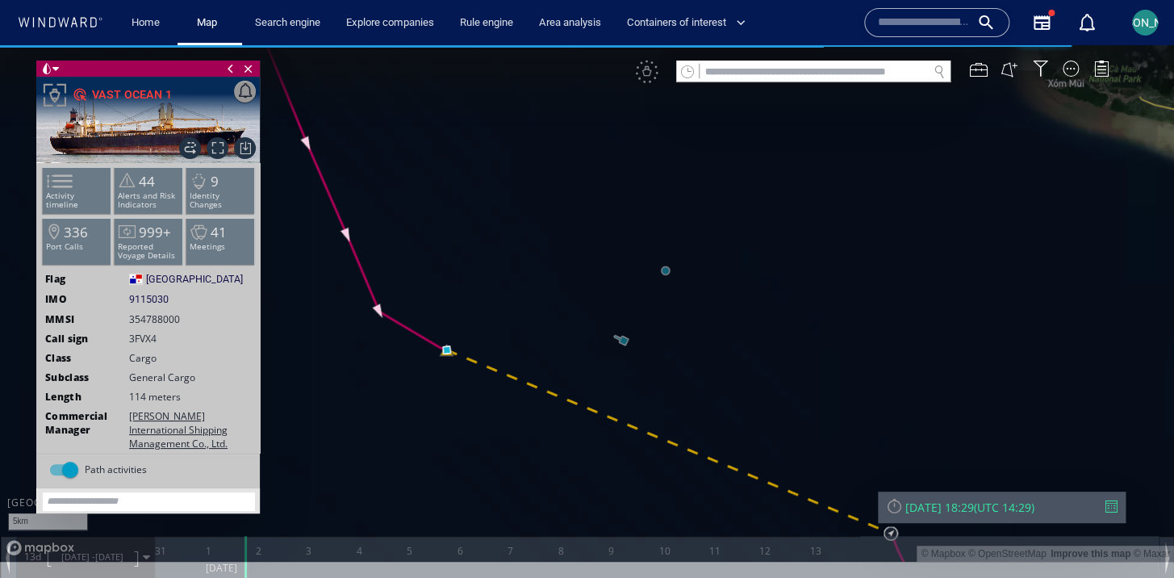
click at [231, 69] on span at bounding box center [231, 68] width 18 height 16
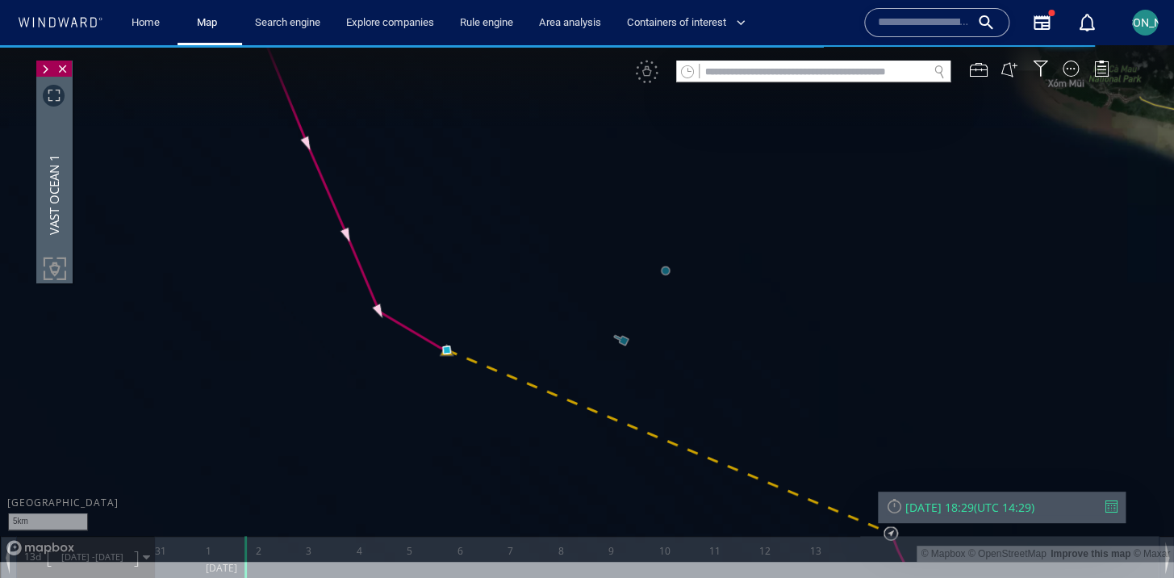
click at [341, 236] on canvas "Map" at bounding box center [587, 303] width 1174 height 516
click at [345, 239] on canvas "Map" at bounding box center [587, 303] width 1174 height 516
click at [344, 227] on canvas "Map" at bounding box center [587, 303] width 1174 height 516
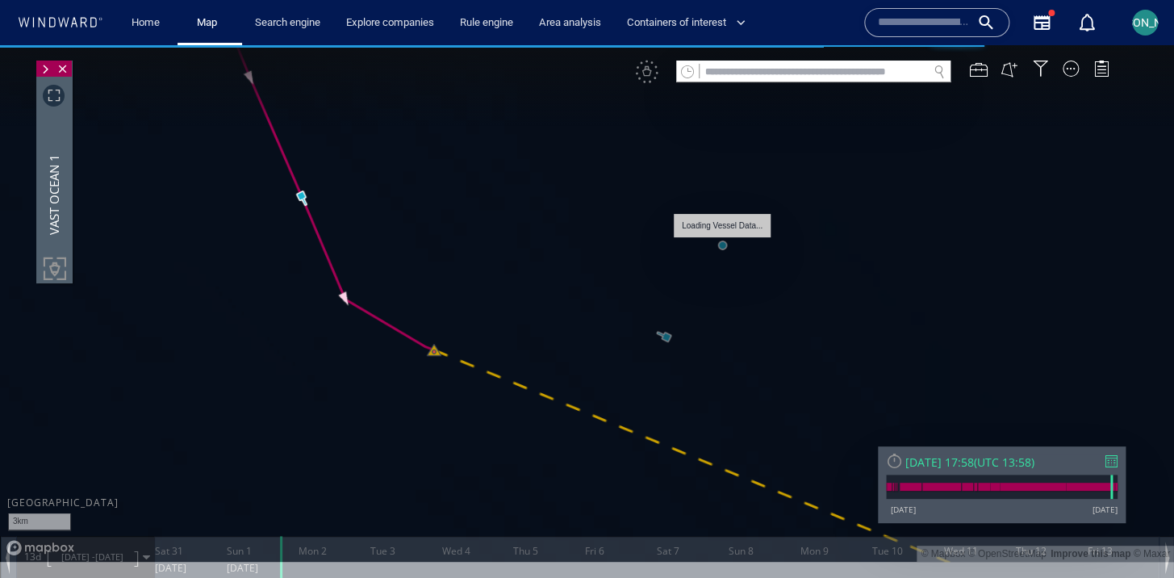
click at [726, 240] on canvas "Map" at bounding box center [587, 303] width 1174 height 516
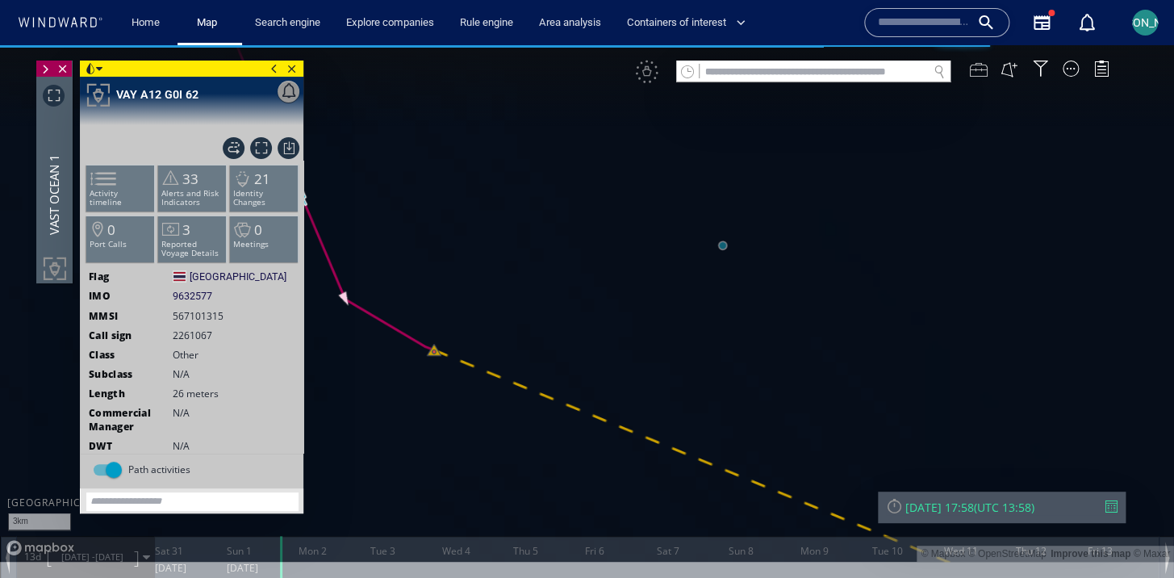
click at [986, 71] on div at bounding box center [978, 69] width 18 height 18
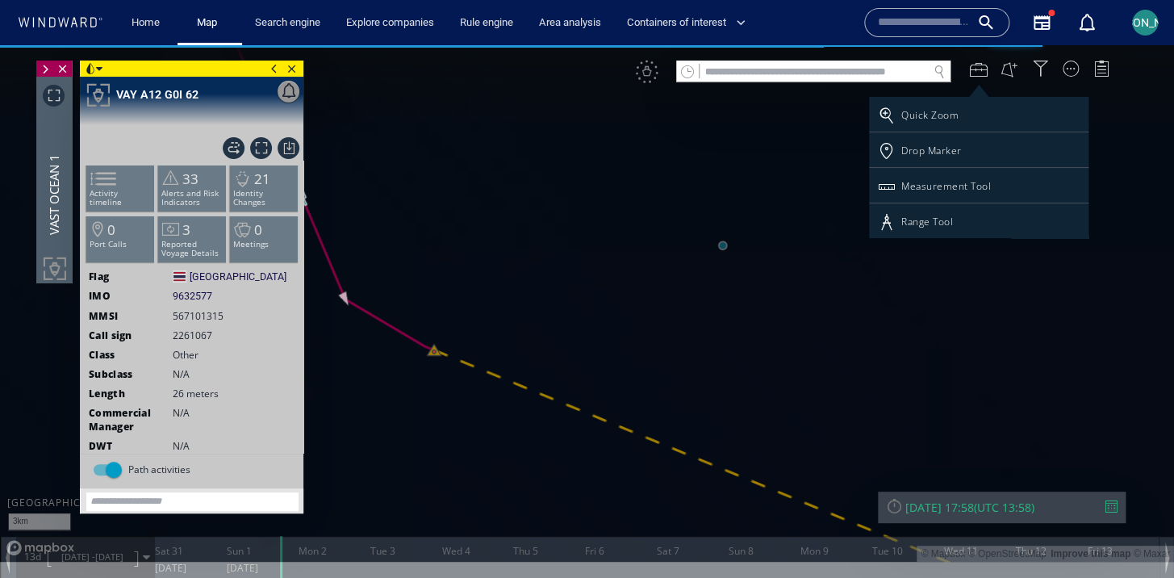
click at [1101, 73] on div at bounding box center [587, 311] width 1174 height 532
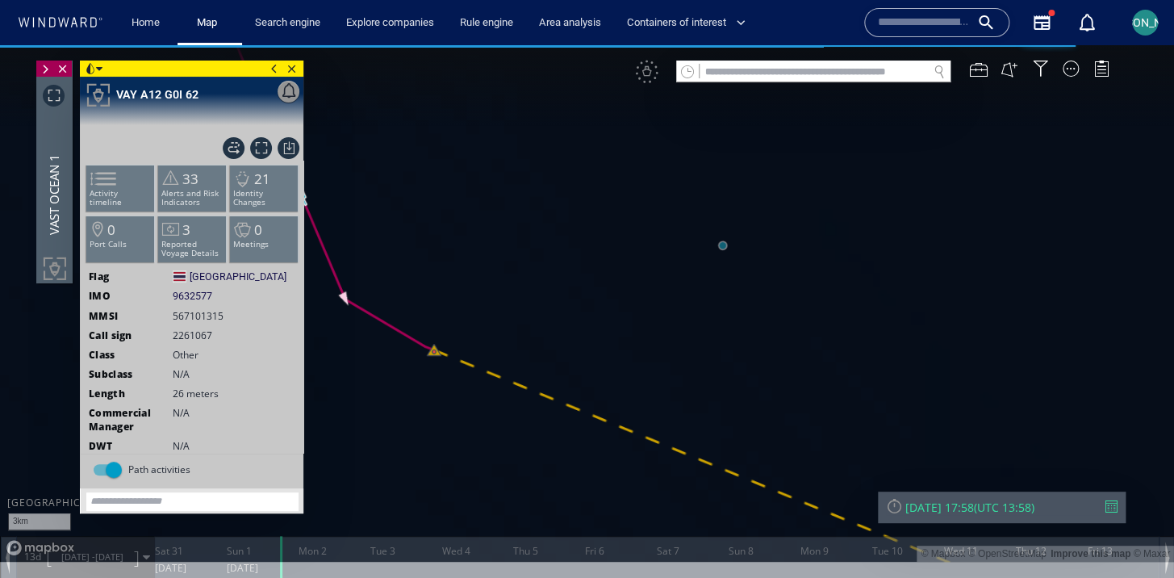
click at [1101, 73] on div at bounding box center [1101, 68] width 16 height 16
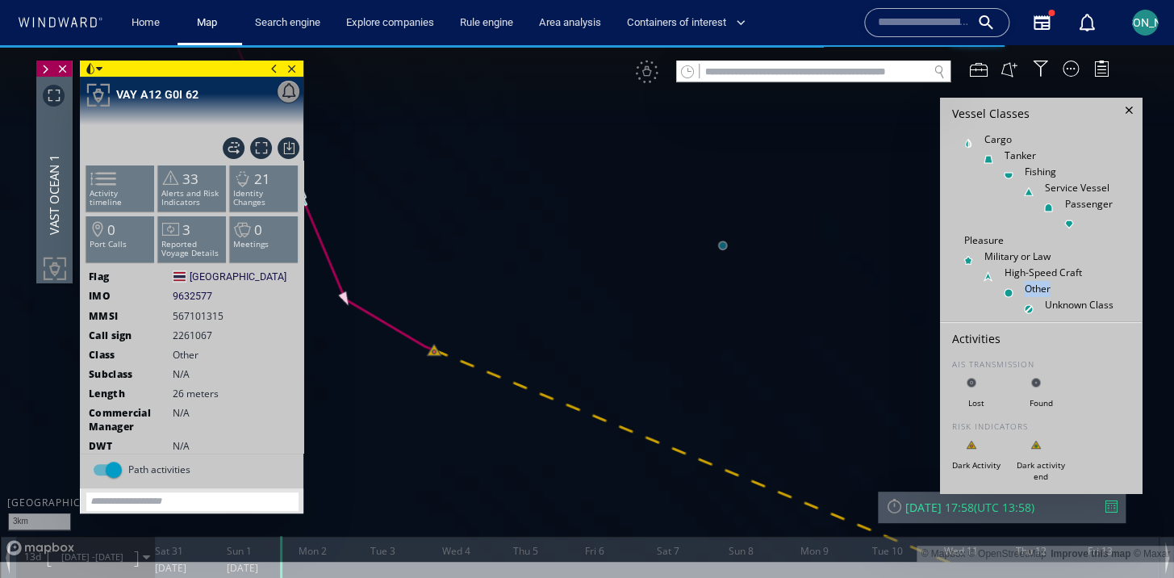
drag, startPoint x: 1020, startPoint y: 291, endPoint x: 1054, endPoint y: 291, distance: 34.7
click at [1054, 291] on div "Other" at bounding box center [1040, 289] width 153 height 16
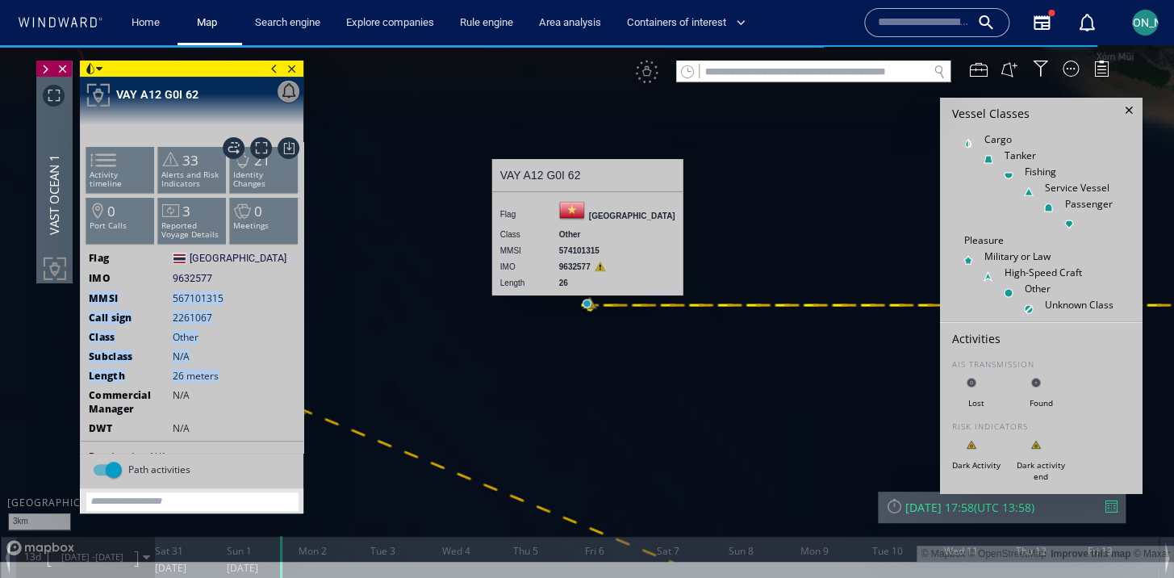
drag, startPoint x: 216, startPoint y: 390, endPoint x: 88, endPoint y: 300, distance: 156.4
click at [88, 300] on ww-ship-dashboard-identity "Flag [GEOGRAPHIC_DATA] [GEOGRAPHIC_DATA] IMO 9632577 9632577 MMSI [PHONE_NUMBER…" at bounding box center [192, 401] width 223 height 300
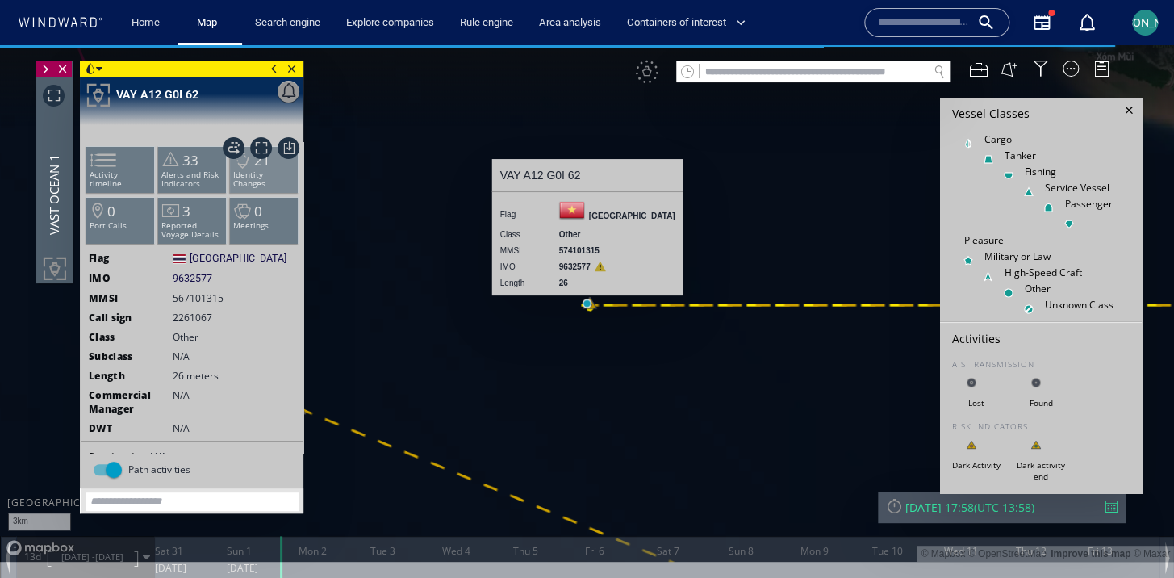
click at [261, 180] on p "Identity Changes" at bounding box center [264, 179] width 69 height 18
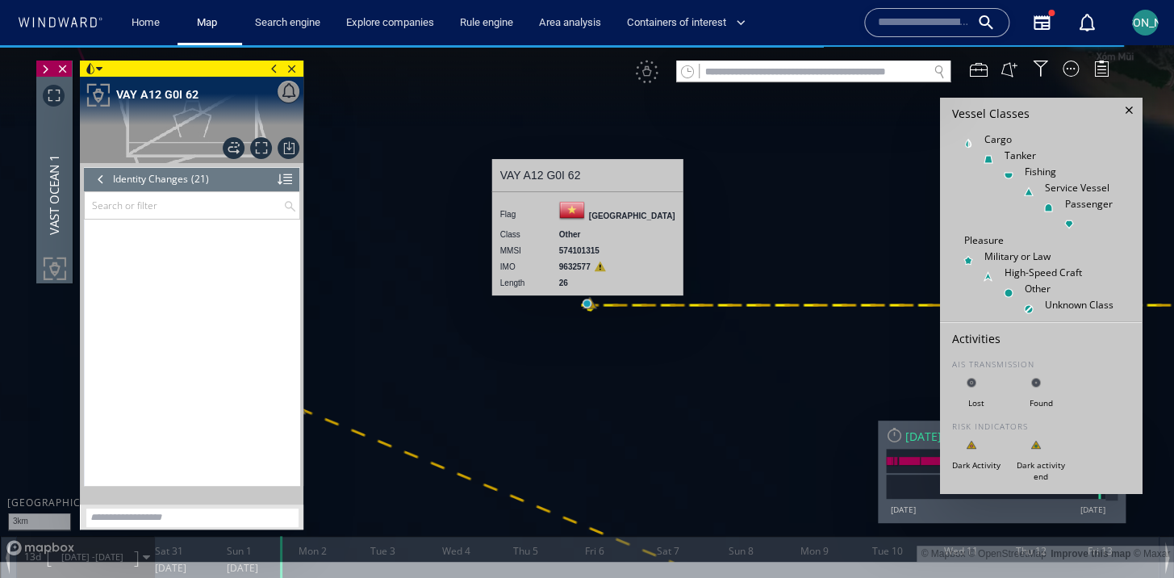
scroll to position [766, 0]
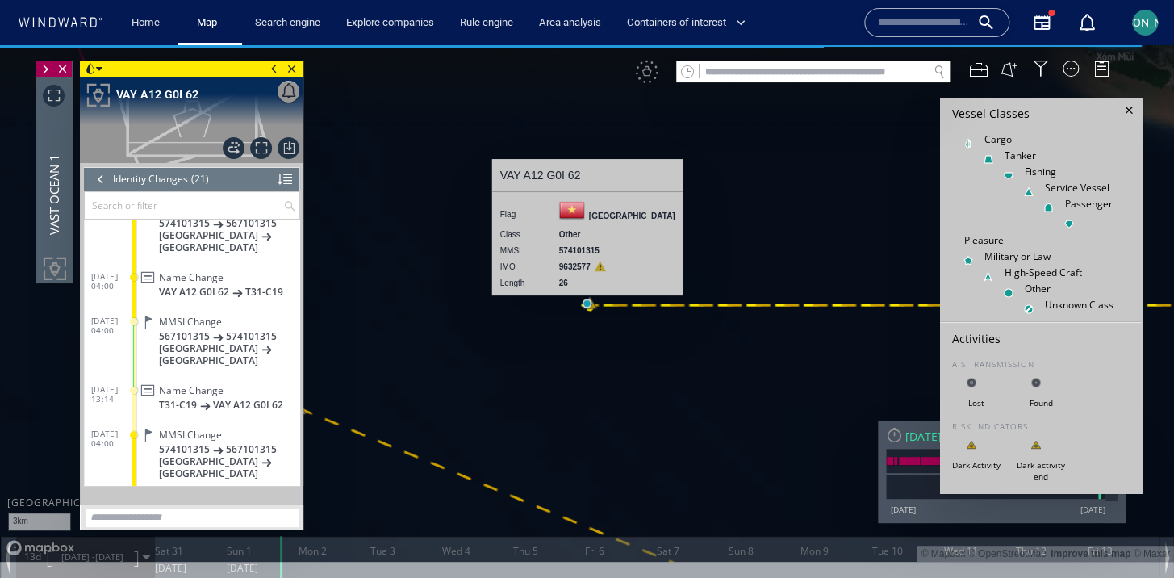
click at [100, 190] on div at bounding box center [101, 179] width 18 height 24
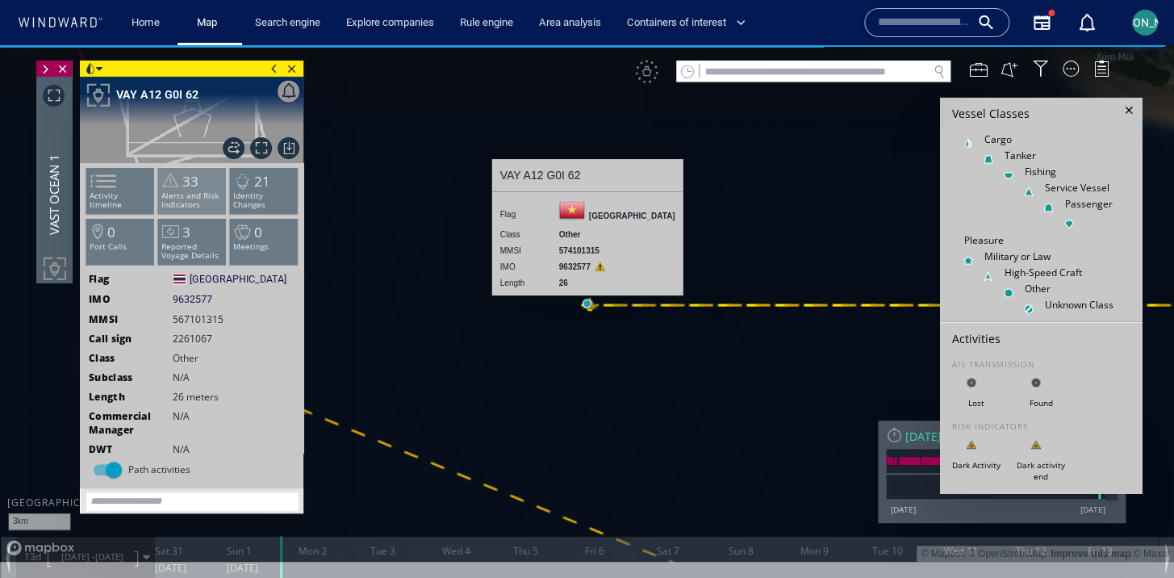
click at [209, 196] on p "Alerts and Risk Indicators" at bounding box center [192, 200] width 69 height 18
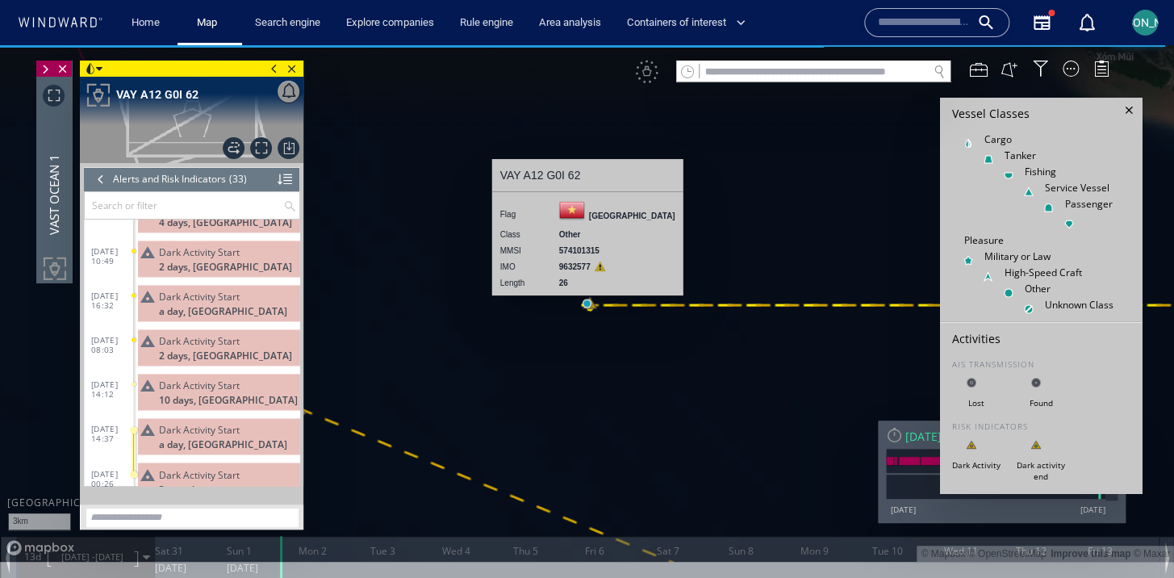
scroll to position [1213, 0]
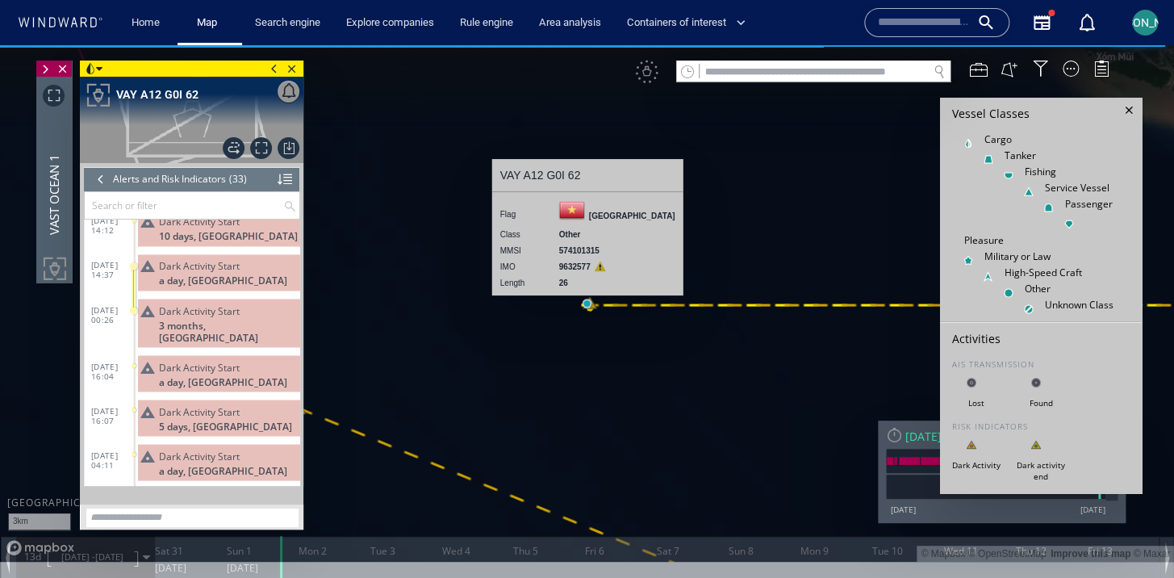
click at [102, 182] on div at bounding box center [101, 179] width 18 height 24
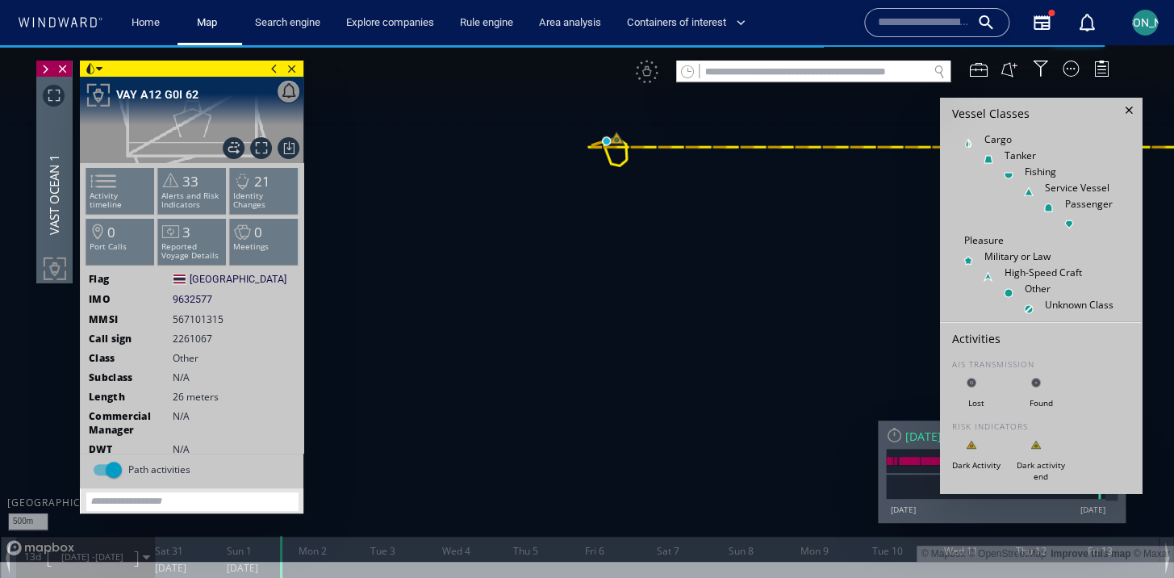
drag, startPoint x: 615, startPoint y: 176, endPoint x: 611, endPoint y: 295, distance: 119.4
click at [611, 295] on canvas "Map" at bounding box center [587, 303] width 1174 height 516
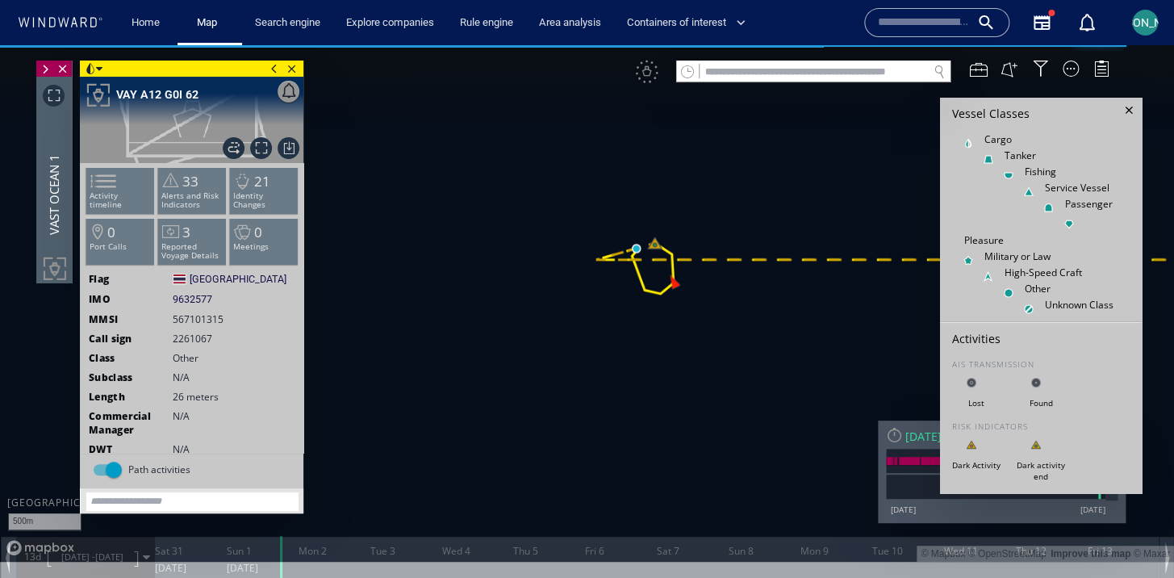
drag, startPoint x: 619, startPoint y: 266, endPoint x: 586, endPoint y: 327, distance: 70.0
click at [586, 327] on canvas "Map" at bounding box center [587, 303] width 1174 height 516
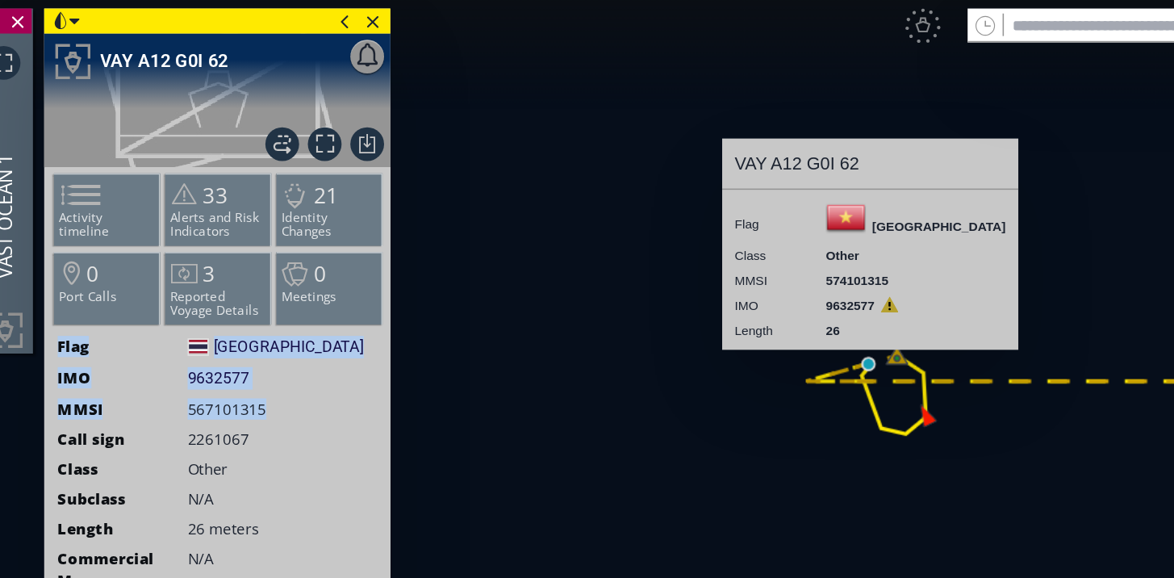
drag, startPoint x: 147, startPoint y: 256, endPoint x: 10, endPoint y: 223, distance: 140.3
click at [10, 223] on ww-ship-dashboard-identity "Flag [GEOGRAPHIC_DATA] [GEOGRAPHIC_DATA] IMO 9632577 9632577 MMSI [PHONE_NUMBER…" at bounding box center [113, 362] width 223 height 300
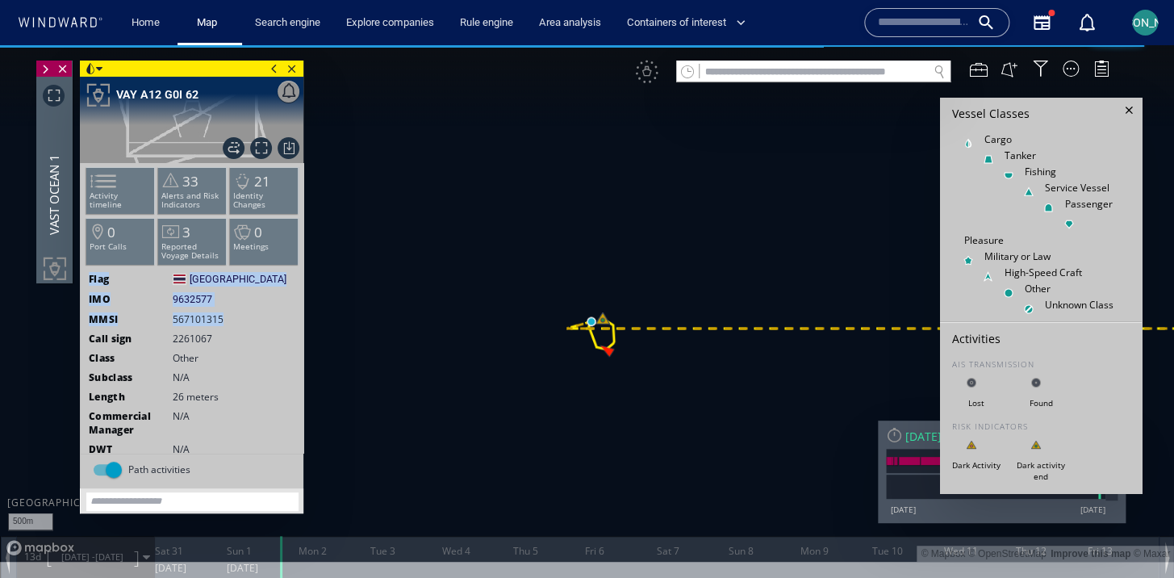
drag, startPoint x: 558, startPoint y: 371, endPoint x: 643, endPoint y: 276, distance: 127.4
click at [643, 276] on canvas "Map" at bounding box center [587, 303] width 1174 height 516
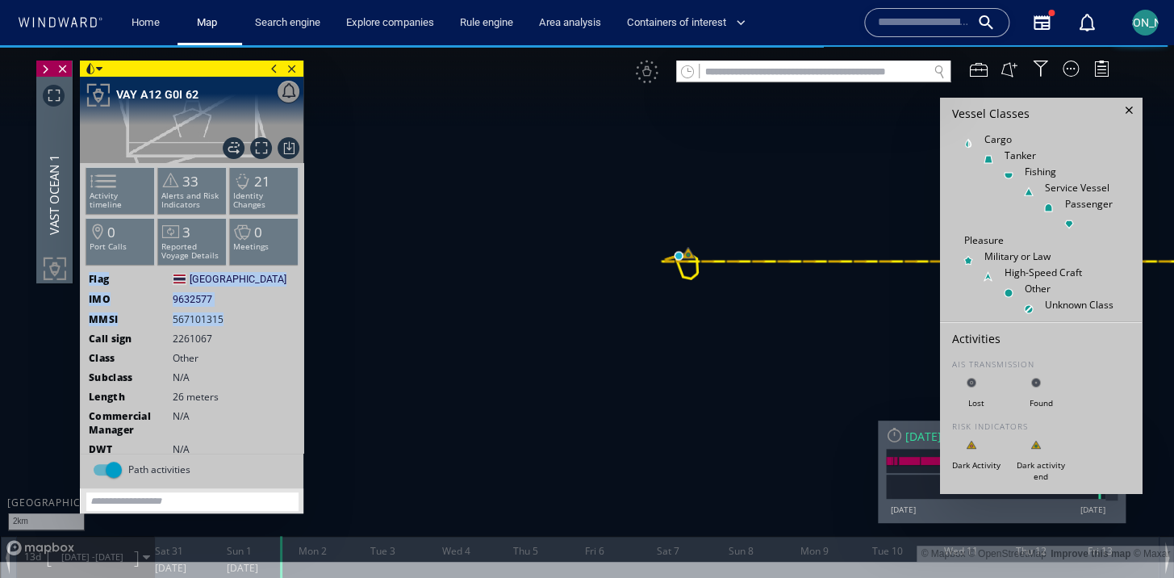
drag, startPoint x: 682, startPoint y: 414, endPoint x: 667, endPoint y: 352, distance: 63.2
click at [668, 351] on canvas "Map" at bounding box center [587, 303] width 1174 height 516
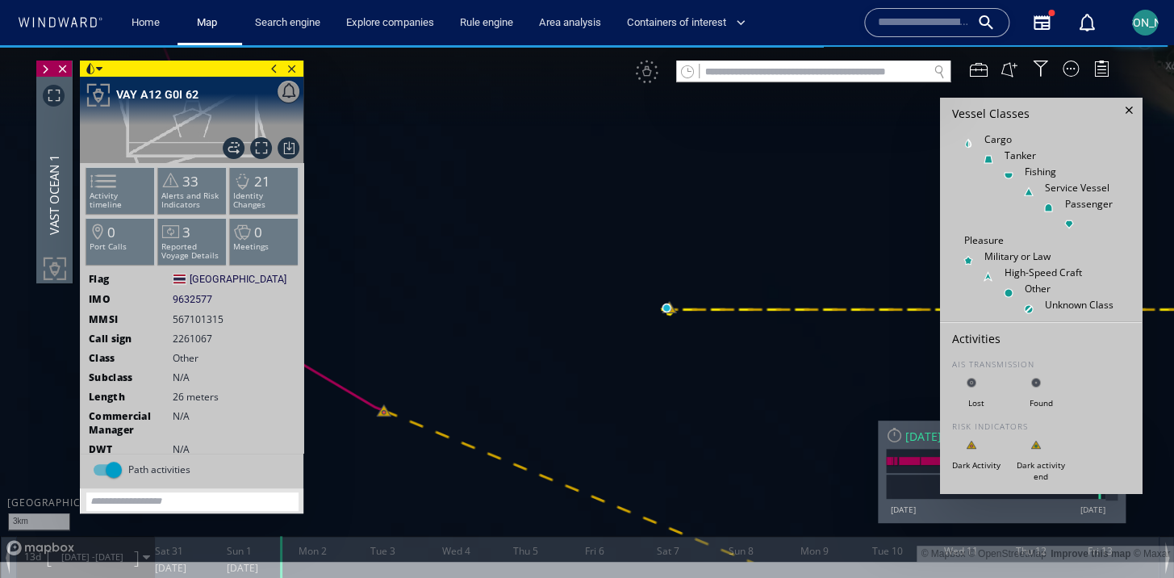
click at [1127, 112] on div at bounding box center [1128, 110] width 17 height 17
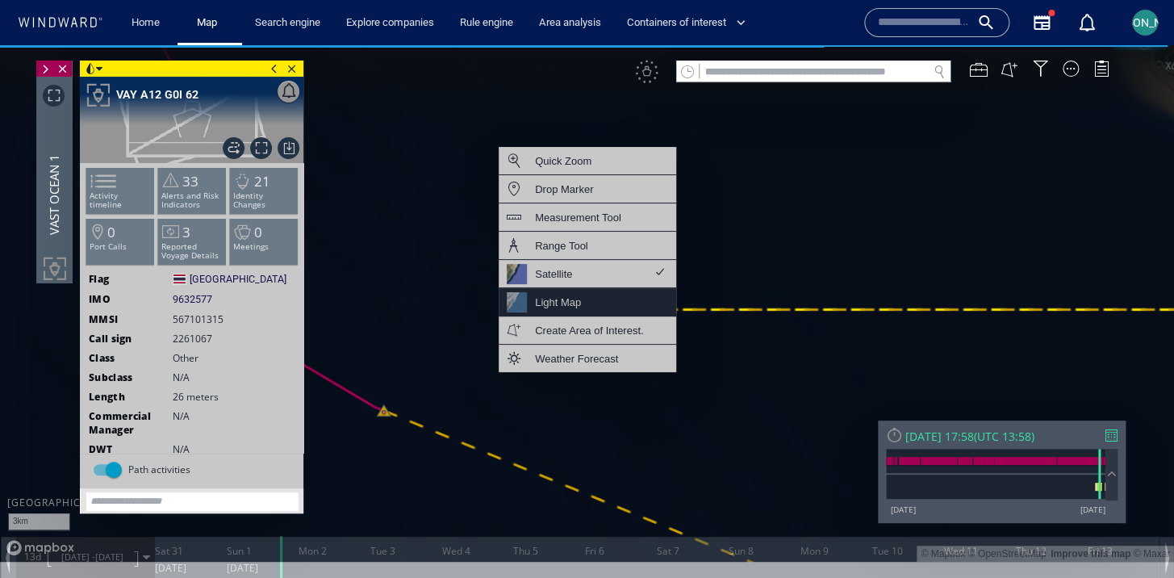
click at [604, 312] on div "Light Map" at bounding box center [586, 302] width 177 height 28
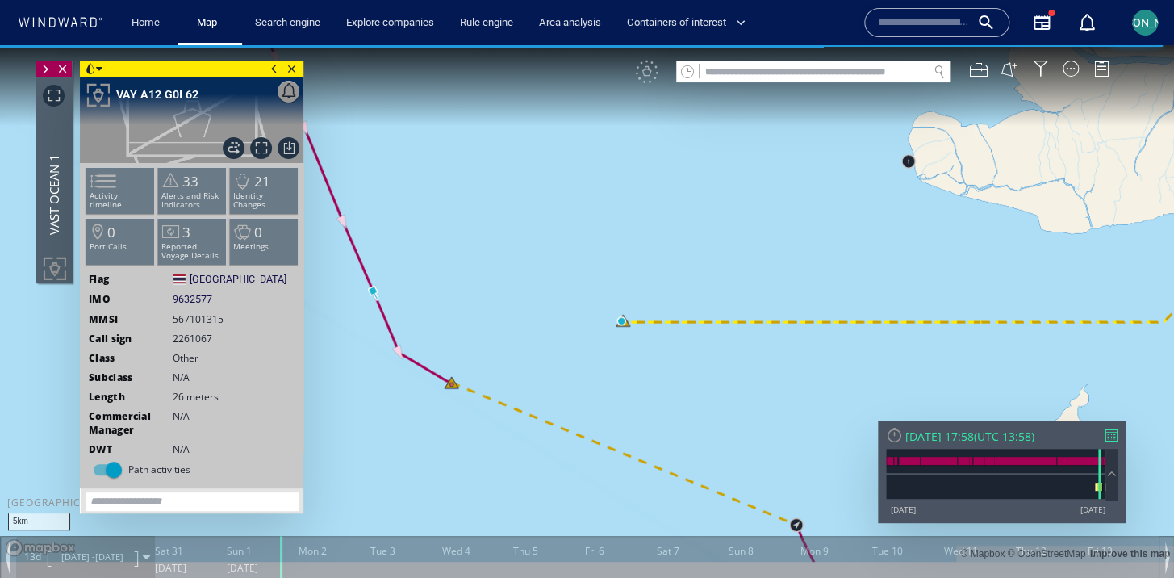
drag, startPoint x: 577, startPoint y: 430, endPoint x: 577, endPoint y: 392, distance: 37.9
click at [577, 391] on canvas "Map" at bounding box center [587, 303] width 1174 height 516
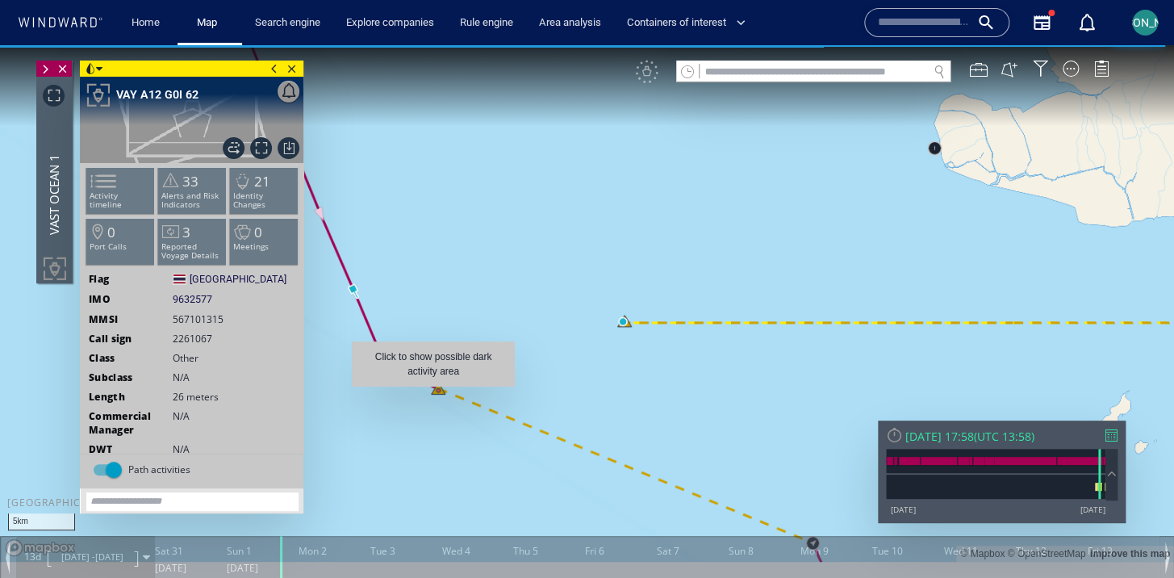
click at [432, 394] on canvas "Map" at bounding box center [587, 303] width 1174 height 516
click at [440, 390] on canvas "Map" at bounding box center [587, 303] width 1174 height 516
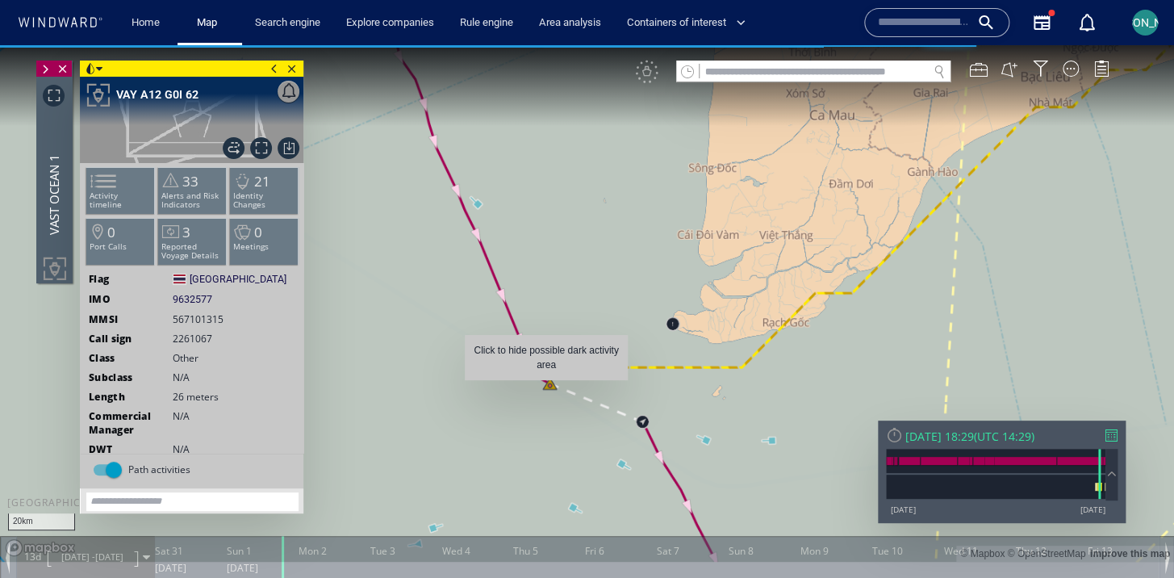
click at [546, 388] on canvas "Map" at bounding box center [587, 303] width 1174 height 516
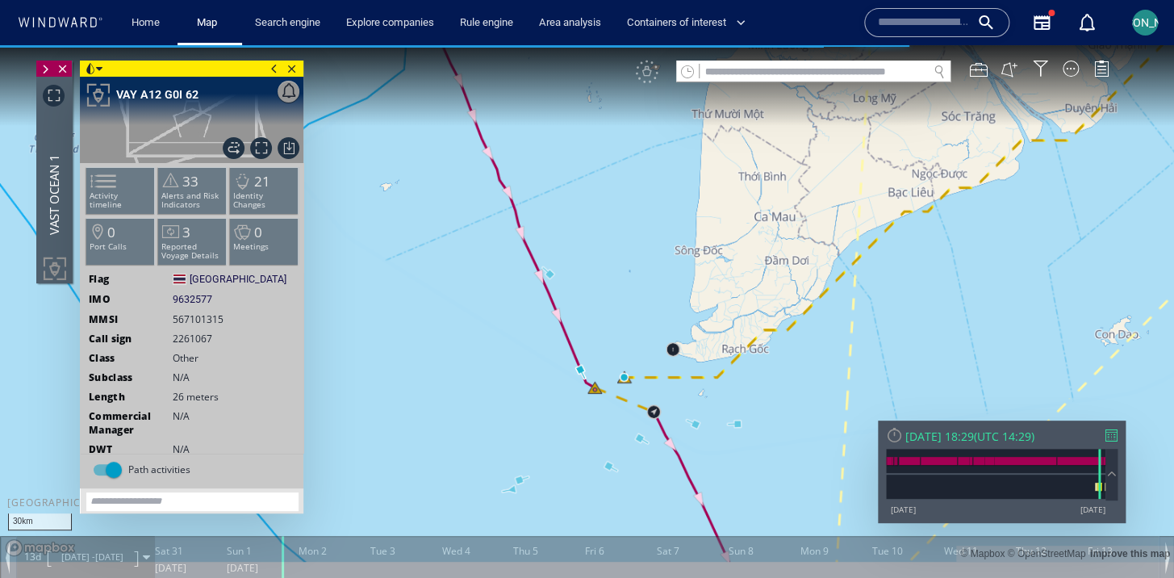
drag, startPoint x: 489, startPoint y: 348, endPoint x: 501, endPoint y: 412, distance: 65.6
click at [501, 412] on canvas "Map" at bounding box center [587, 303] width 1174 height 516
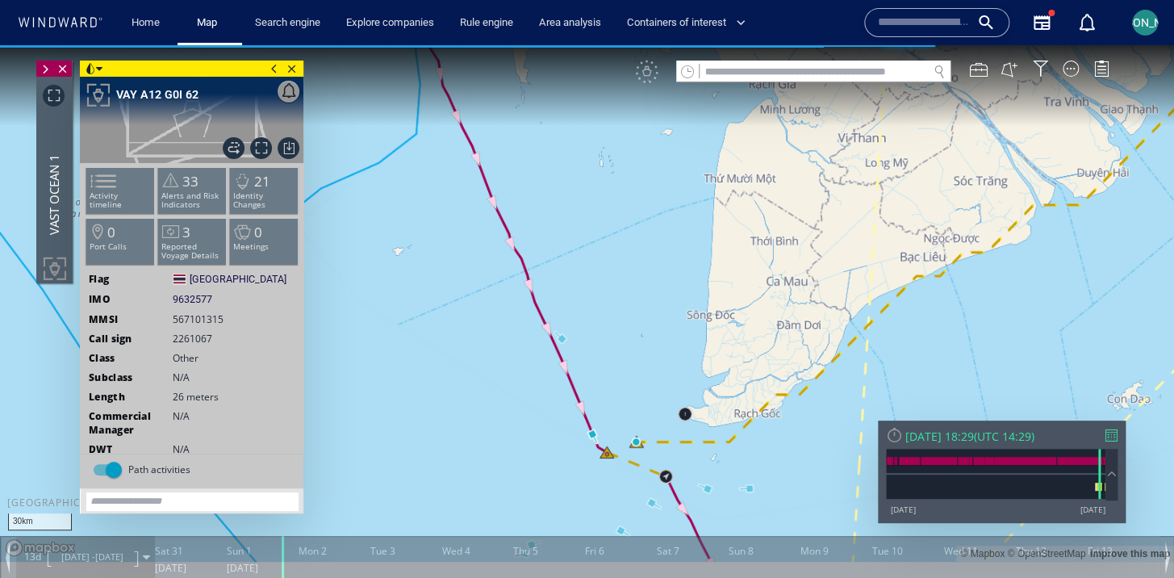
click at [277, 64] on span at bounding box center [274, 68] width 18 height 16
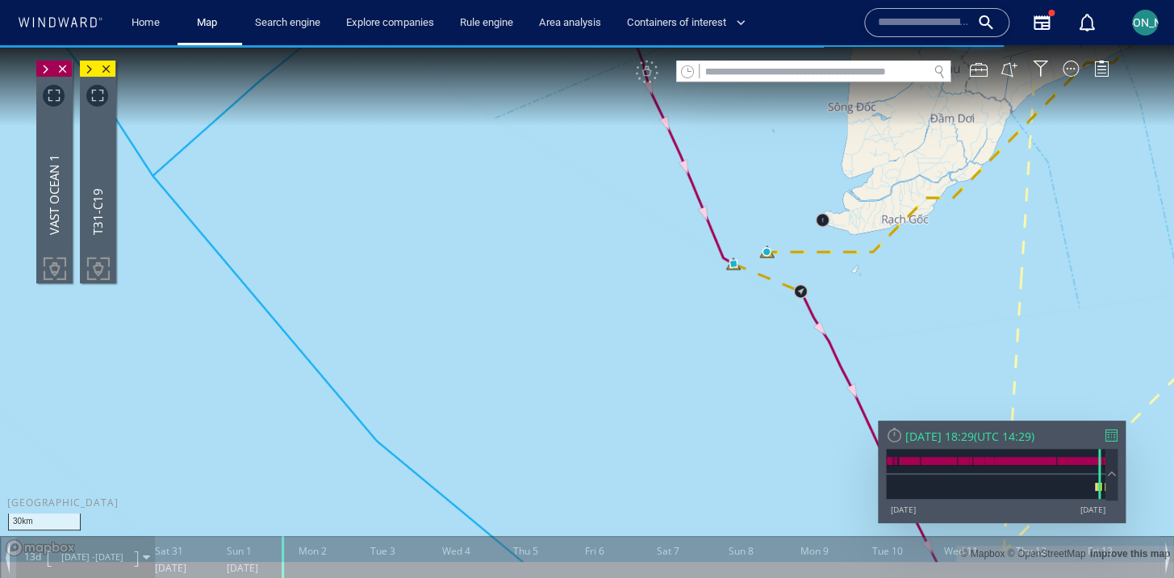
drag, startPoint x: 667, startPoint y: 290, endPoint x: 522, endPoint y: 393, distance: 178.1
click at [521, 393] on canvas "Map" at bounding box center [587, 303] width 1174 height 516
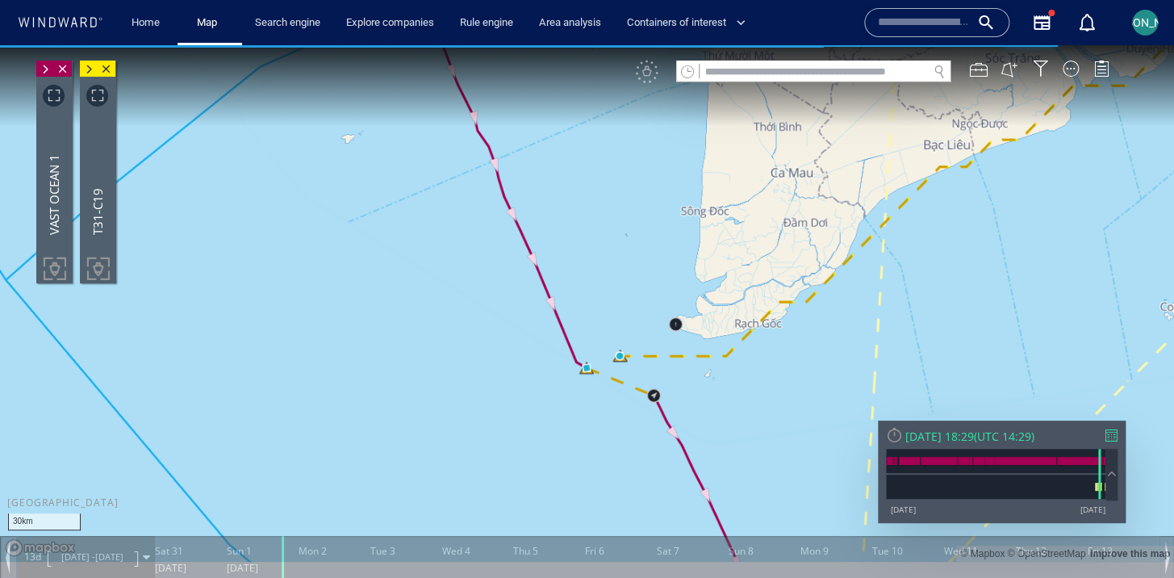
drag, startPoint x: 536, startPoint y: 442, endPoint x: 487, endPoint y: 432, distance: 50.3
click at [487, 432] on canvas "Map" at bounding box center [587, 303] width 1174 height 516
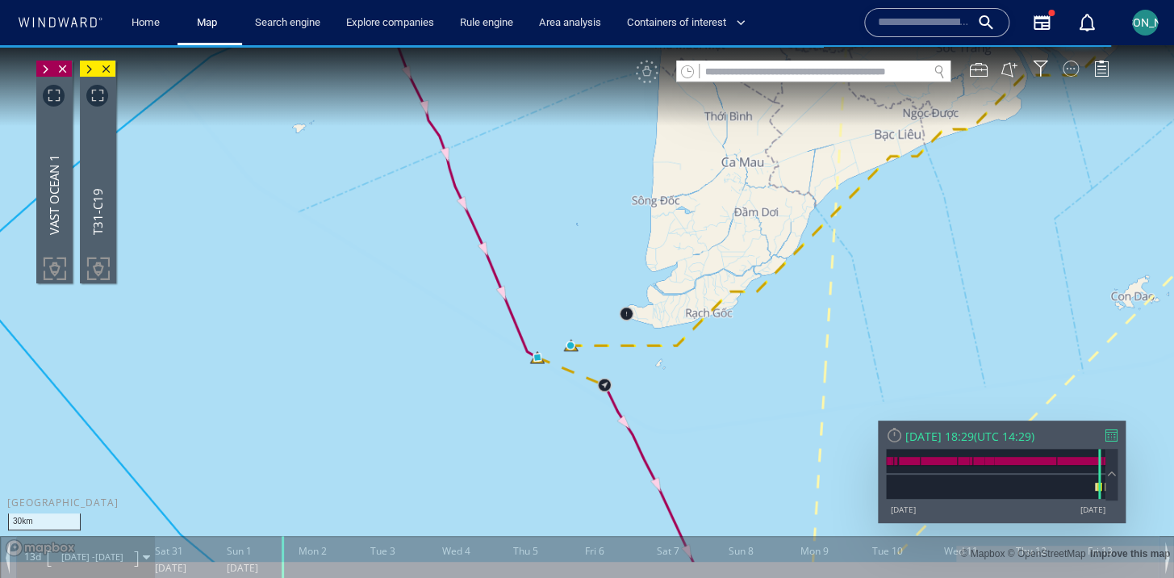
click at [1069, 72] on div at bounding box center [1070, 68] width 16 height 16
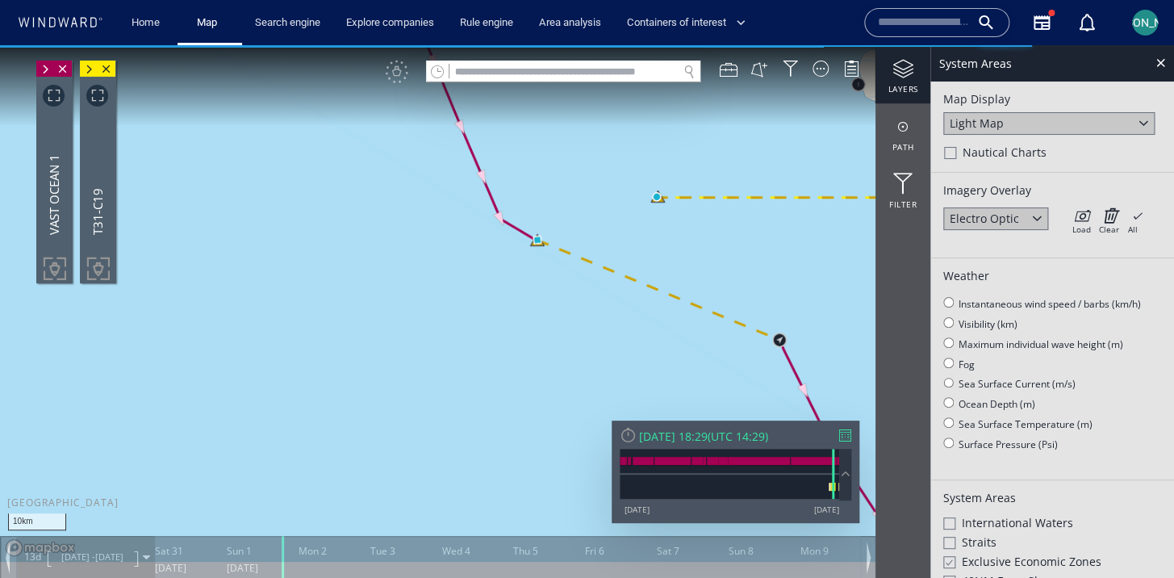
drag, startPoint x: 646, startPoint y: 343, endPoint x: 569, endPoint y: 375, distance: 83.9
click at [568, 375] on canvas "Map" at bounding box center [587, 303] width 1174 height 516
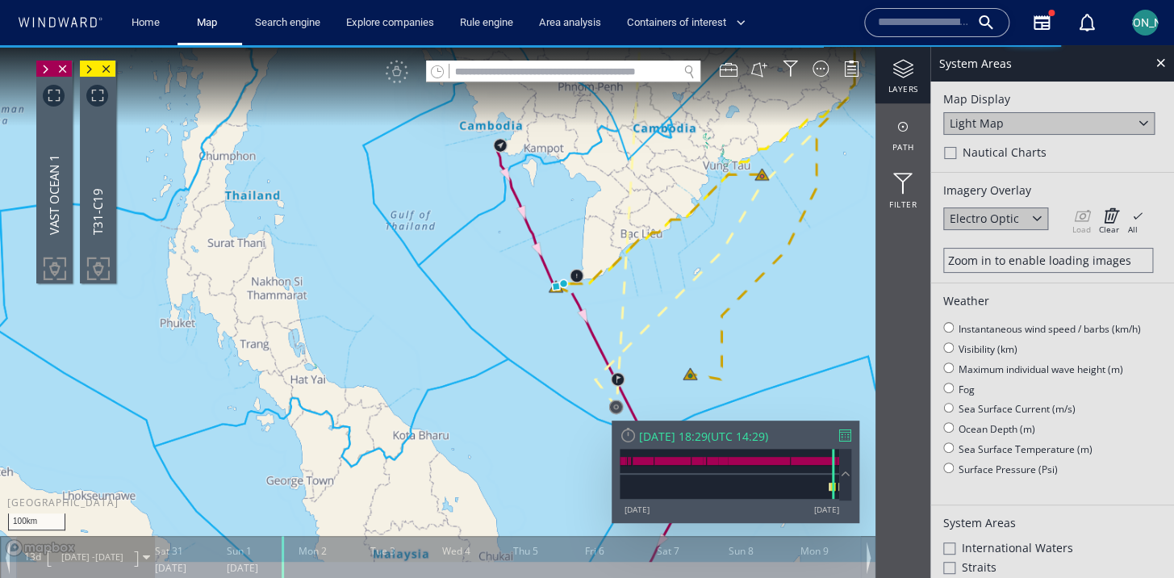
drag, startPoint x: 579, startPoint y: 332, endPoint x: 490, endPoint y: 382, distance: 101.8
click at [490, 382] on canvas "Map" at bounding box center [587, 303] width 1174 height 516
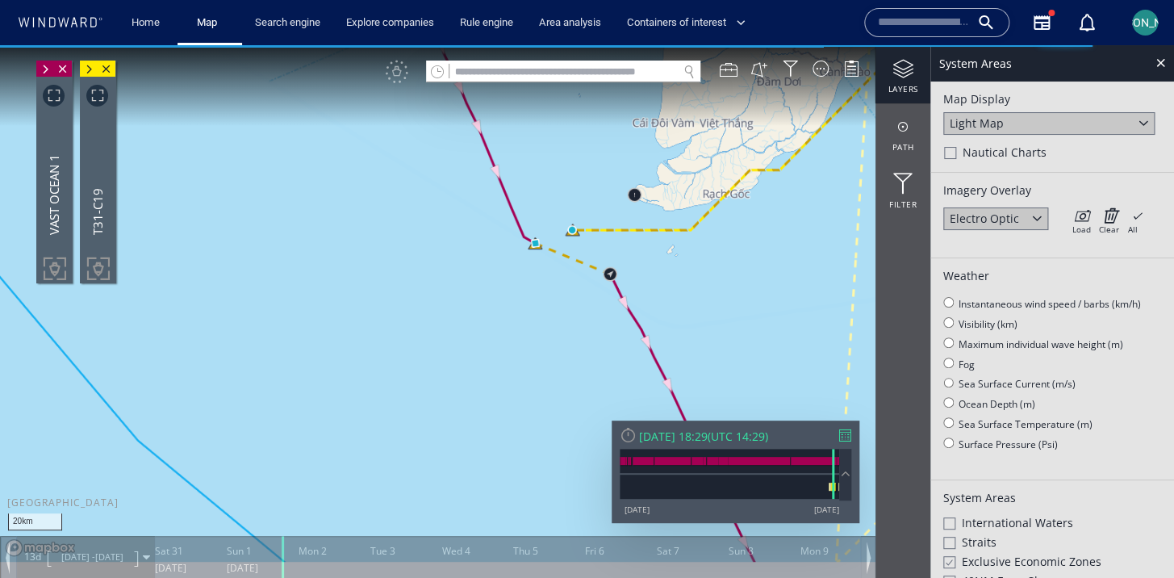
drag, startPoint x: 563, startPoint y: 345, endPoint x: 544, endPoint y: 377, distance: 36.9
click at [544, 377] on canvas "Map" at bounding box center [587, 303] width 1174 height 516
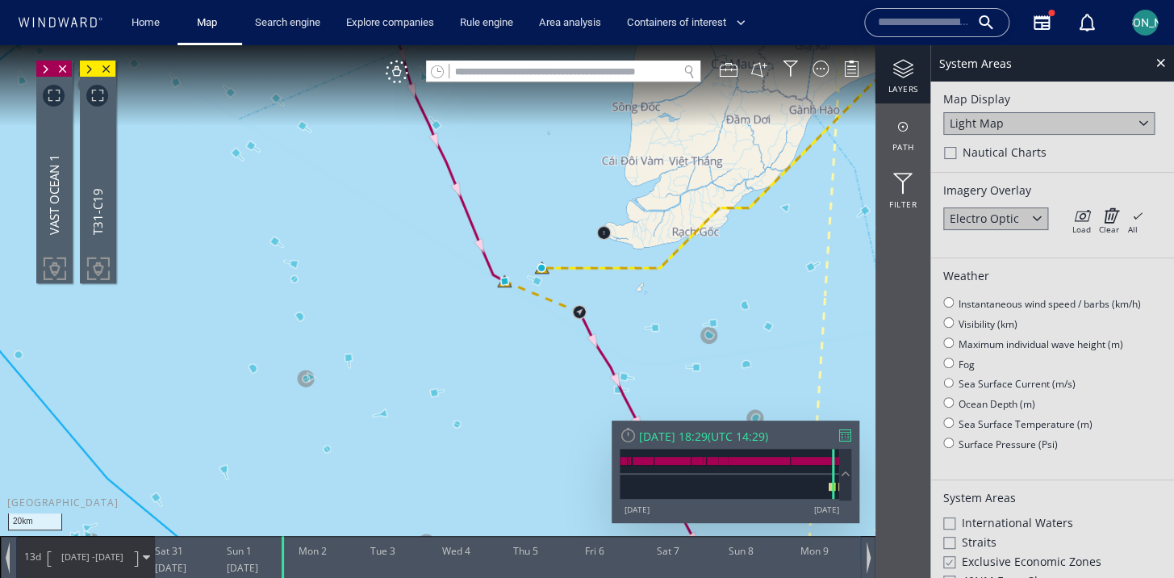
drag, startPoint x: 538, startPoint y: 337, endPoint x: 447, endPoint y: 450, distance: 145.1
click at [447, 450] on canvas "Map" at bounding box center [587, 303] width 1174 height 516
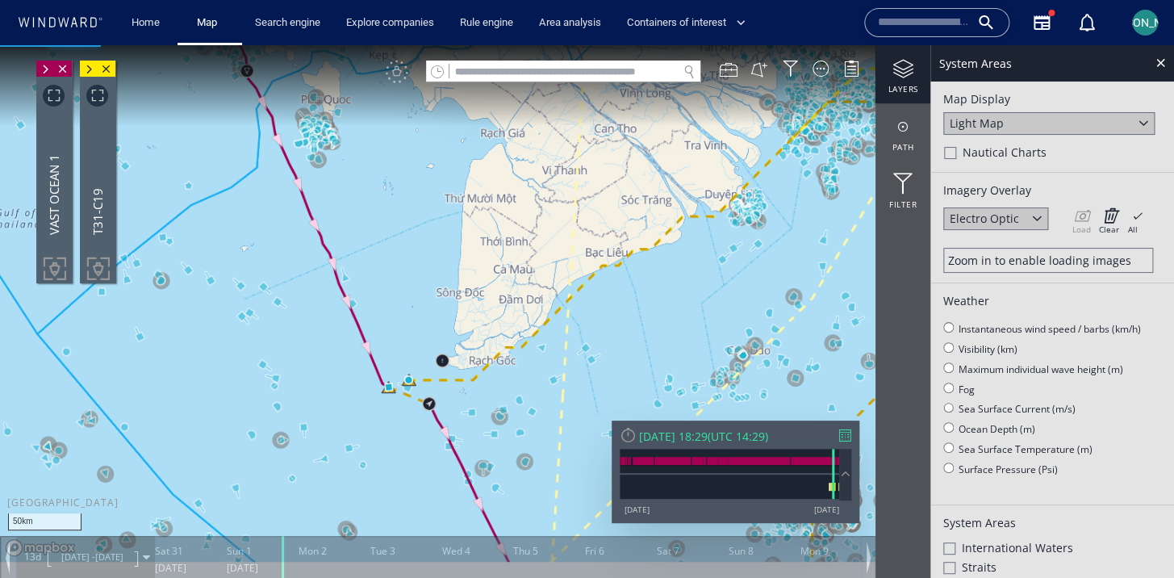
drag, startPoint x: 473, startPoint y: 423, endPoint x: 404, endPoint y: 423, distance: 69.4
click at [404, 423] on canvas "Map" at bounding box center [587, 303] width 1174 height 516
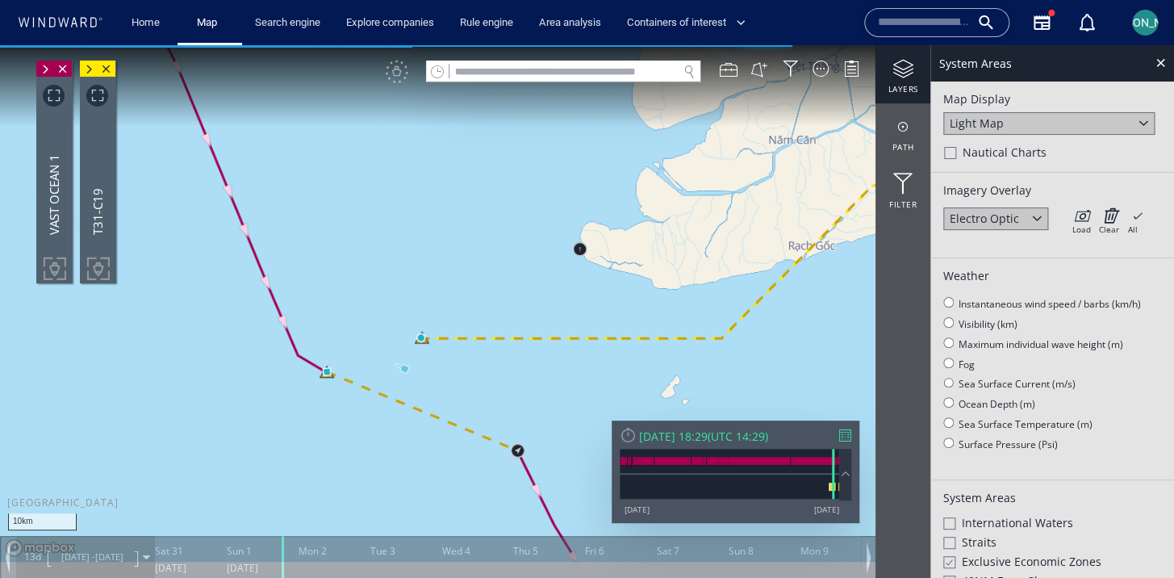
drag, startPoint x: 378, startPoint y: 216, endPoint x: 375, endPoint y: 334, distance: 117.8
click at [374, 335] on canvas "Map" at bounding box center [587, 303] width 1174 height 516
click at [1156, 56] on div at bounding box center [1160, 62] width 19 height 19
